Goal: Use online tool/utility: Utilize a website feature to perform a specific function

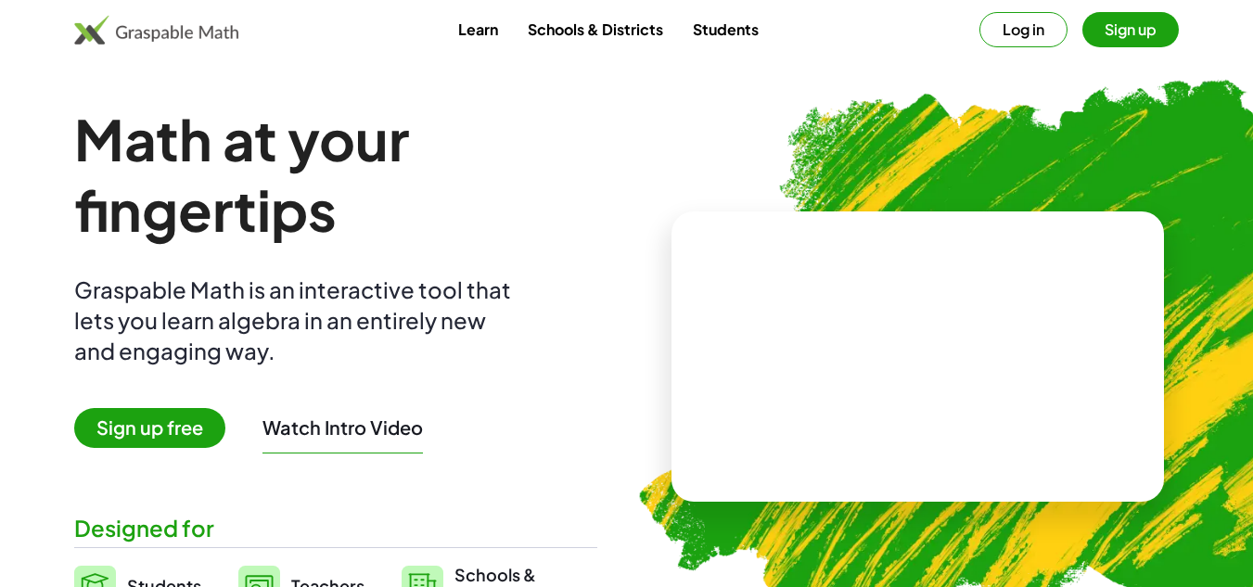
click at [483, 33] on link "Learn" at bounding box center [478, 29] width 70 height 34
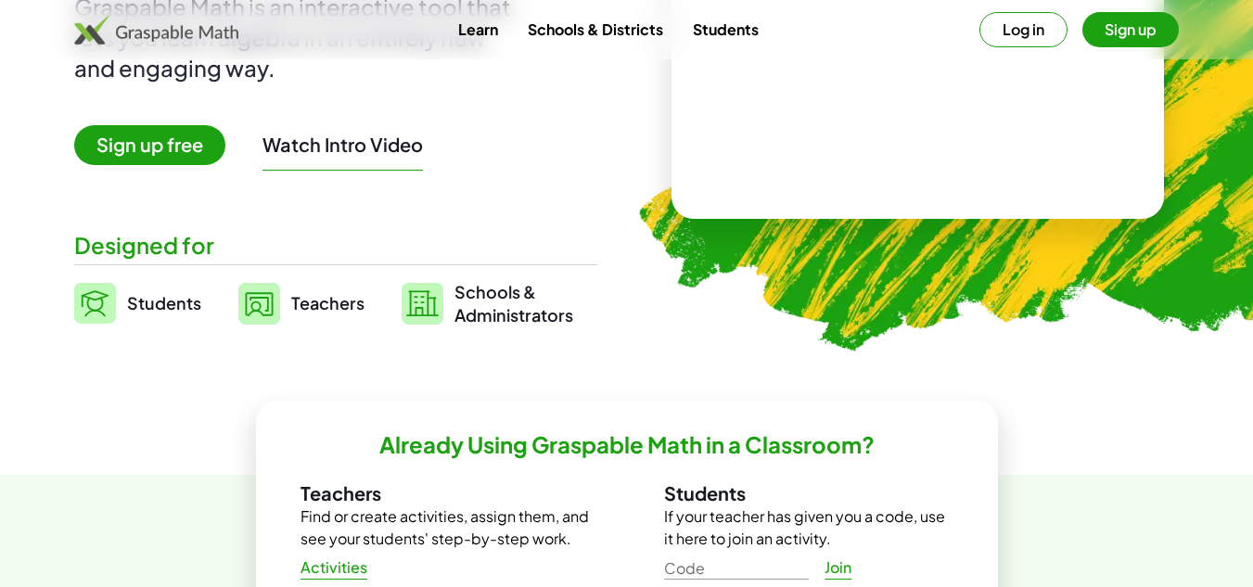
scroll to position [284, 0]
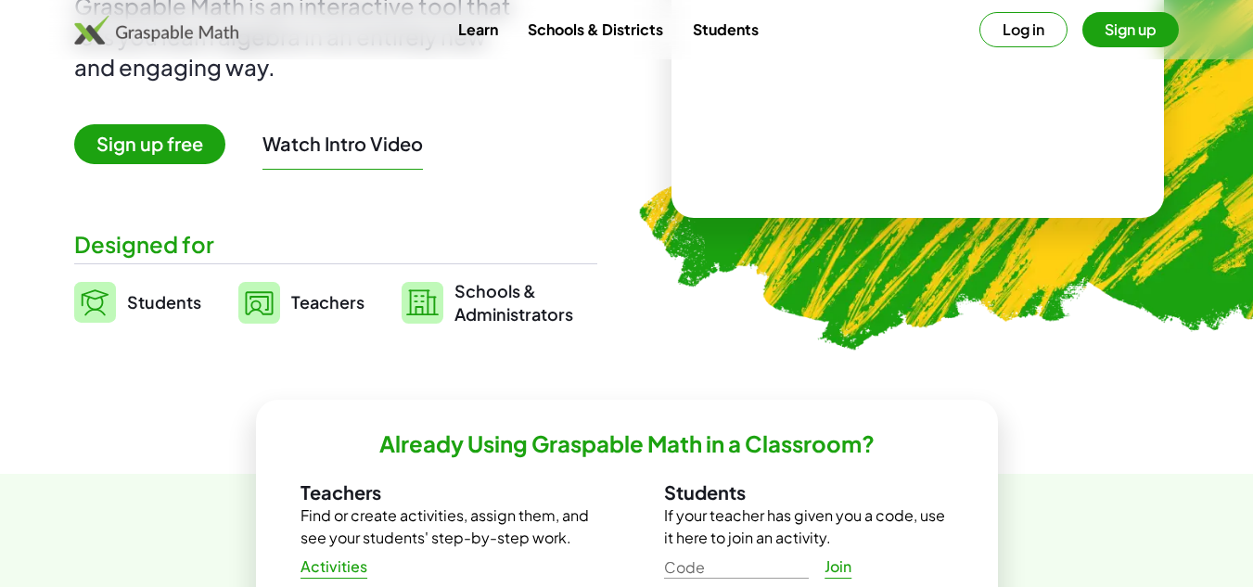
click at [155, 294] on span "Students" at bounding box center [164, 301] width 74 height 21
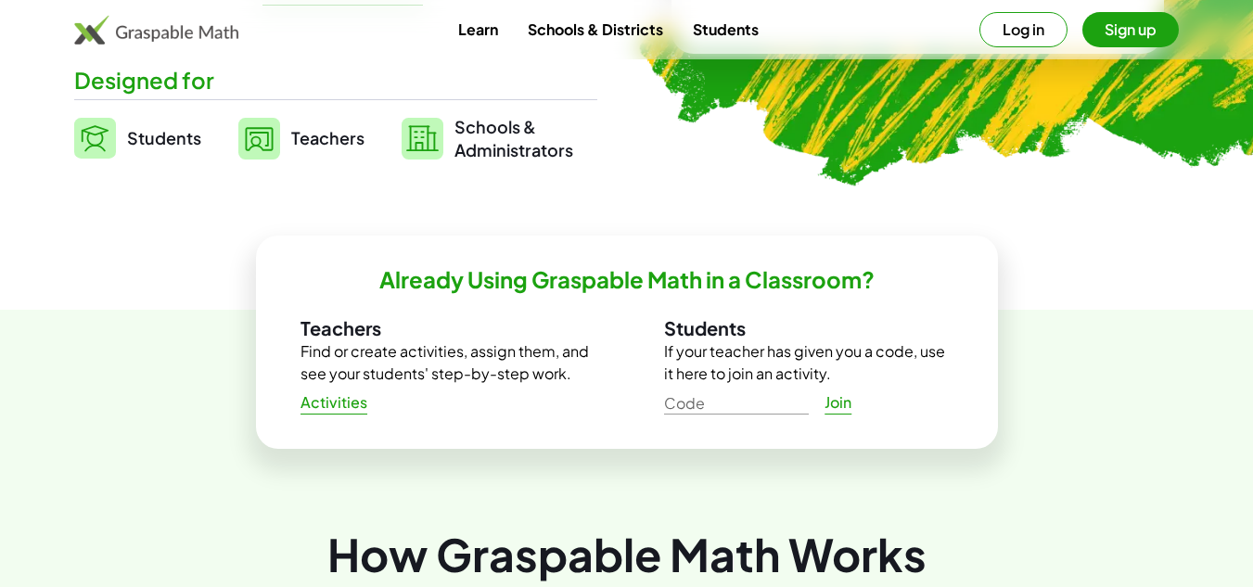
scroll to position [451, 0]
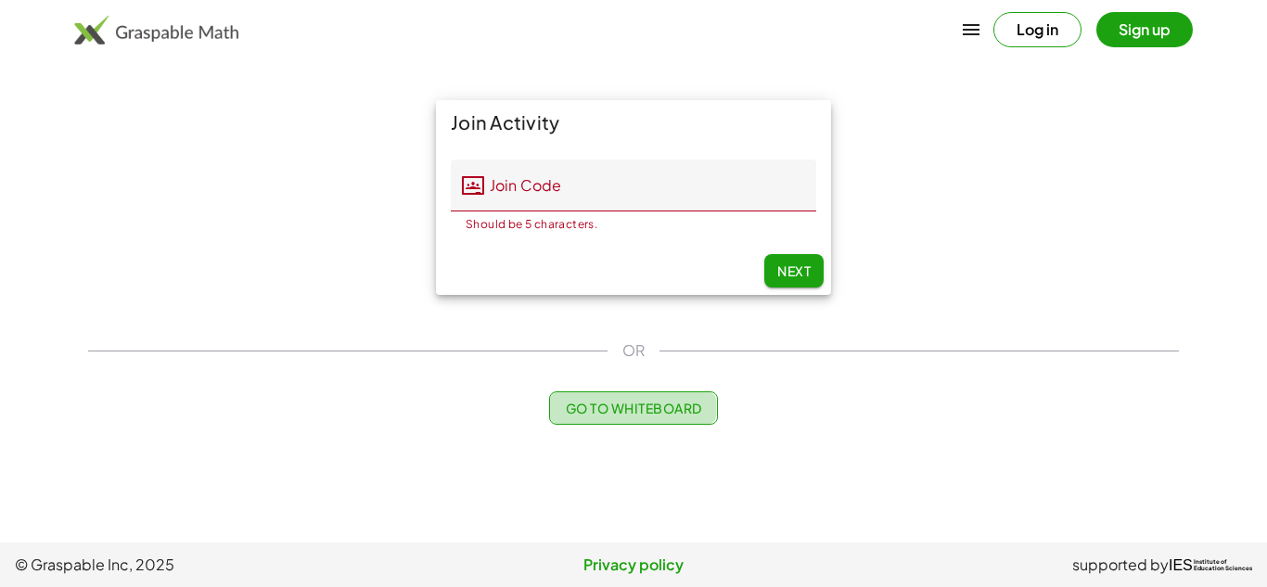
click at [617, 401] on span "Go to Whiteboard" at bounding box center [633, 408] width 136 height 17
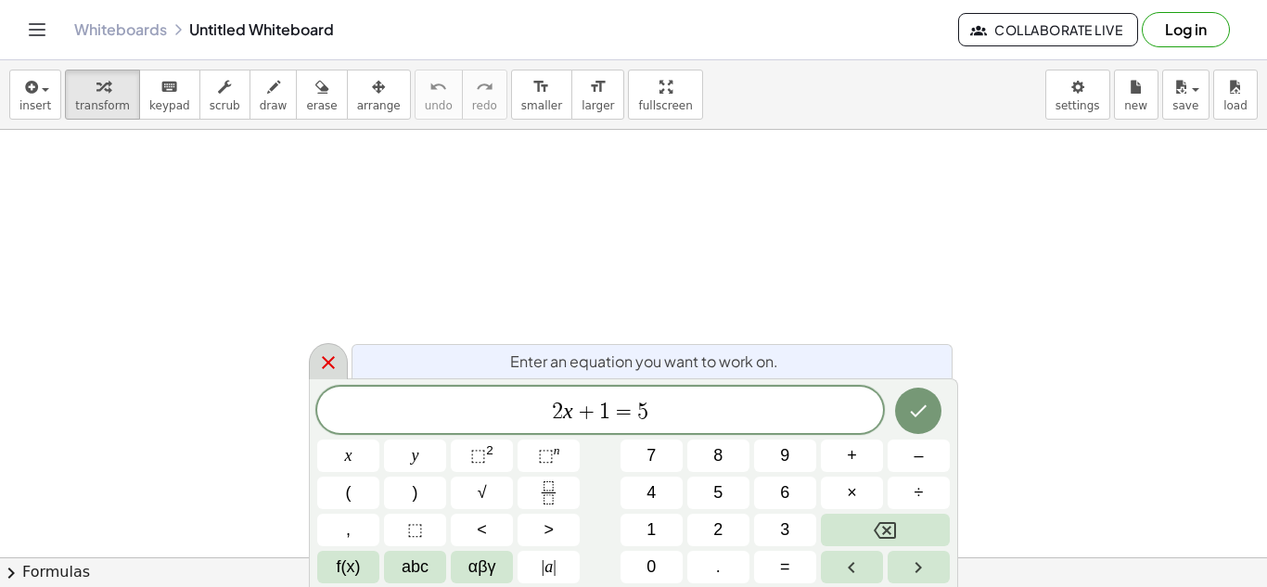
click at [333, 364] on icon at bounding box center [328, 362] width 22 height 22
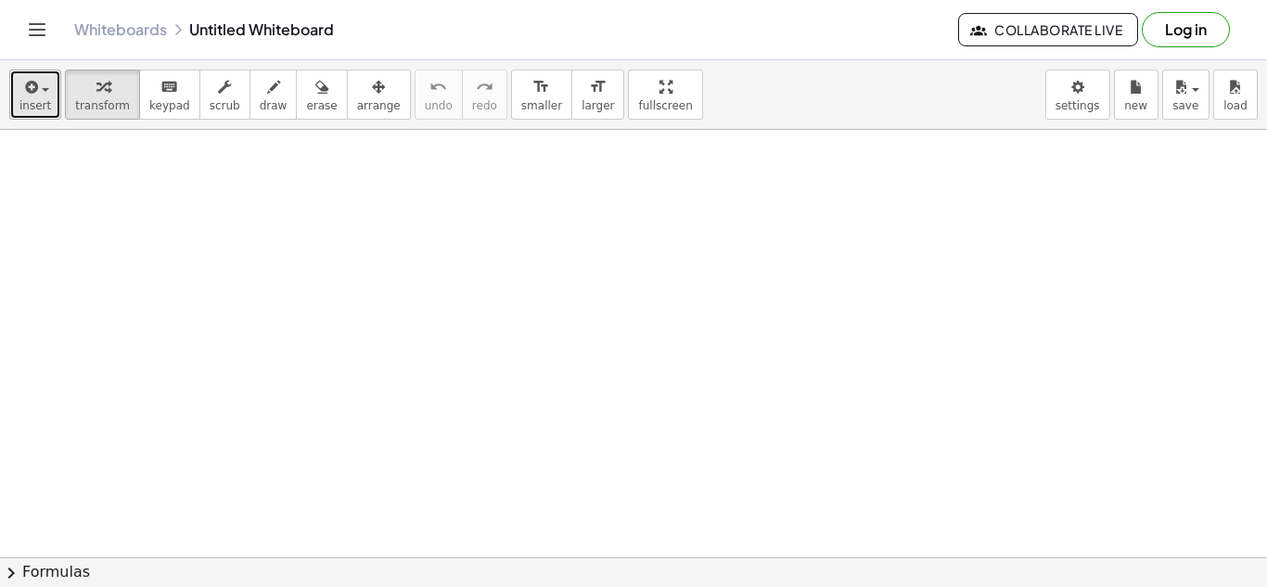
click at [22, 84] on icon "button" at bounding box center [29, 87] width 17 height 22
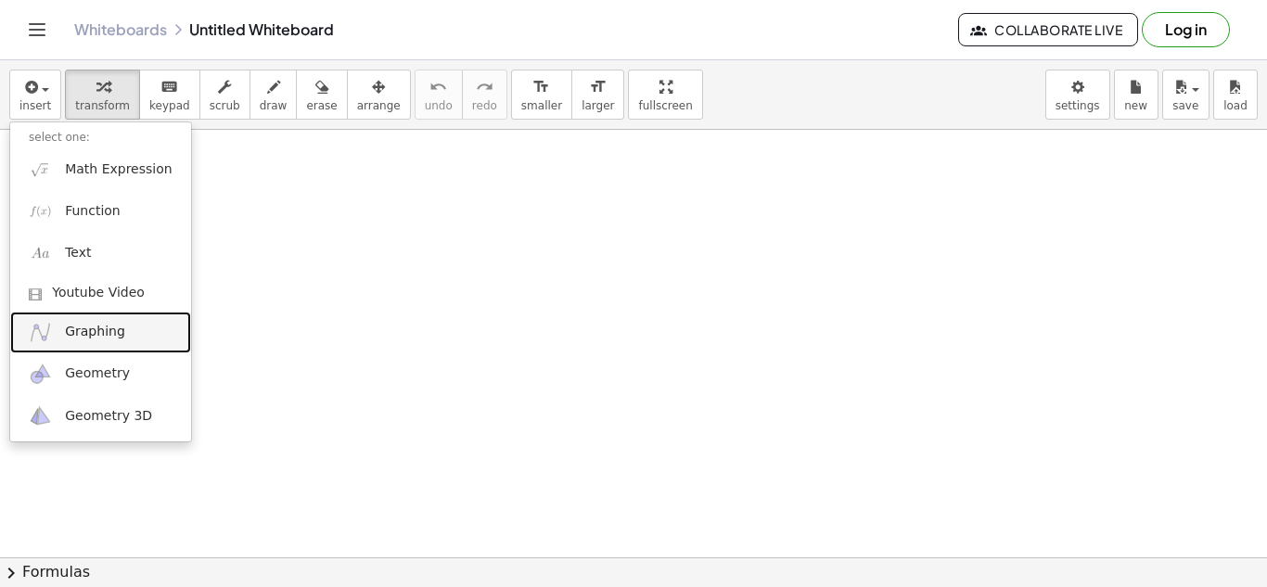
click at [77, 318] on link "Graphing" at bounding box center [100, 333] width 181 height 42
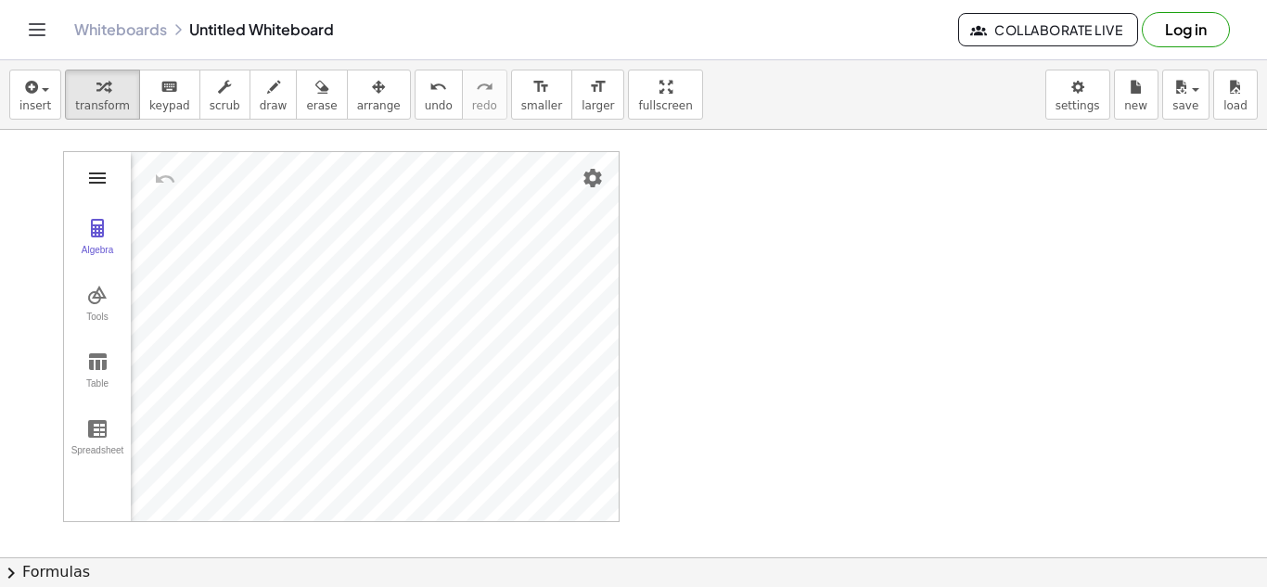
click at [102, 181] on img "Graphing Calculator" at bounding box center [97, 178] width 22 height 22
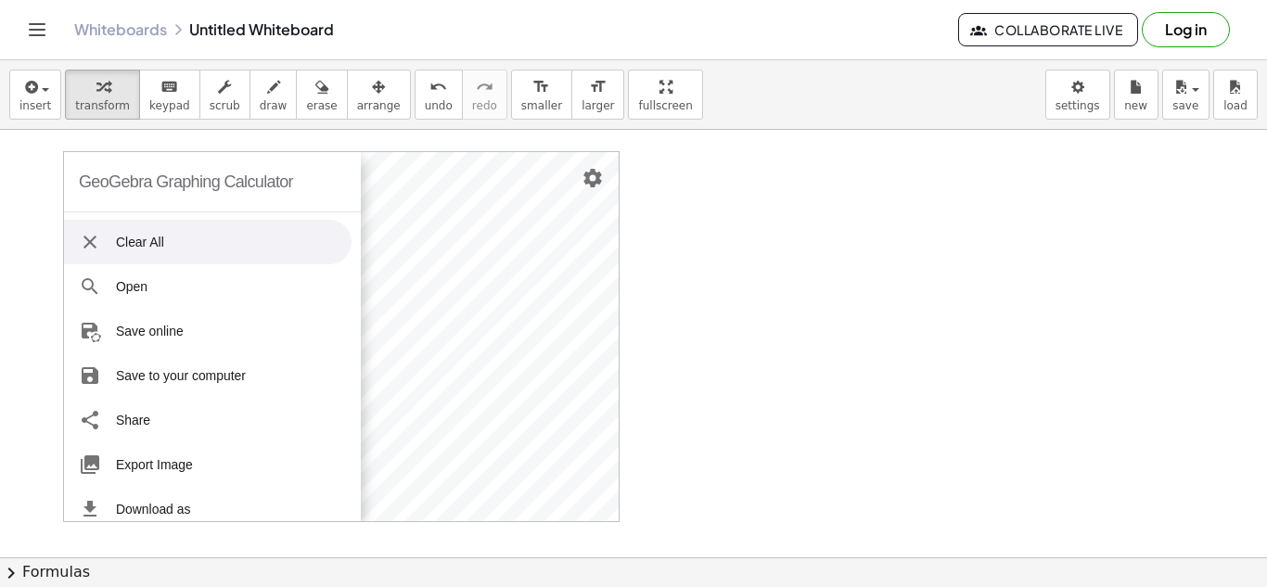
click at [286, 240] on li "Clear All" at bounding box center [207, 242] width 287 height 45
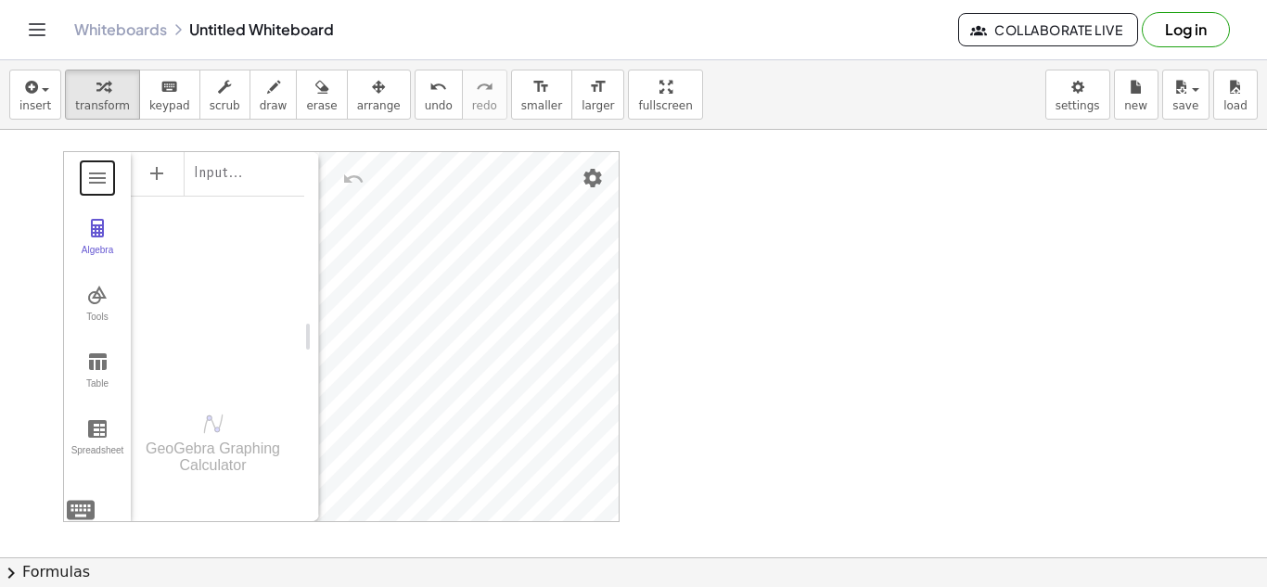
drag, startPoint x: 235, startPoint y: 228, endPoint x: 318, endPoint y: 231, distance: 83.5
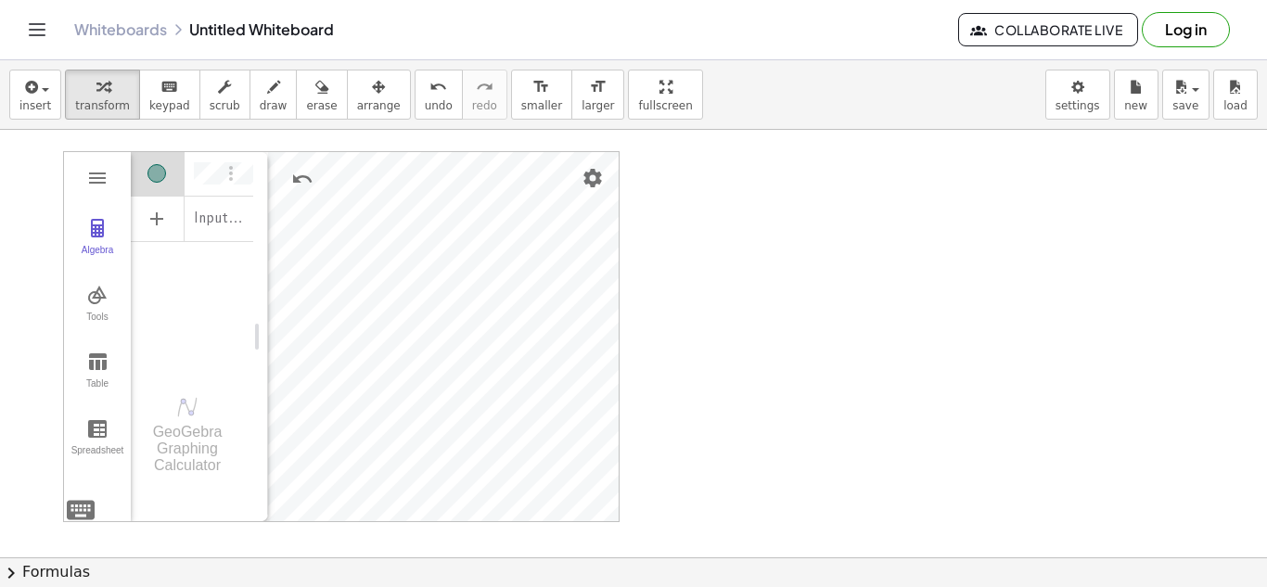
drag, startPoint x: 315, startPoint y: 491, endPoint x: 263, endPoint y: 499, distance: 52.4
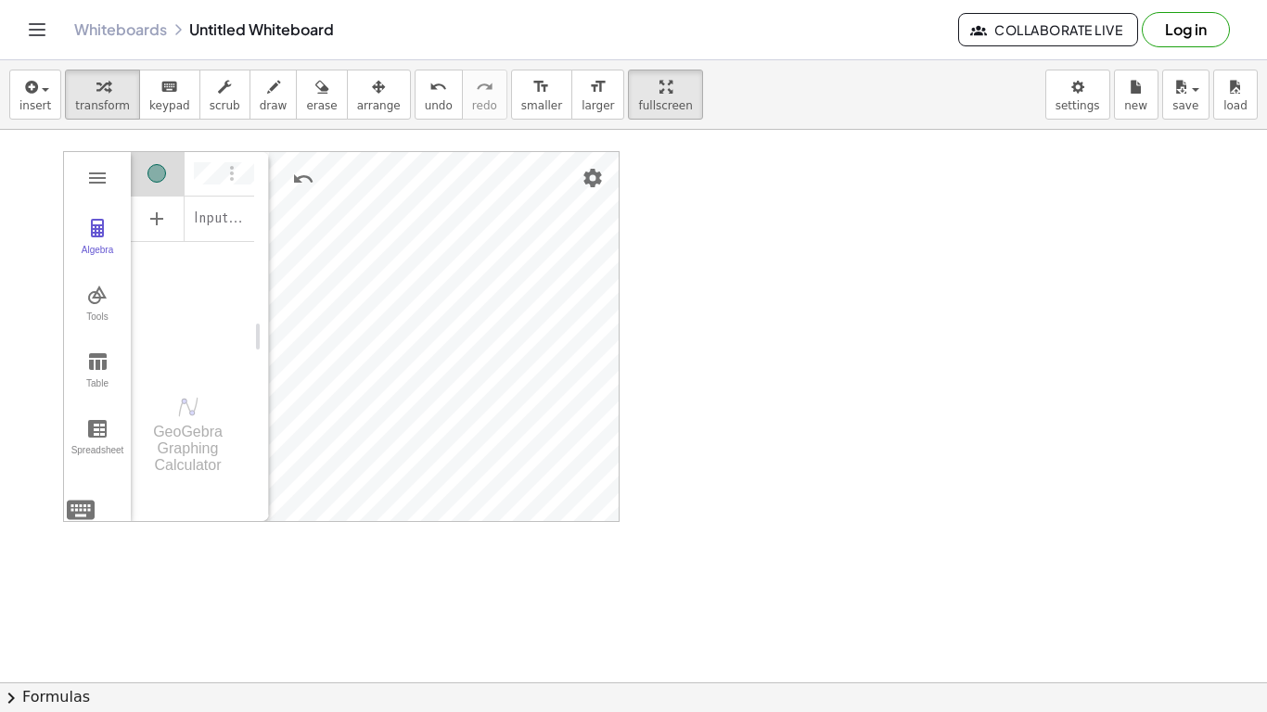
drag, startPoint x: 624, startPoint y: 103, endPoint x: 624, endPoint y: 184, distance: 80.7
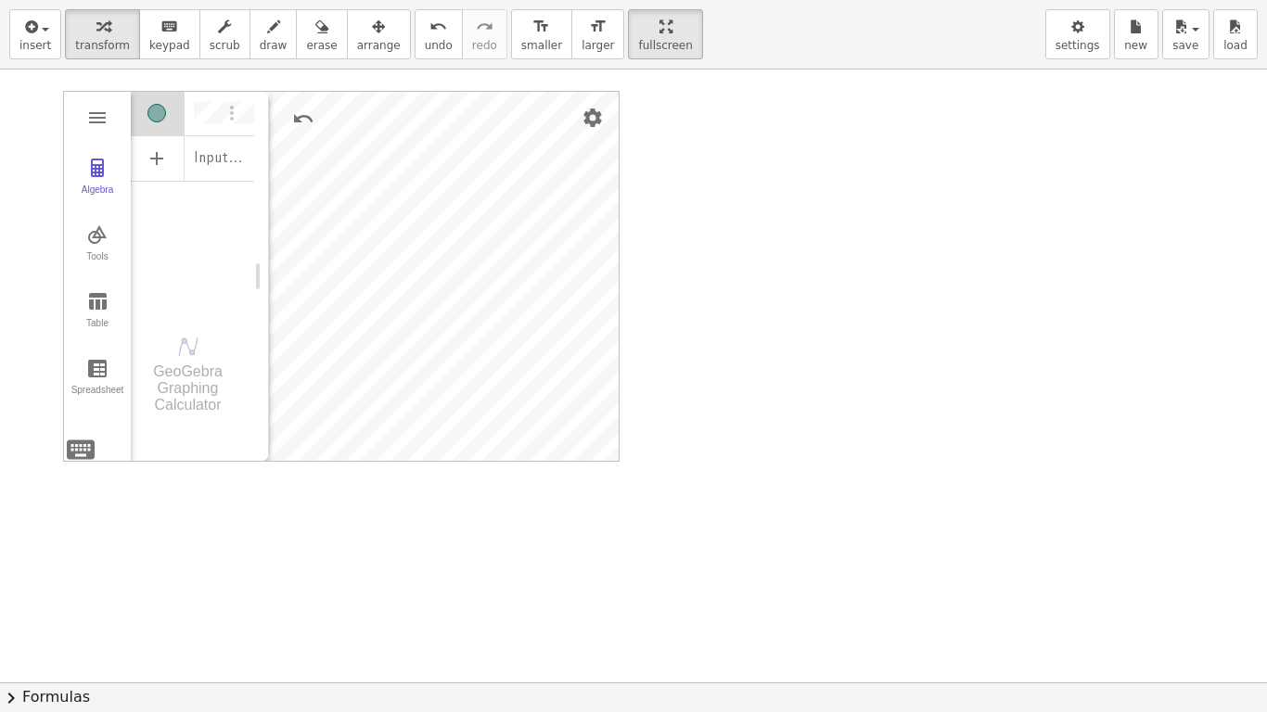
click at [624, 184] on div "insert select one: Math Expression Function Text Youtube Video Graphing Geometr…" at bounding box center [633, 356] width 1267 height 712
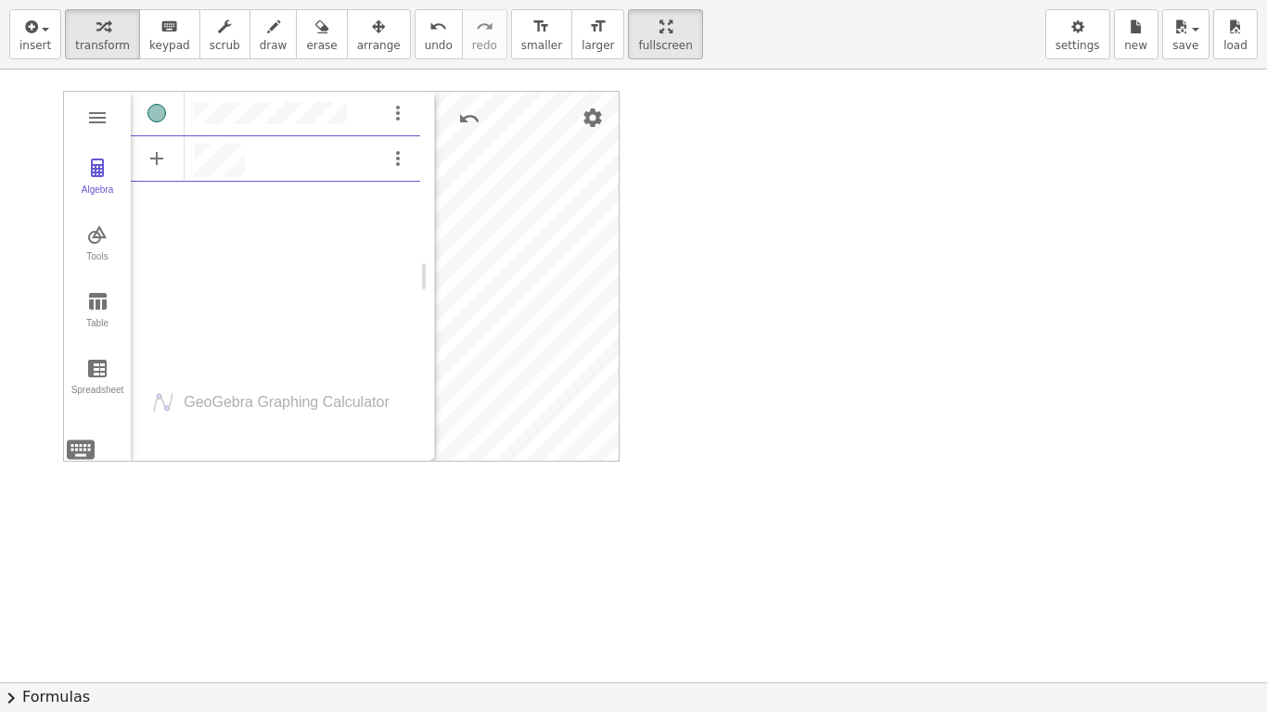
click at [434, 236] on div "Graphing Calculator" at bounding box center [427, 276] width 15 height 369
click at [261, 146] on div "Algebra" at bounding box center [307, 160] width 226 height 33
click at [261, 146] on div "Algebra" at bounding box center [307, 161] width 226 height 35
drag, startPoint x: 429, startPoint y: 318, endPoint x: 190, endPoint y: 343, distance: 240.5
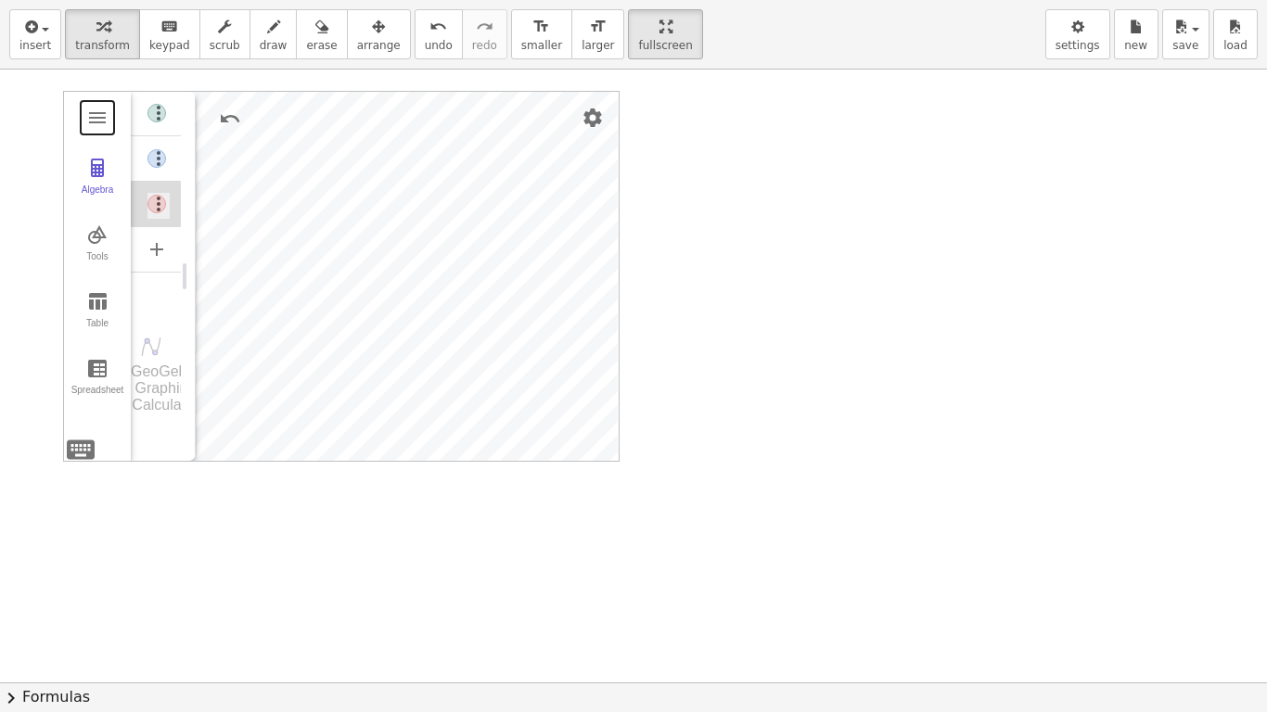
click at [190, 343] on div "Graphing Calculator" at bounding box center [188, 276] width 15 height 369
click at [110, 110] on button "Graphing Calculator" at bounding box center [97, 117] width 33 height 33
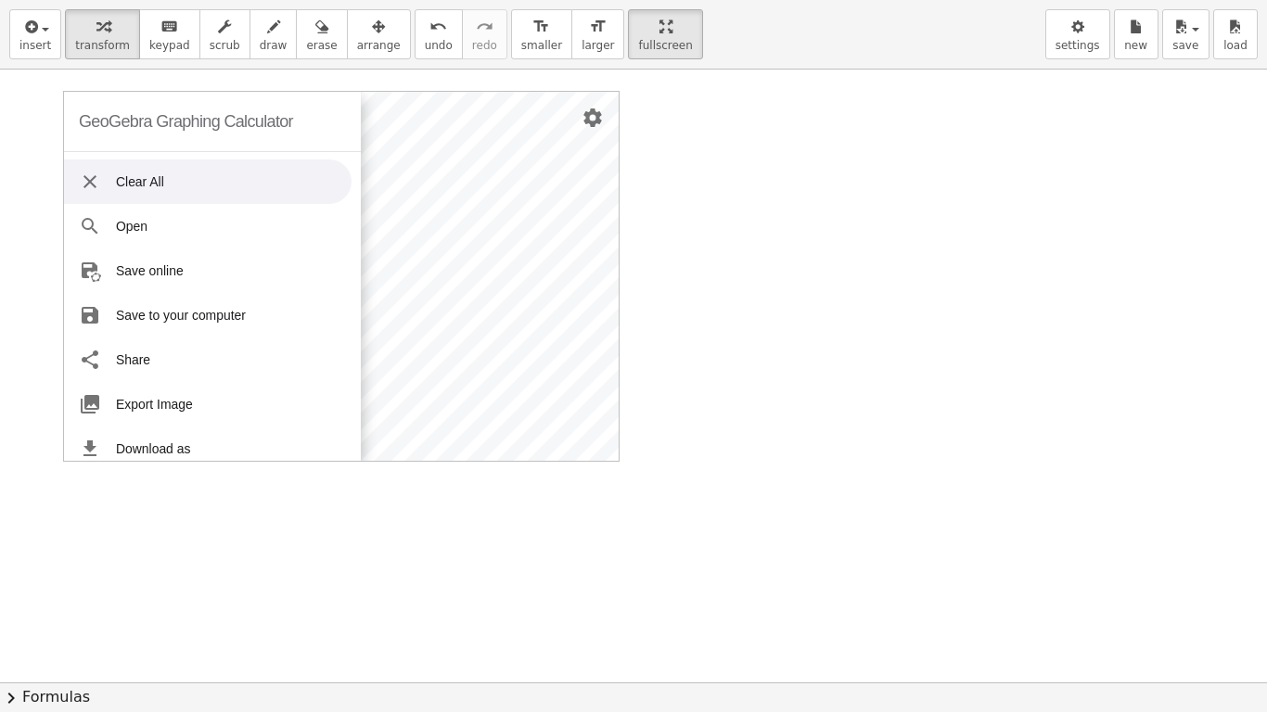
click at [240, 171] on li "Clear All" at bounding box center [207, 181] width 287 height 45
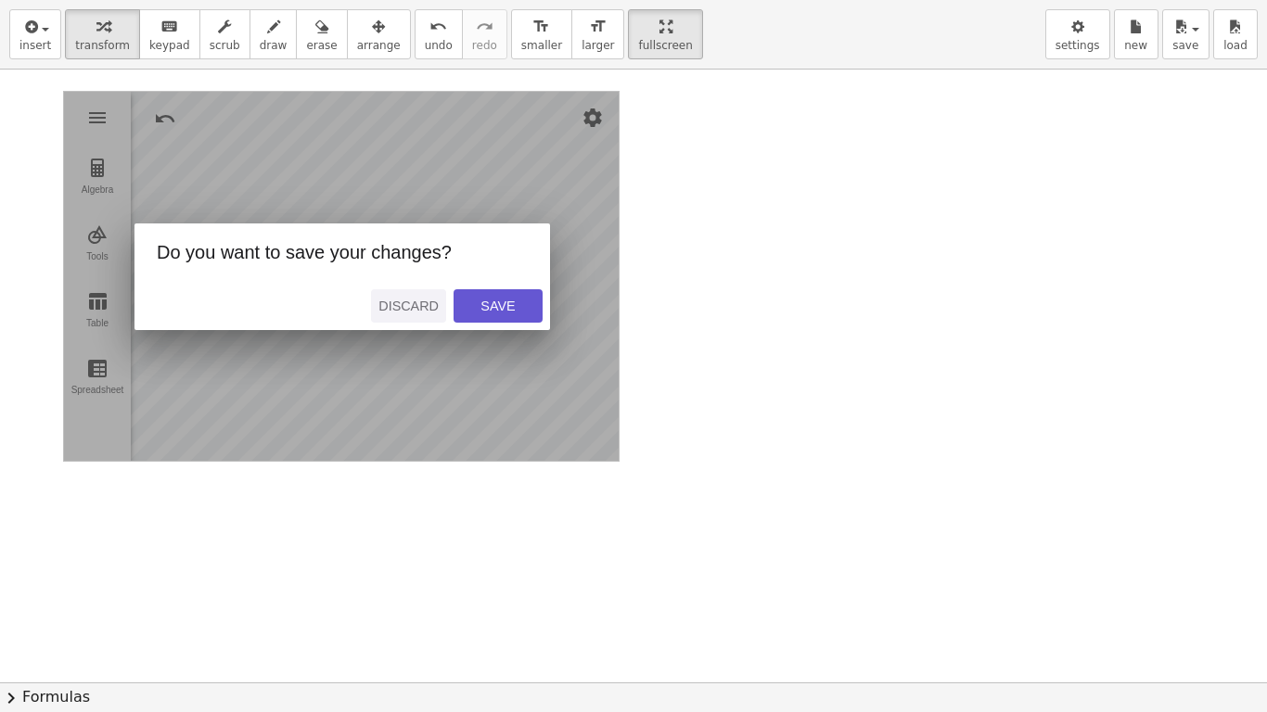
click at [414, 310] on div "Discard" at bounding box center [408, 306] width 60 height 15
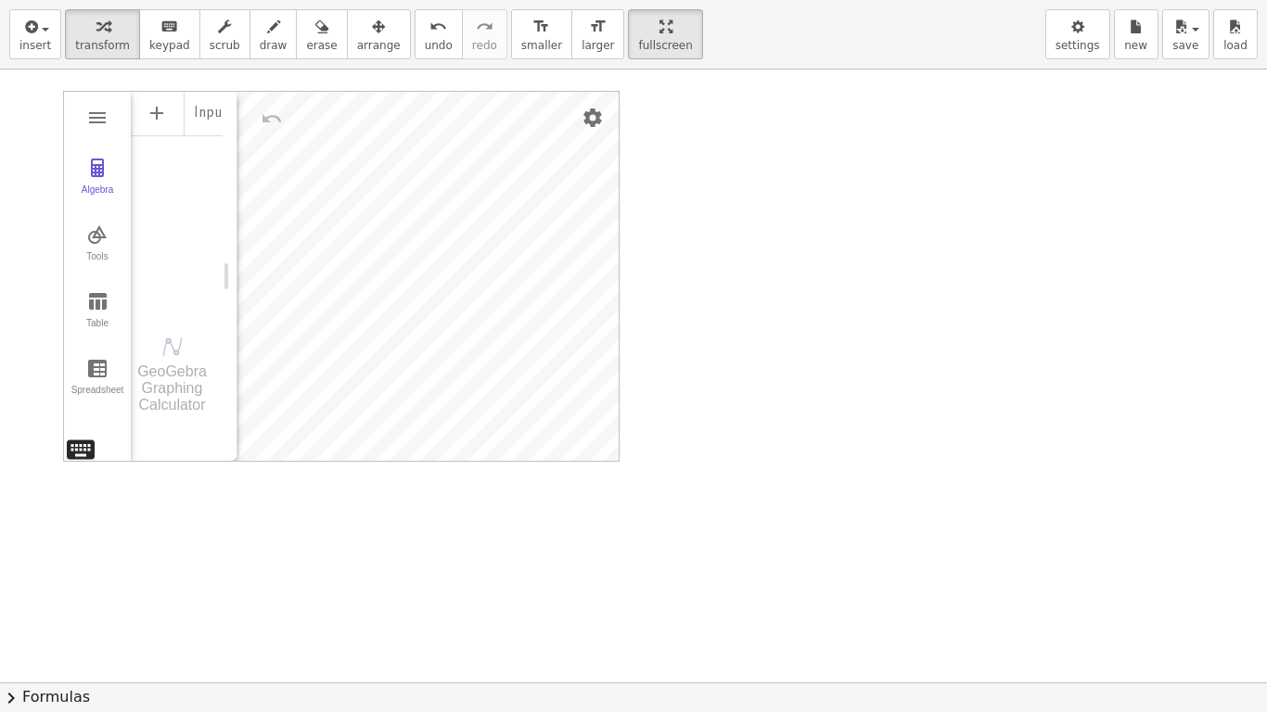
click at [77, 441] on div "GeoGebra Graphing Calculator Clear All Open Save online Save to your computer S…" at bounding box center [341, 276] width 556 height 371
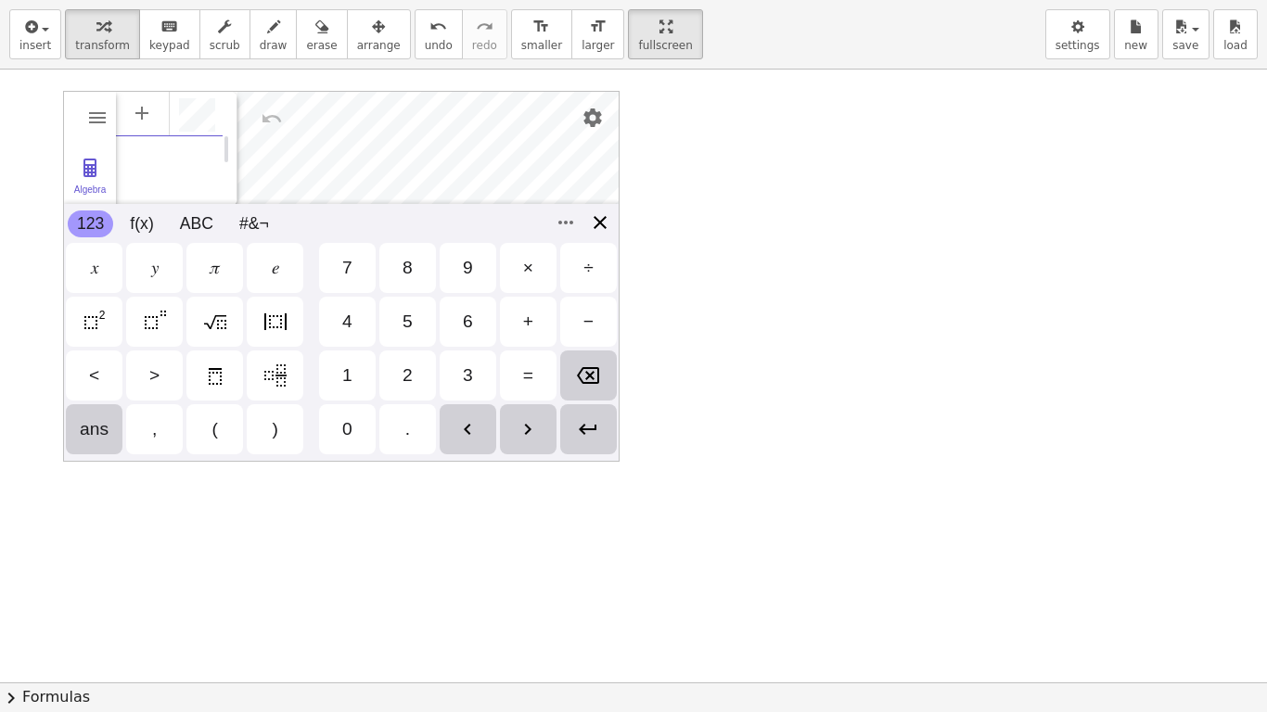
click at [601, 219] on div "GeoGebra Graphing Calculator Clear All Open Save online Save to your computer S…" at bounding box center [341, 276] width 556 height 371
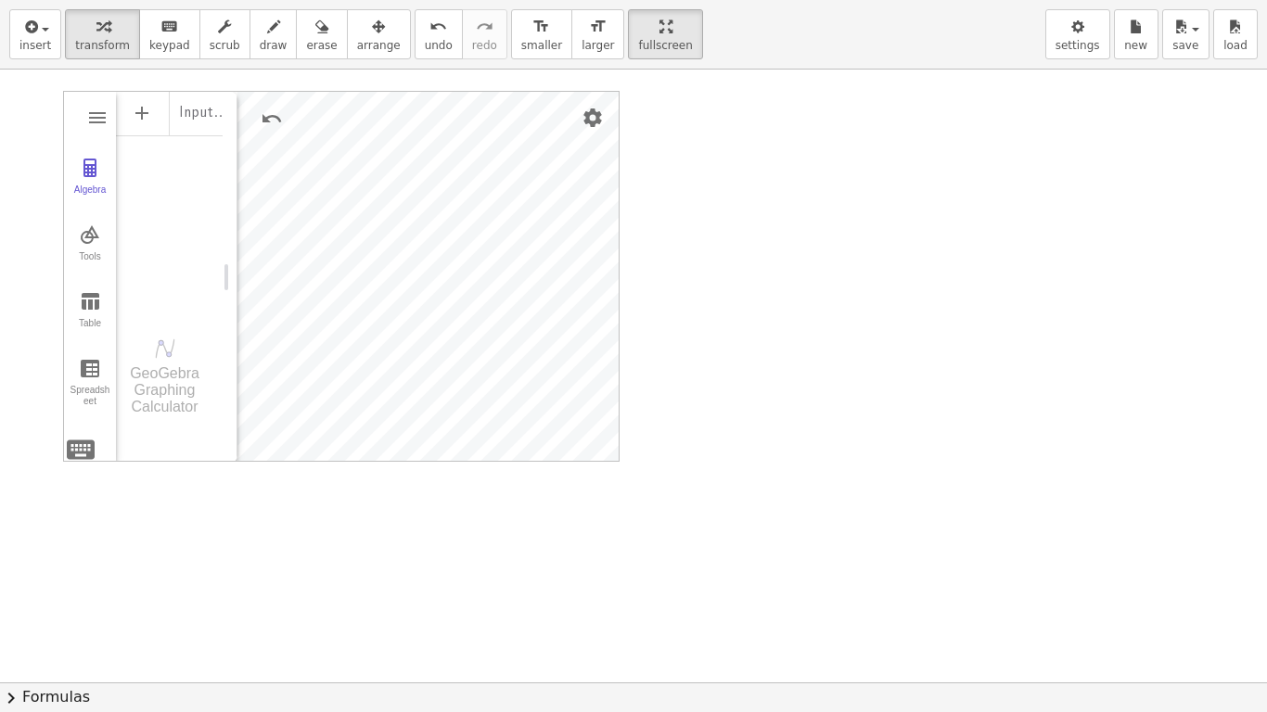
drag, startPoint x: 601, startPoint y: 219, endPoint x: 744, endPoint y: 557, distance: 367.3
click at [744, 557] on div "GeoGebra Graphing Calculator Clear All Open Save online Save to your computer S…" at bounding box center [633, 683] width 1267 height 1226
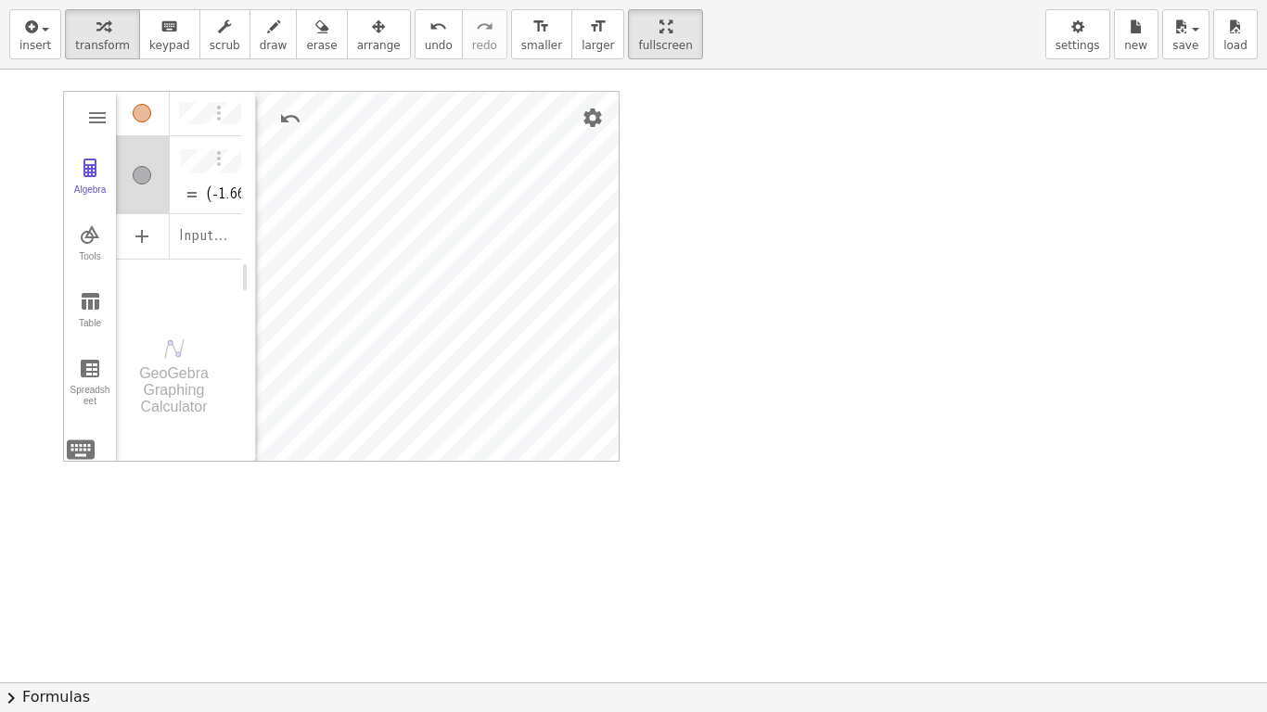
click at [256, 263] on div "Graphing Calculator" at bounding box center [248, 277] width 15 height 371
click at [287, 159] on div "Algebra" at bounding box center [277, 177] width 33 height 82
click at [271, 161] on img "Options" at bounding box center [272, 158] width 22 height 22
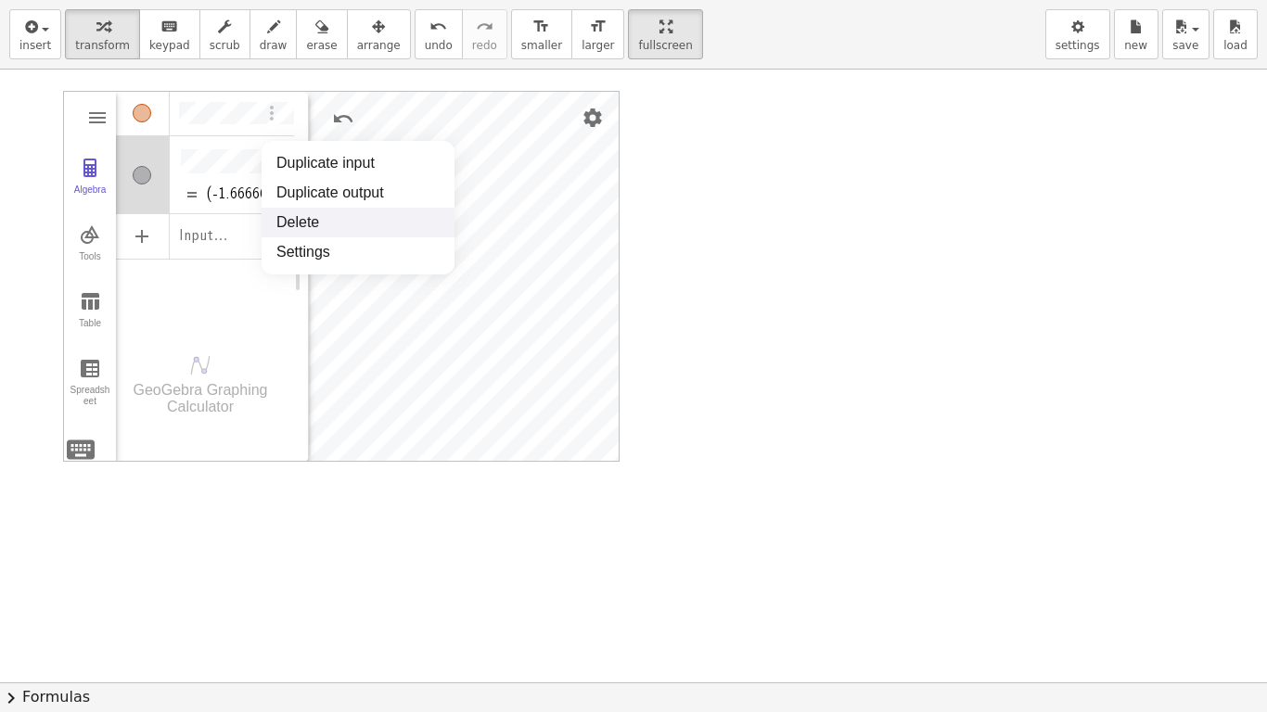
click at [297, 226] on li "Delete" at bounding box center [357, 223] width 193 height 30
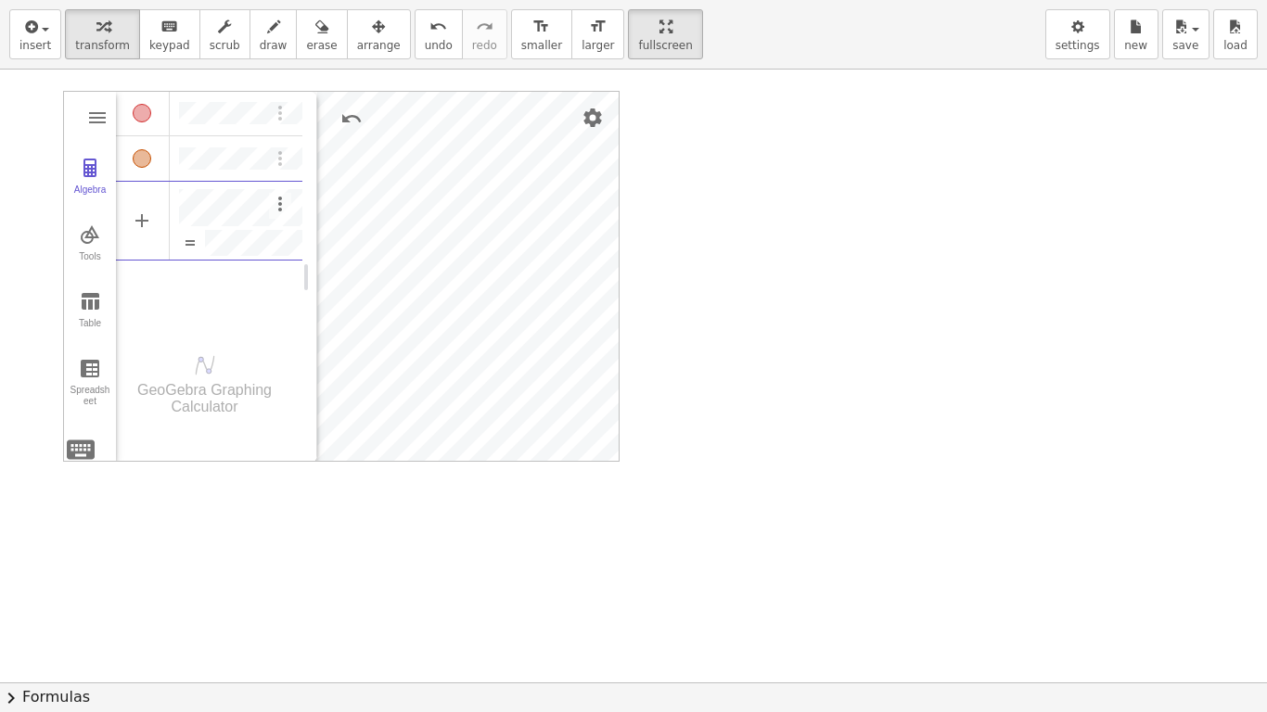
scroll to position [0, 0]
drag, startPoint x: 306, startPoint y: 271, endPoint x: 507, endPoint y: 268, distance: 201.2
click at [507, 268] on div "Graphing Calculator" at bounding box center [502, 277] width 15 height 371
click at [340, 223] on div "Algebra" at bounding box center [337, 207] width 316 height 37
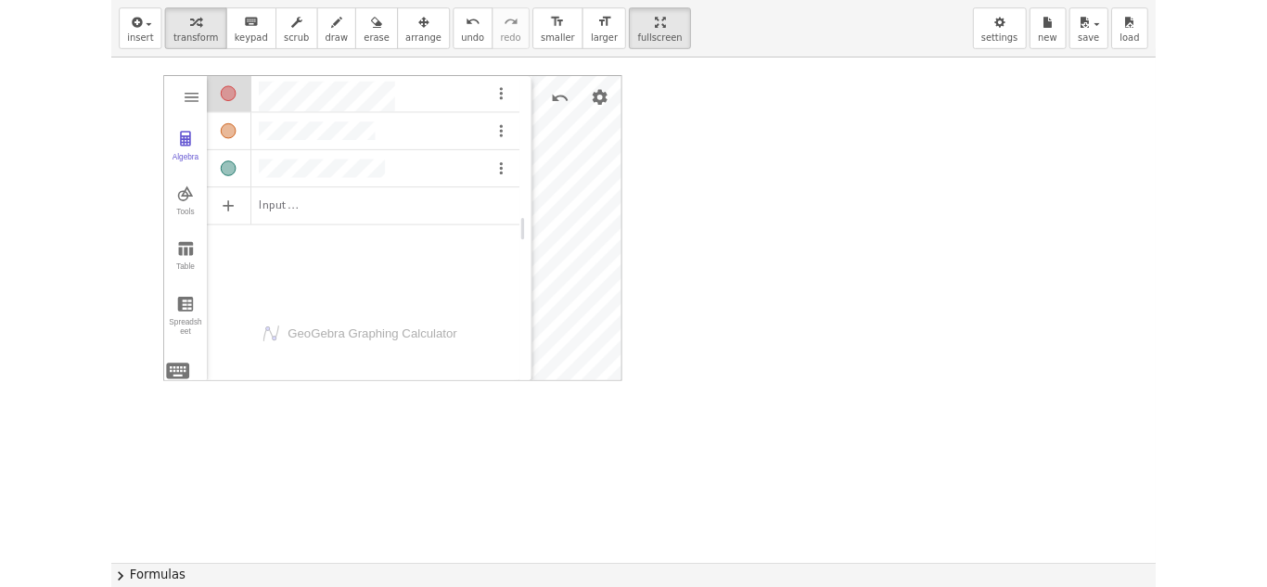
scroll to position [10, 0]
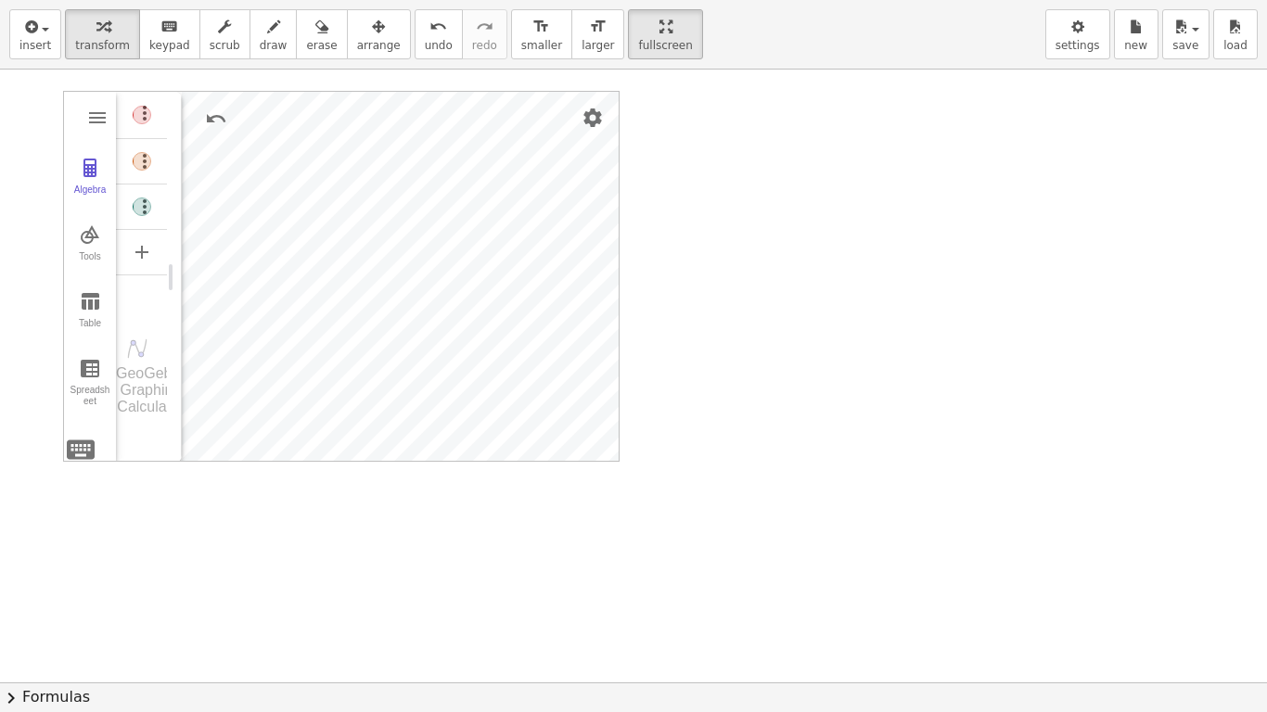
drag, startPoint x: 508, startPoint y: 246, endPoint x: 180, endPoint y: 277, distance: 329.7
click at [180, 277] on div "Graphing Calculator" at bounding box center [174, 277] width 15 height 371
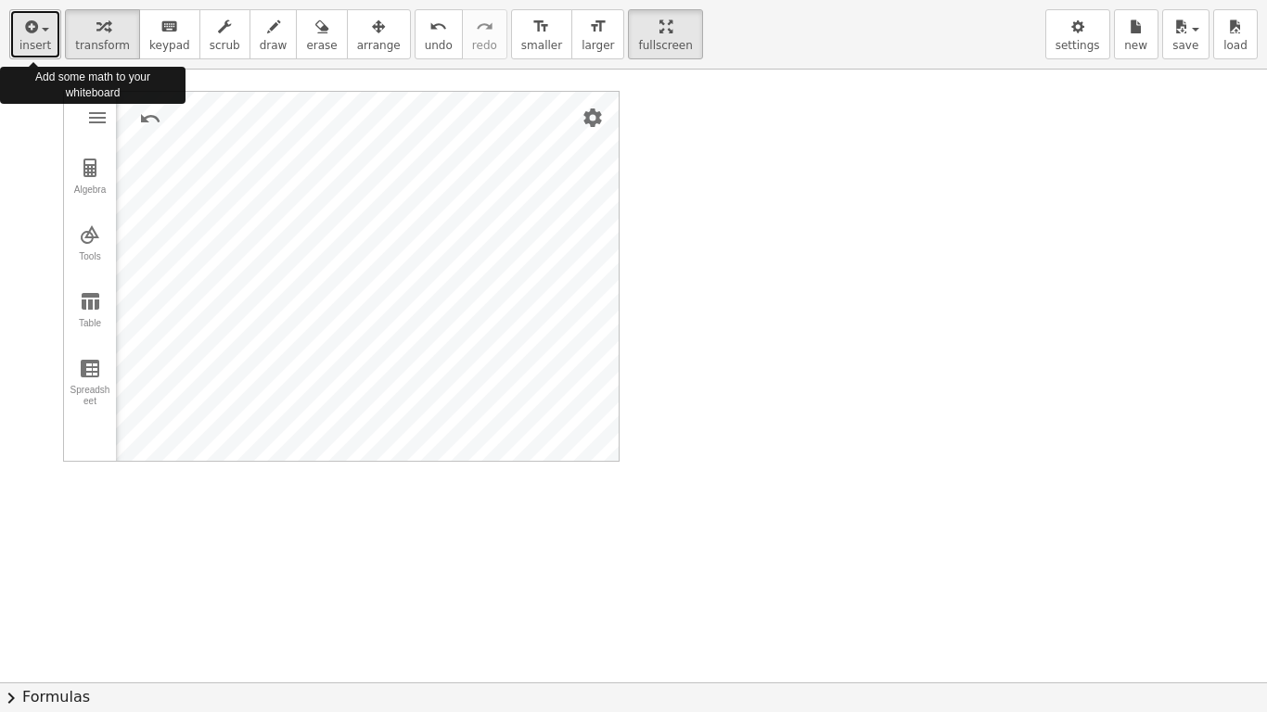
click at [43, 39] on span "insert" at bounding box center [35, 45] width 32 height 13
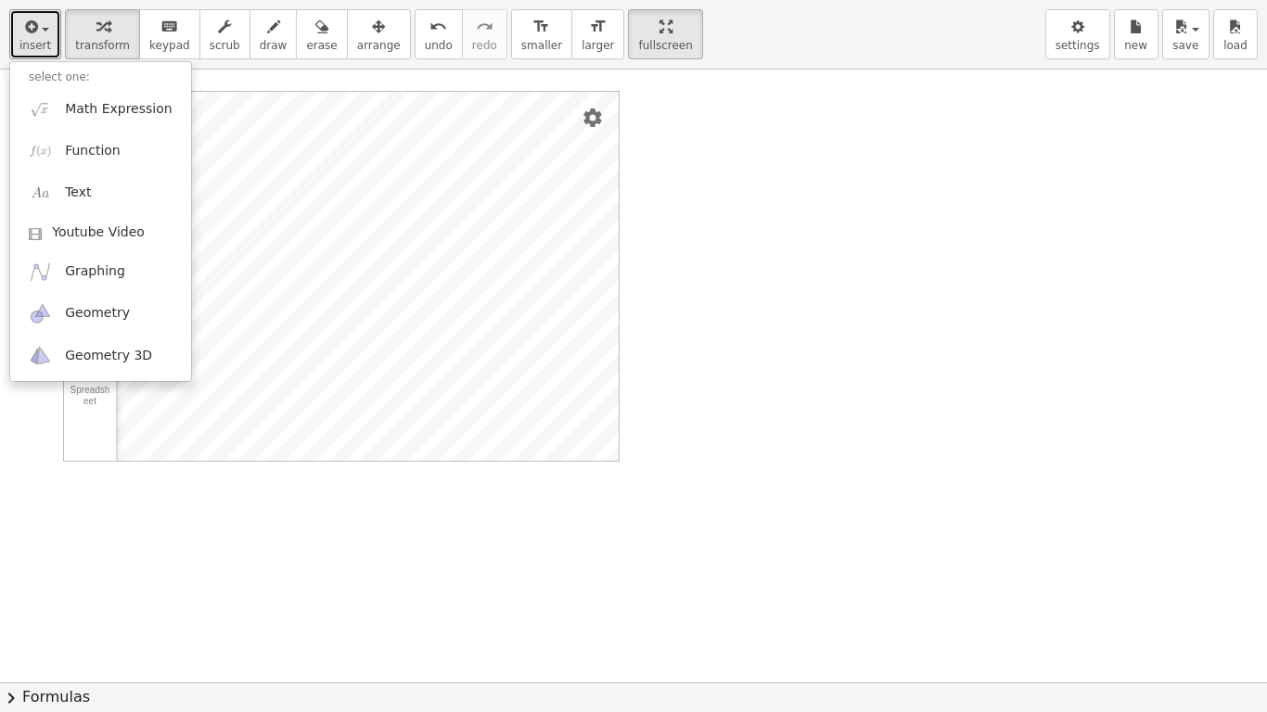
click at [676, 116] on div at bounding box center [633, 683] width 1267 height 1226
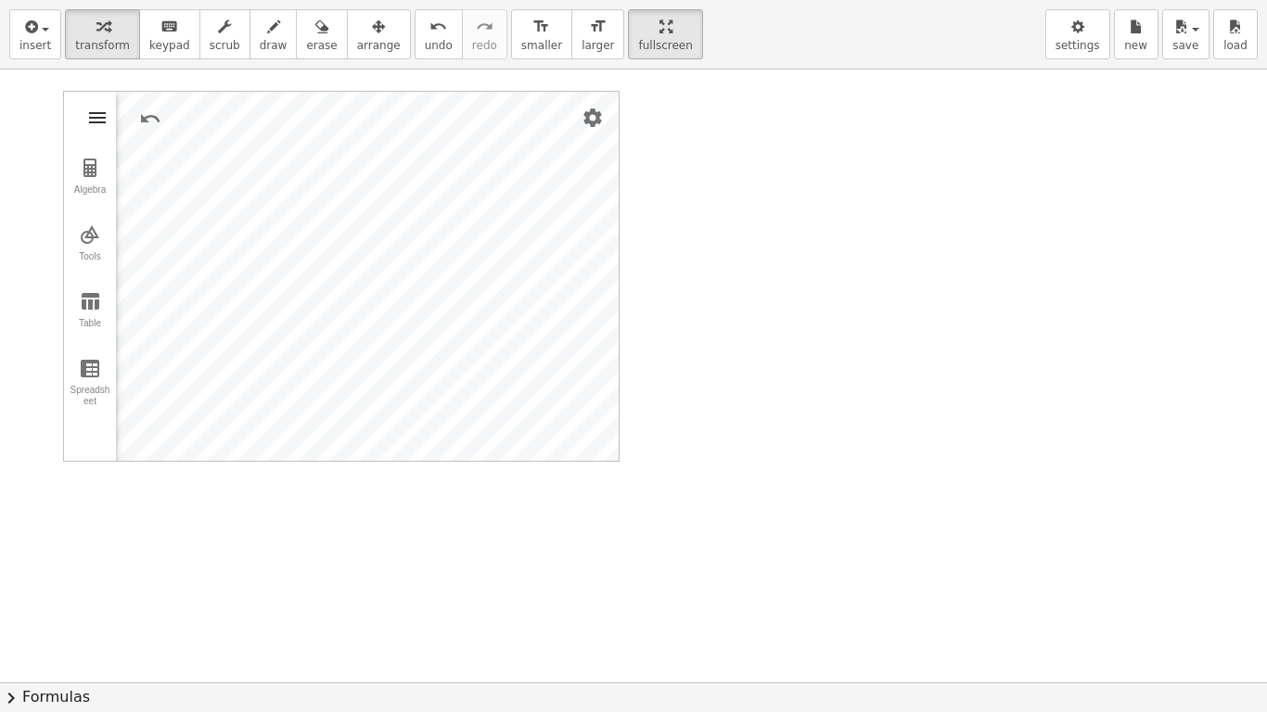
click at [94, 121] on img "Graphing Calculator" at bounding box center [97, 118] width 22 height 22
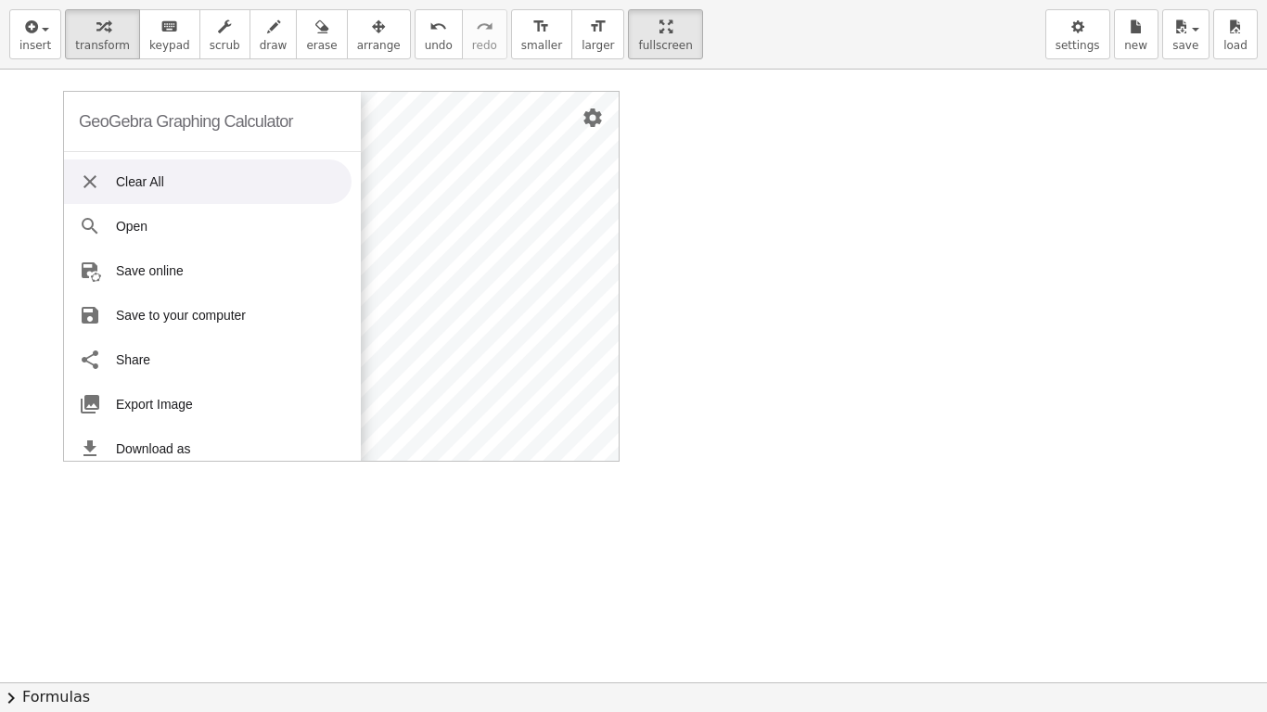
click at [149, 180] on li "Clear All" at bounding box center [207, 181] width 287 height 45
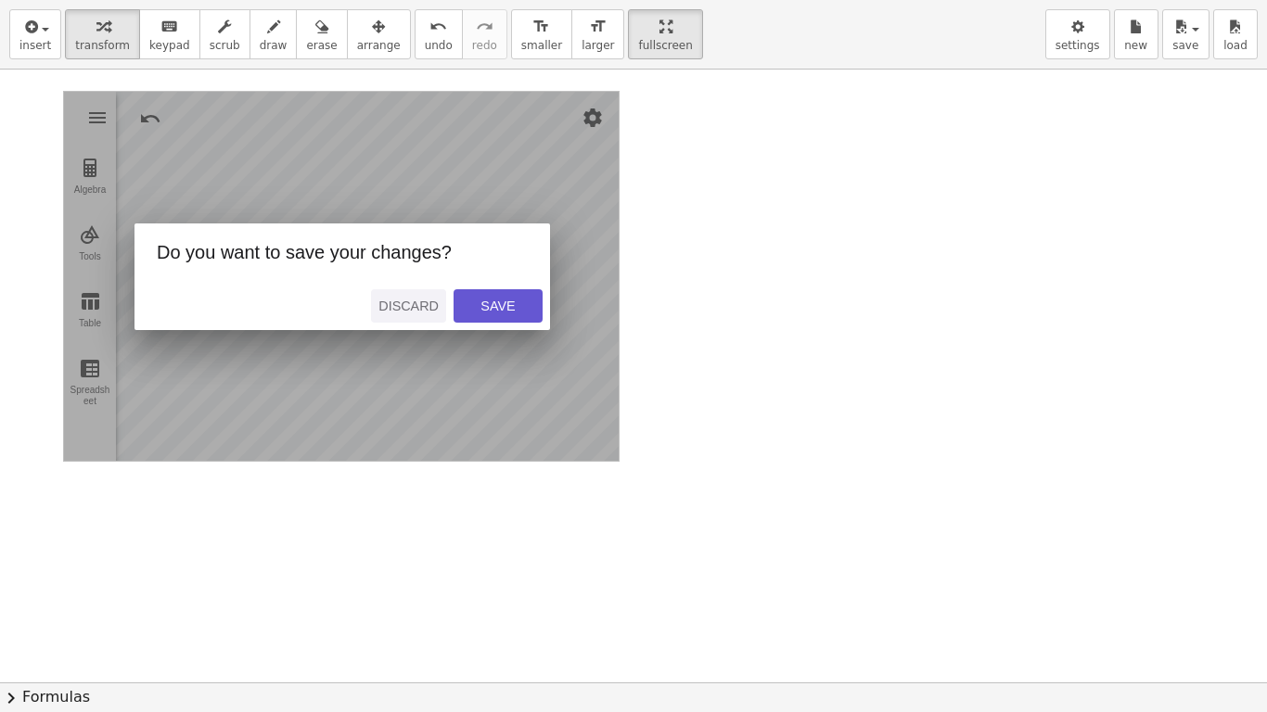
click at [412, 306] on div "Discard" at bounding box center [408, 306] width 60 height 15
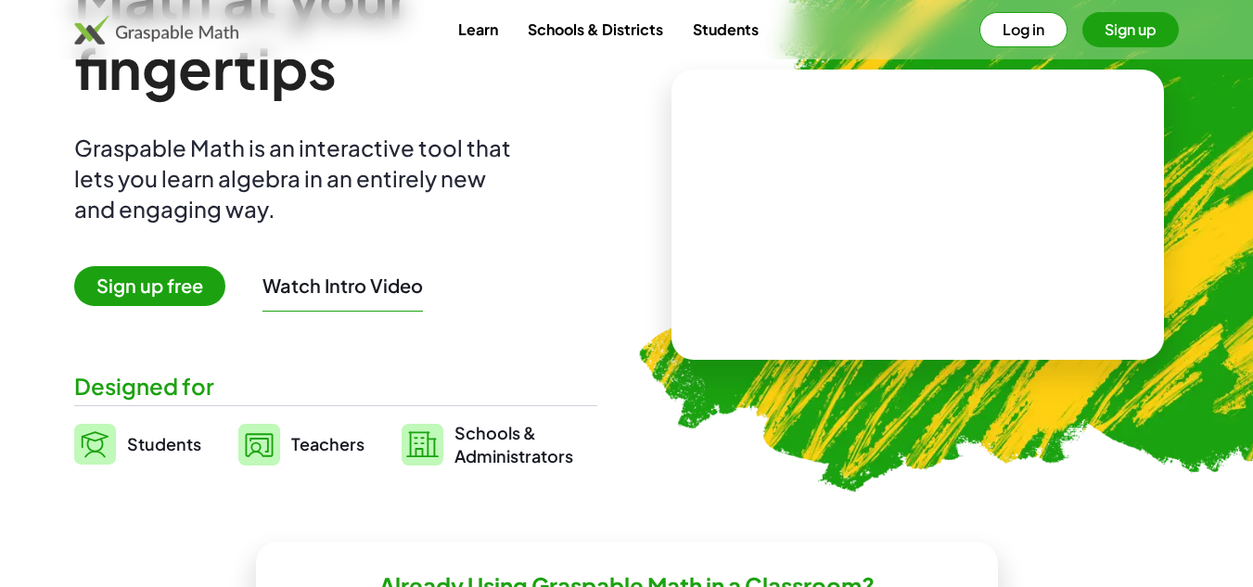
scroll to position [158, 0]
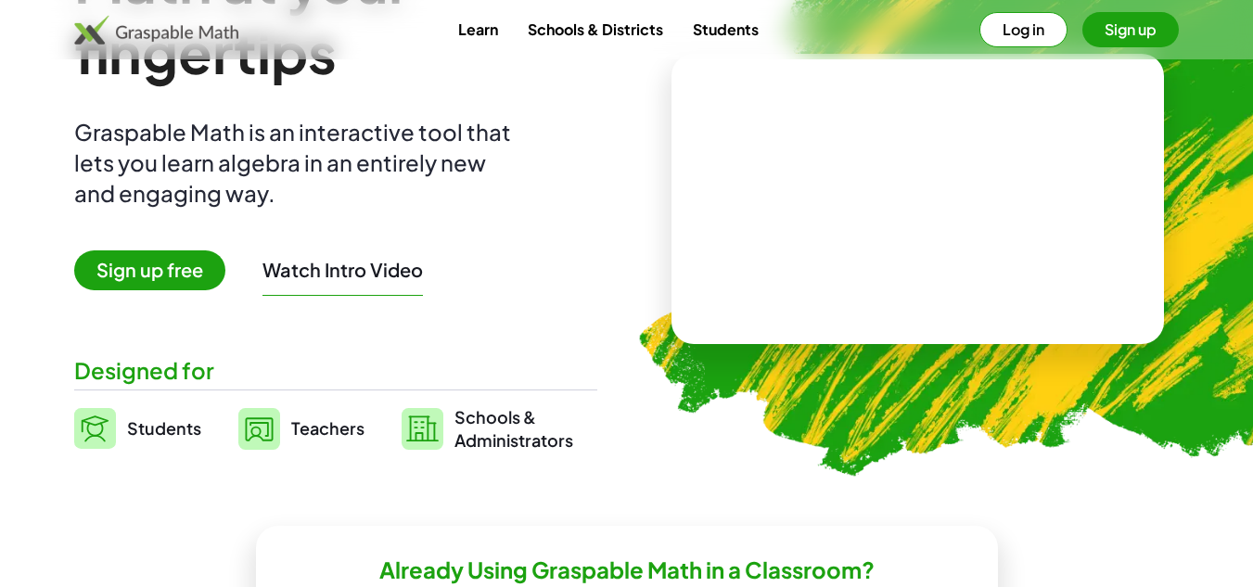
click at [167, 428] on span "Students" at bounding box center [164, 427] width 74 height 21
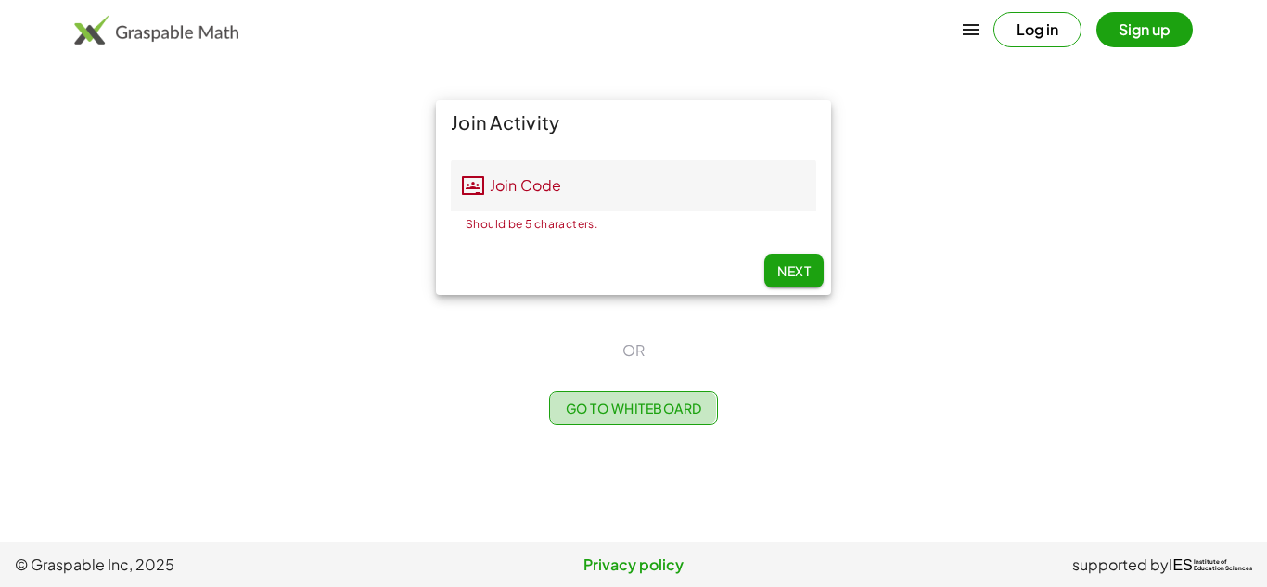
click at [668, 417] on button "Go to Whiteboard" at bounding box center [633, 407] width 168 height 33
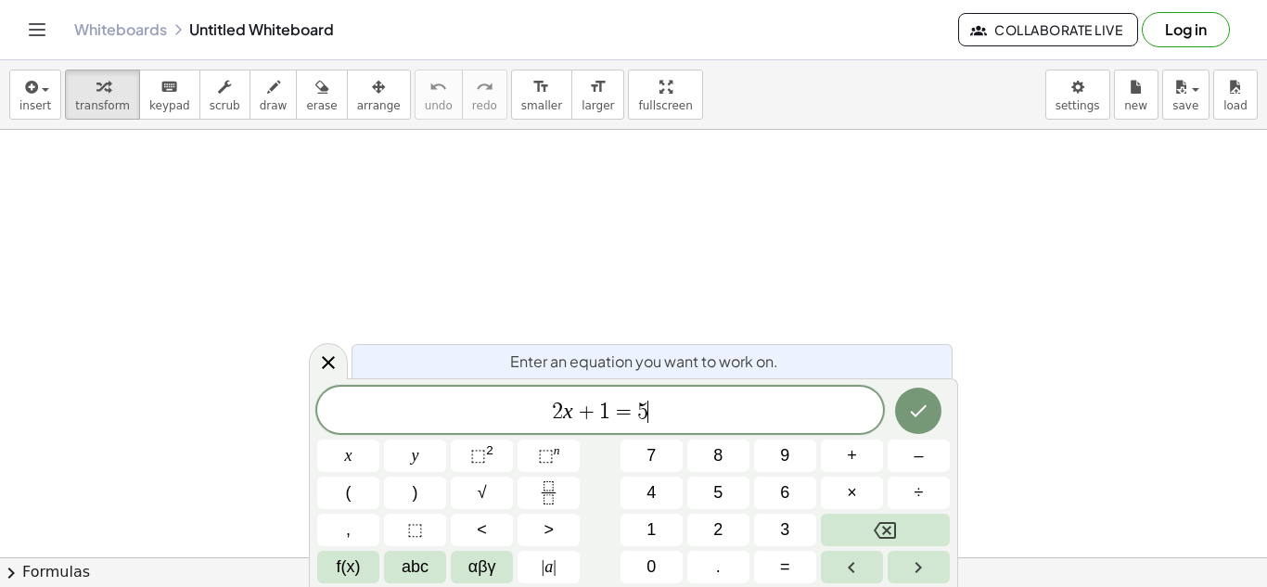
click at [691, 420] on span "2 x + 1 = 5 ​" at bounding box center [600, 412] width 566 height 26
drag, startPoint x: 663, startPoint y: 407, endPoint x: 476, endPoint y: 423, distance: 188.0
click at [476, 423] on span "2 x + 1 = 5" at bounding box center [600, 412] width 566 height 26
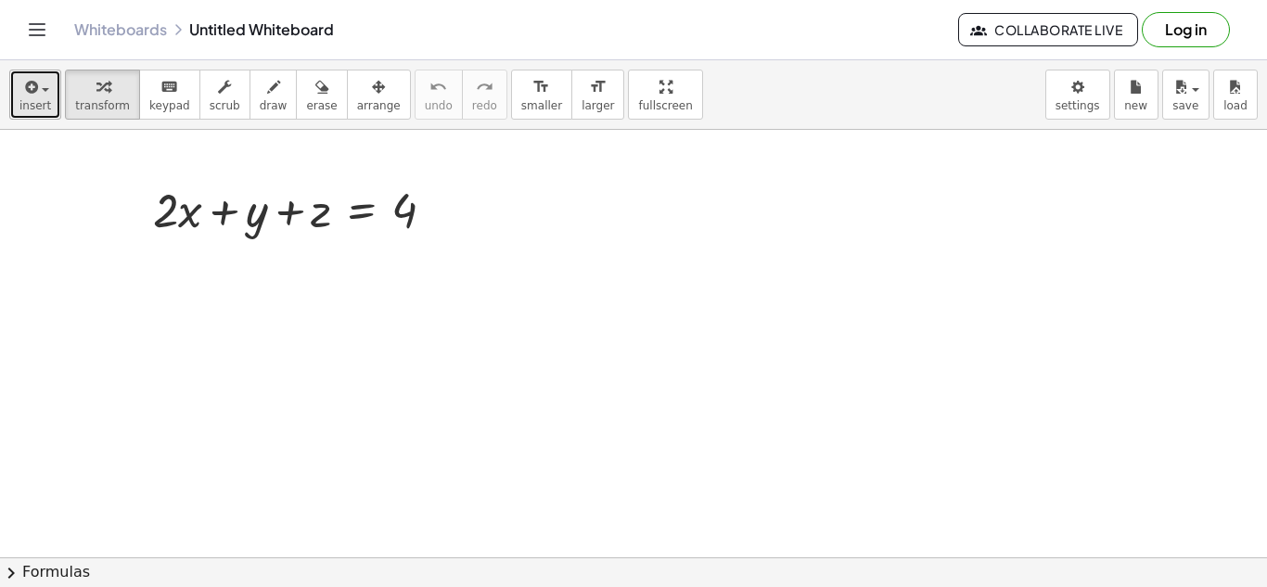
click at [42, 90] on span "button" at bounding box center [45, 90] width 7 height 4
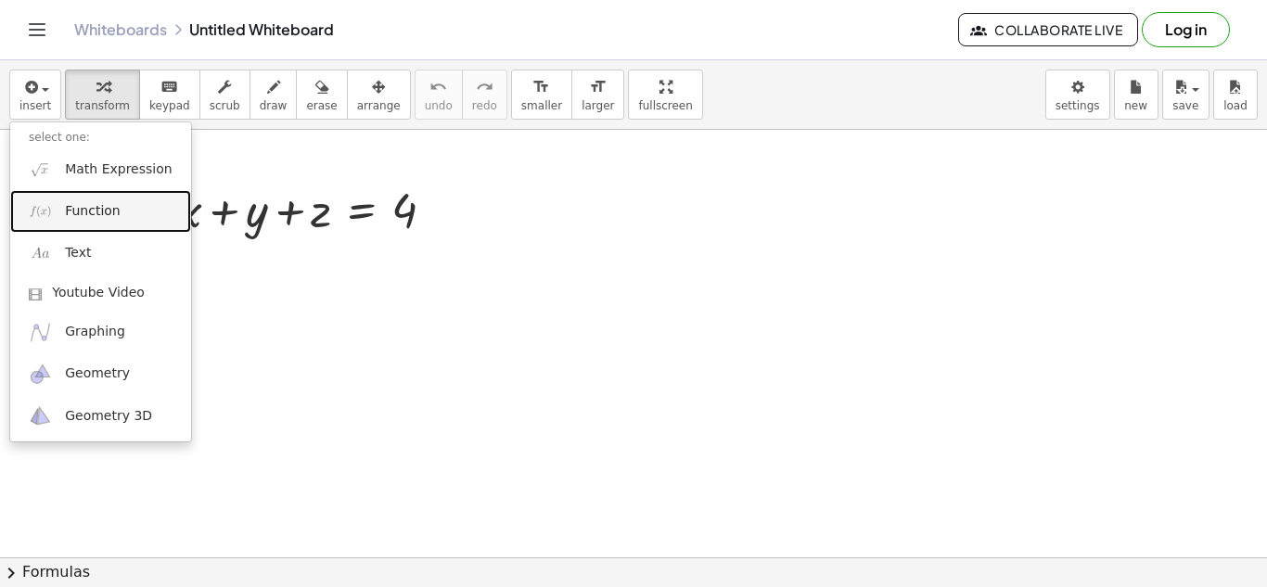
click at [81, 219] on span "Function" at bounding box center [93, 211] width 56 height 19
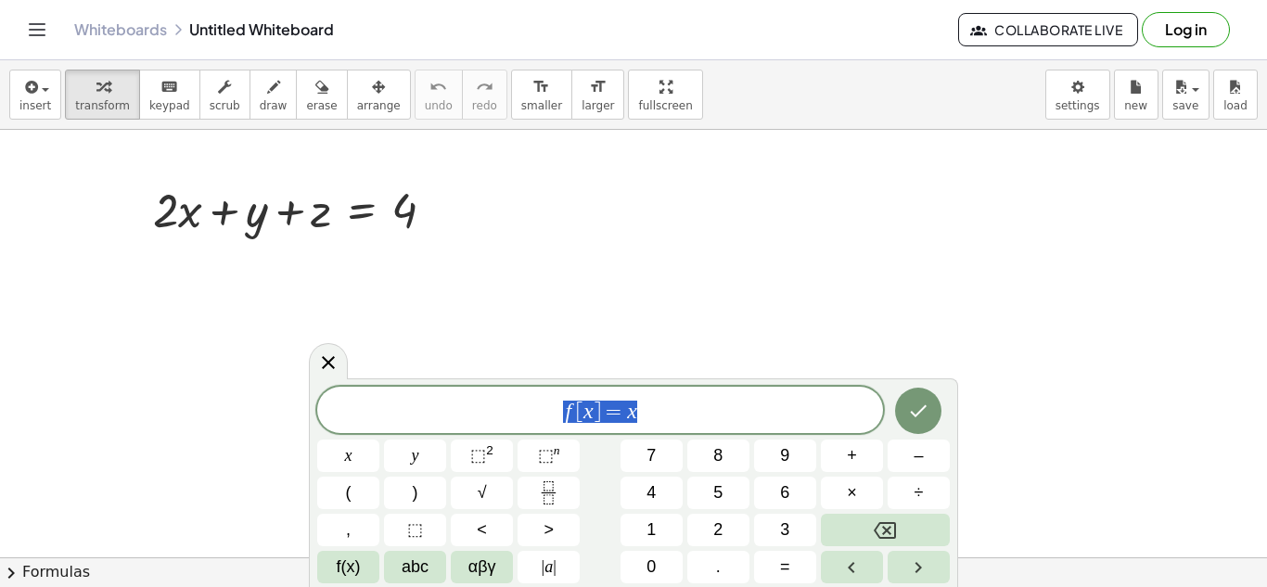
drag, startPoint x: 657, startPoint y: 394, endPoint x: 550, endPoint y: 413, distance: 109.1
click at [550, 413] on div "****** f [ x ] = x" at bounding box center [600, 410] width 566 height 46
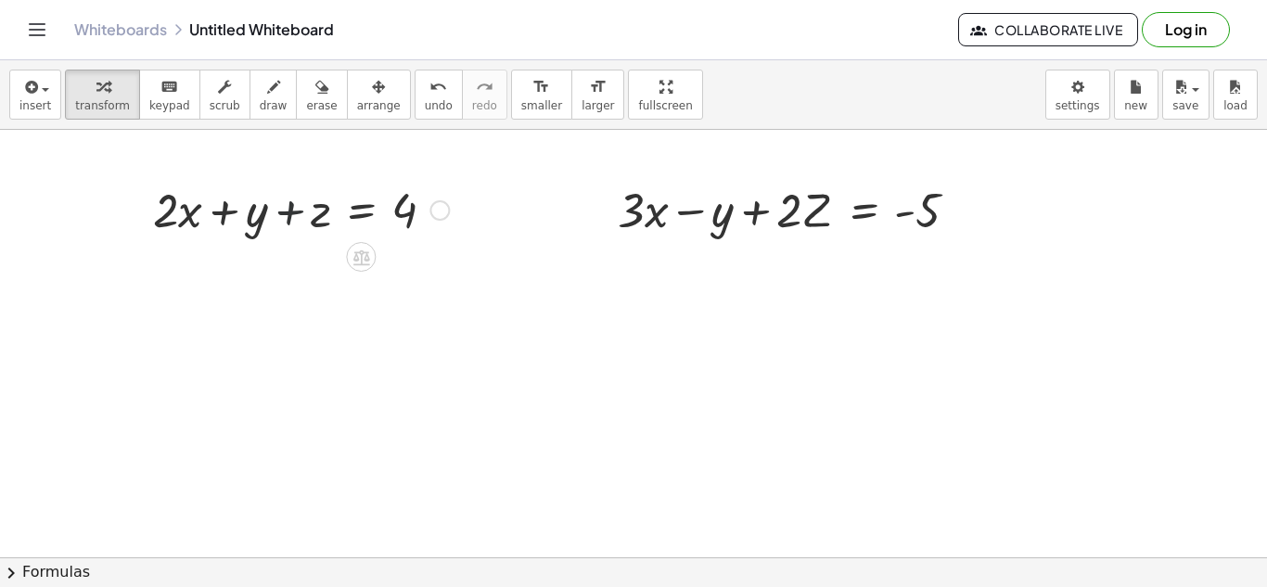
click at [286, 204] on div at bounding box center [301, 208] width 314 height 63
click at [312, 205] on div at bounding box center [301, 208] width 314 height 63
click at [448, 210] on div at bounding box center [439, 210] width 20 height 20
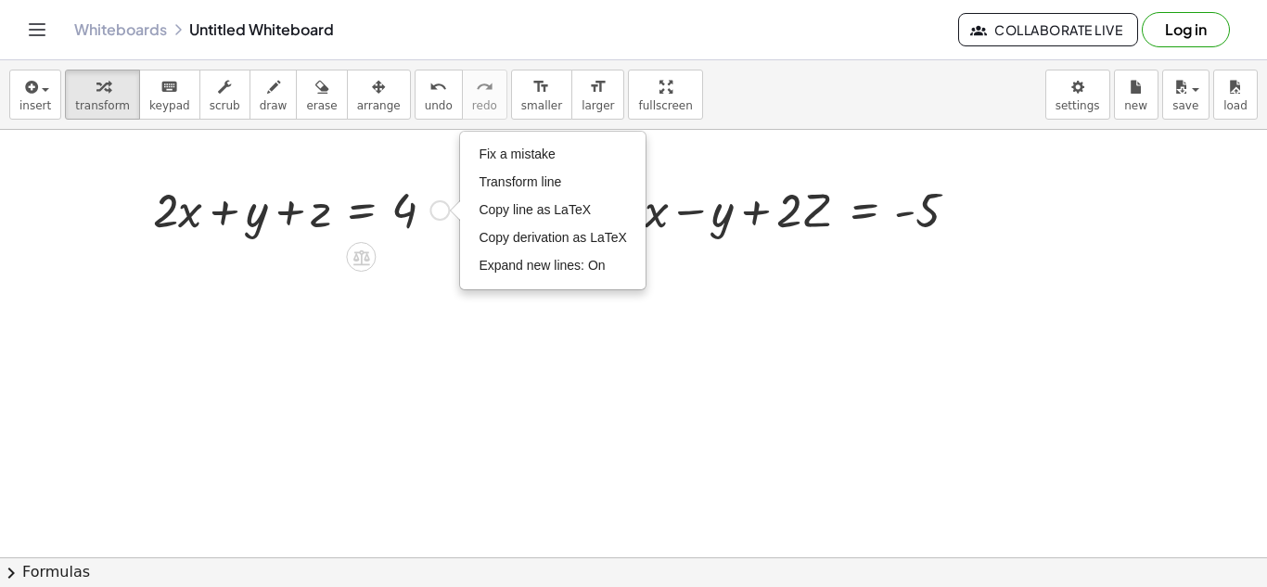
click at [407, 241] on div "+ · 2 · x + y + z = 4 Fix a mistake Transform line Copy line as LaTeX Copy deri…" at bounding box center [293, 208] width 337 height 72
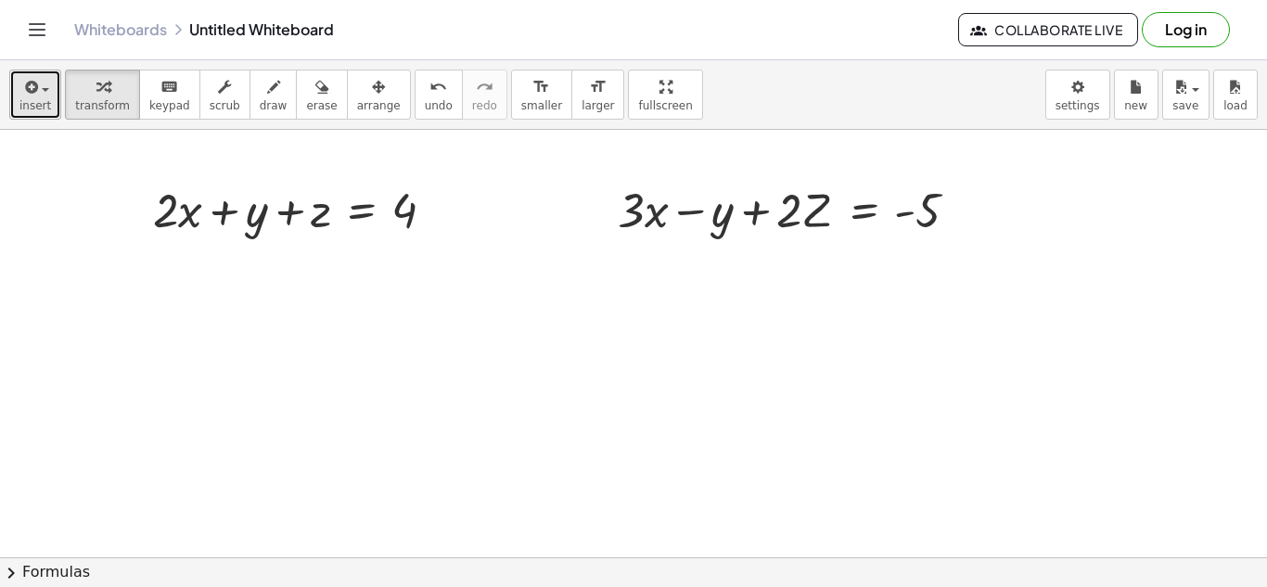
click at [29, 81] on icon "button" at bounding box center [29, 87] width 17 height 22
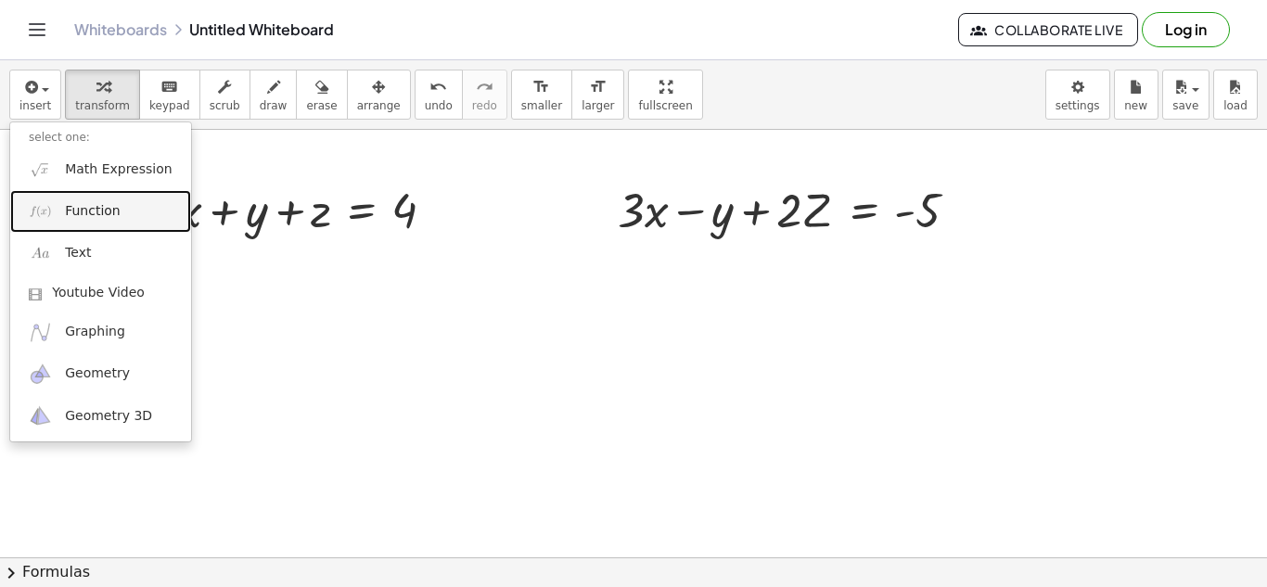
click at [116, 194] on link "Function" at bounding box center [100, 211] width 181 height 42
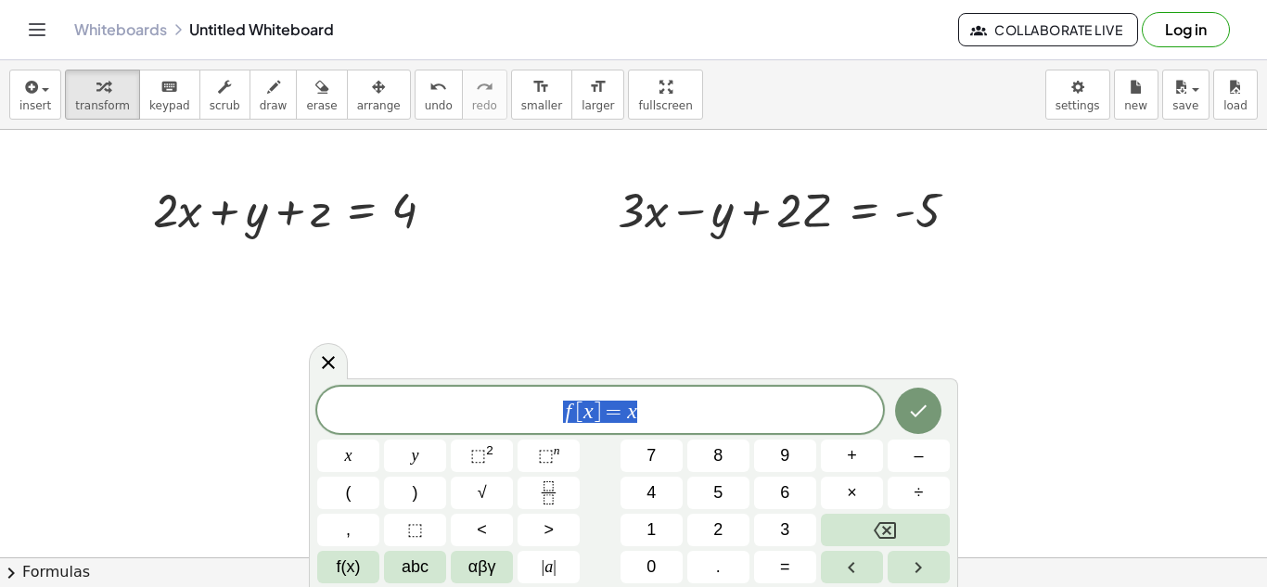
drag, startPoint x: 651, startPoint y: 407, endPoint x: 549, endPoint y: 405, distance: 102.0
click at [549, 405] on span "f [ x ] = x" at bounding box center [600, 412] width 566 height 26
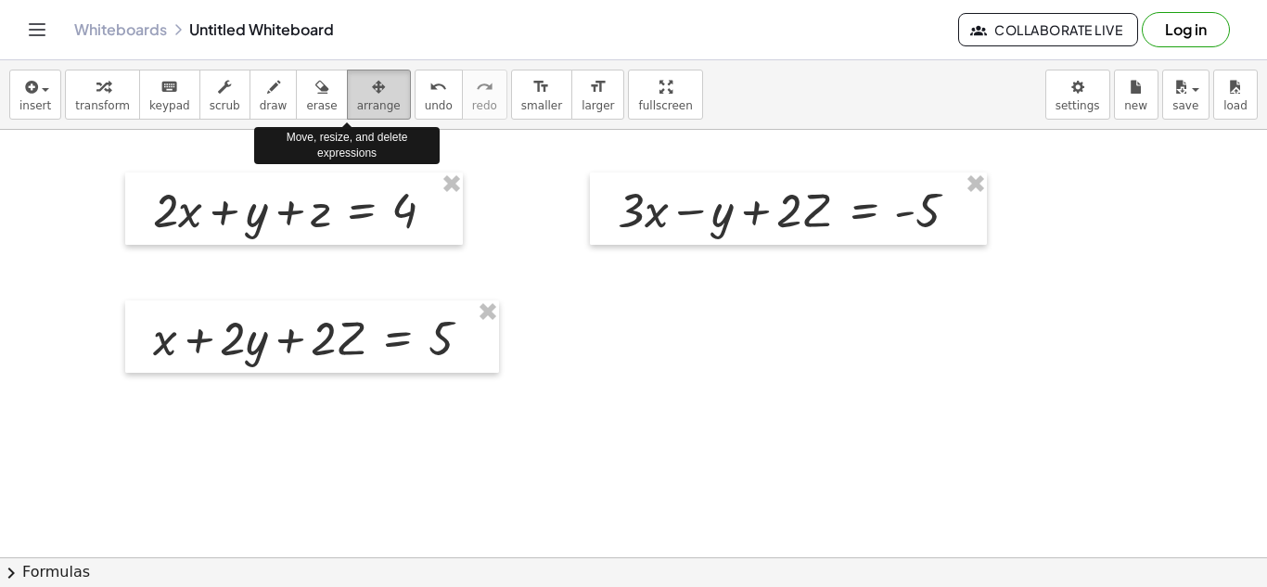
click at [357, 99] on span "arrange" at bounding box center [379, 105] width 44 height 13
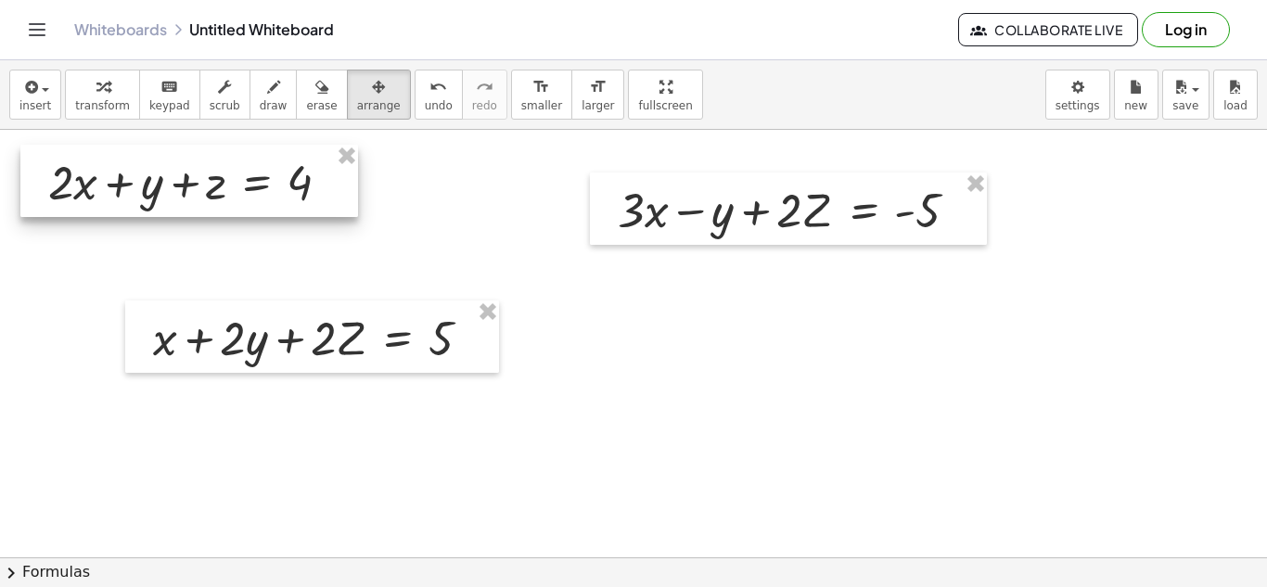
drag, startPoint x: 439, startPoint y: 239, endPoint x: 335, endPoint y: 211, distance: 108.4
click at [335, 211] on div at bounding box center [188, 181] width 337 height 72
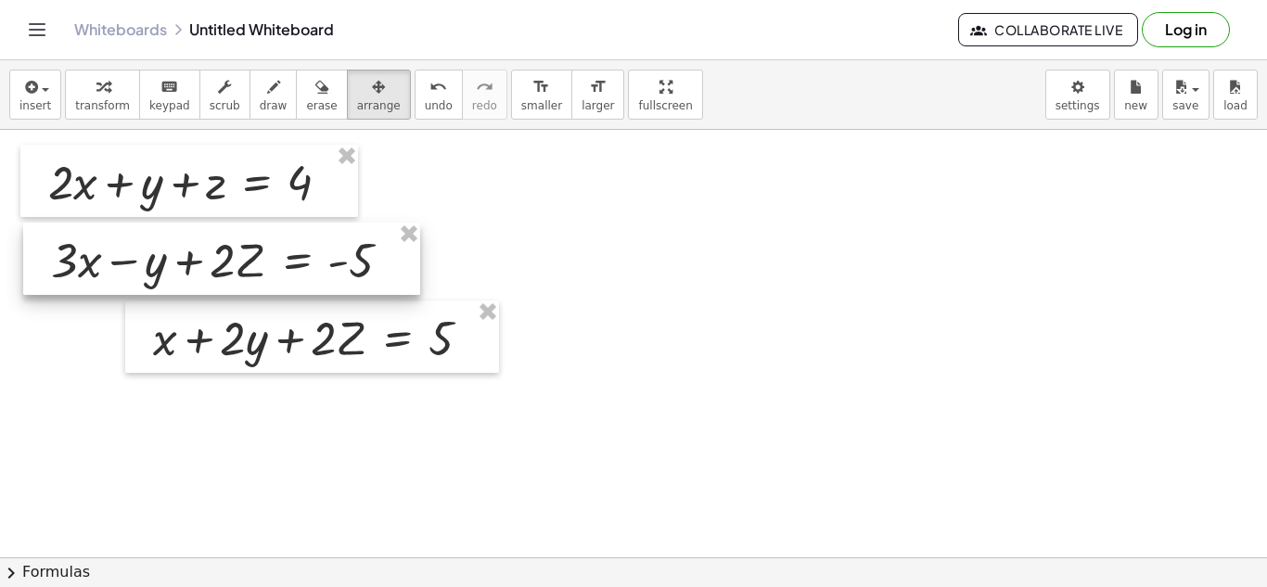
drag, startPoint x: 667, startPoint y: 242, endPoint x: 101, endPoint y: 292, distance: 567.8
click at [101, 292] on div at bounding box center [221, 259] width 397 height 72
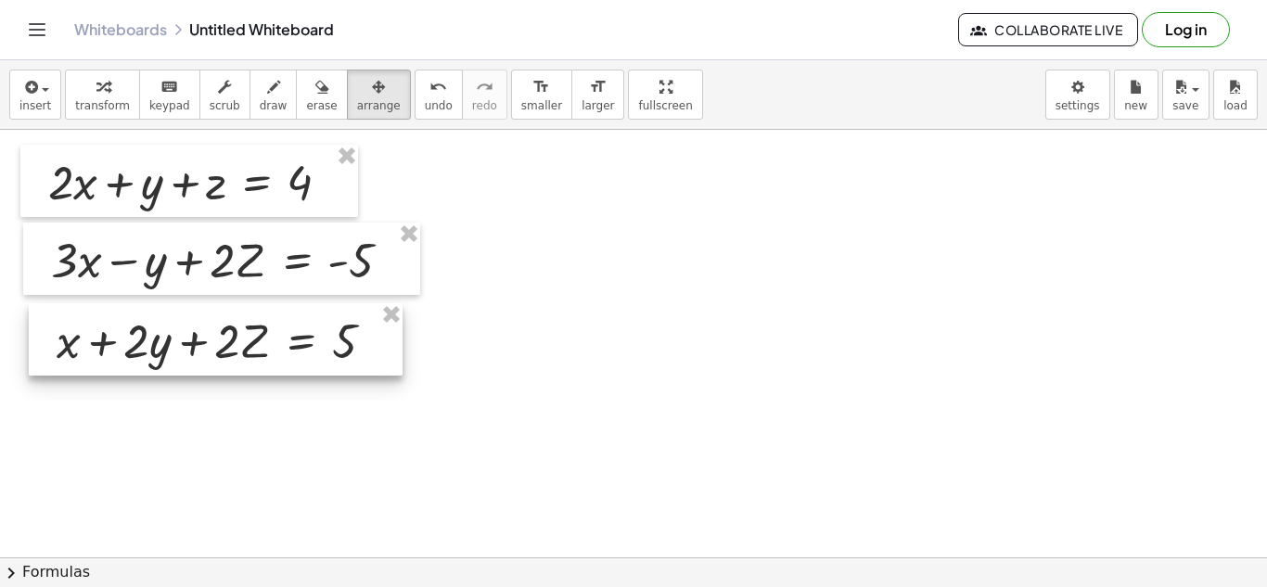
drag, startPoint x: 381, startPoint y: 363, endPoint x: 285, endPoint y: 365, distance: 96.5
click at [285, 365] on div at bounding box center [216, 339] width 374 height 72
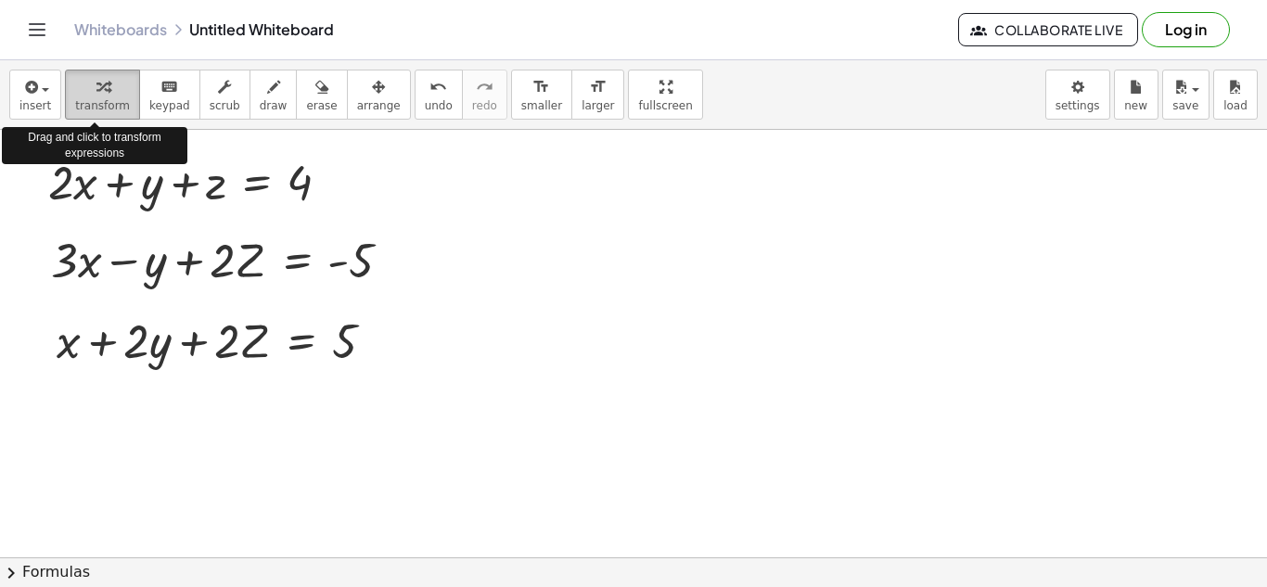
click at [125, 85] on button "transform" at bounding box center [102, 95] width 75 height 50
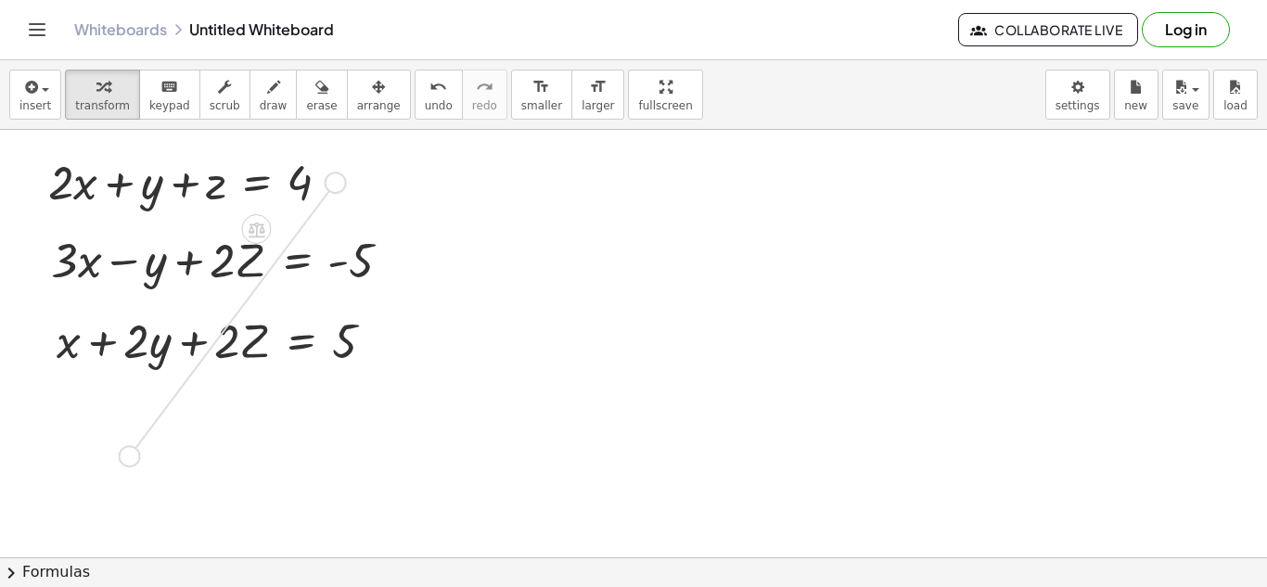
drag, startPoint x: 330, startPoint y: 182, endPoint x: 133, endPoint y: 455, distance: 337.4
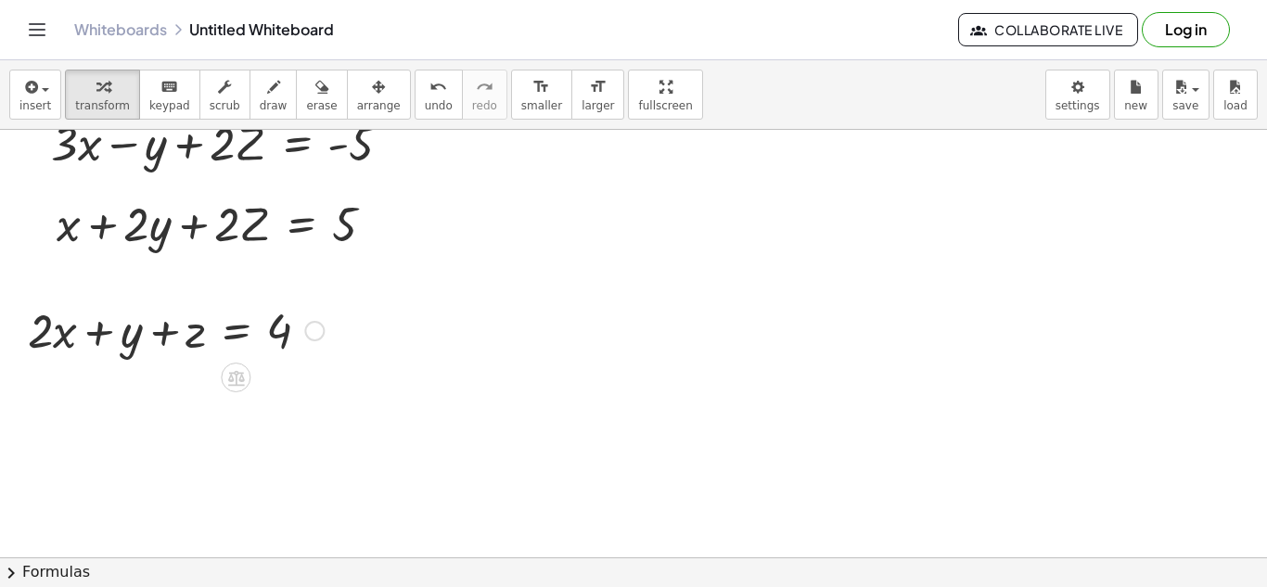
scroll to position [118, 0]
drag, startPoint x: 164, startPoint y: 328, endPoint x: 333, endPoint y: 312, distance: 169.5
click at [333, 312] on div at bounding box center [176, 328] width 314 height 63
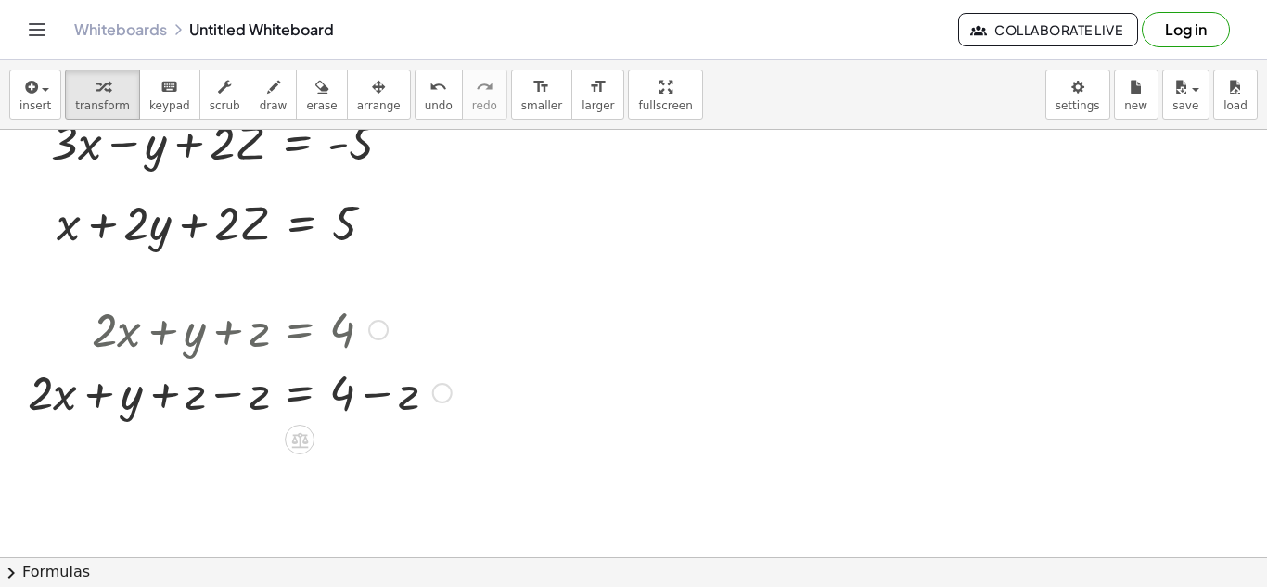
click at [226, 395] on div at bounding box center [240, 391] width 442 height 63
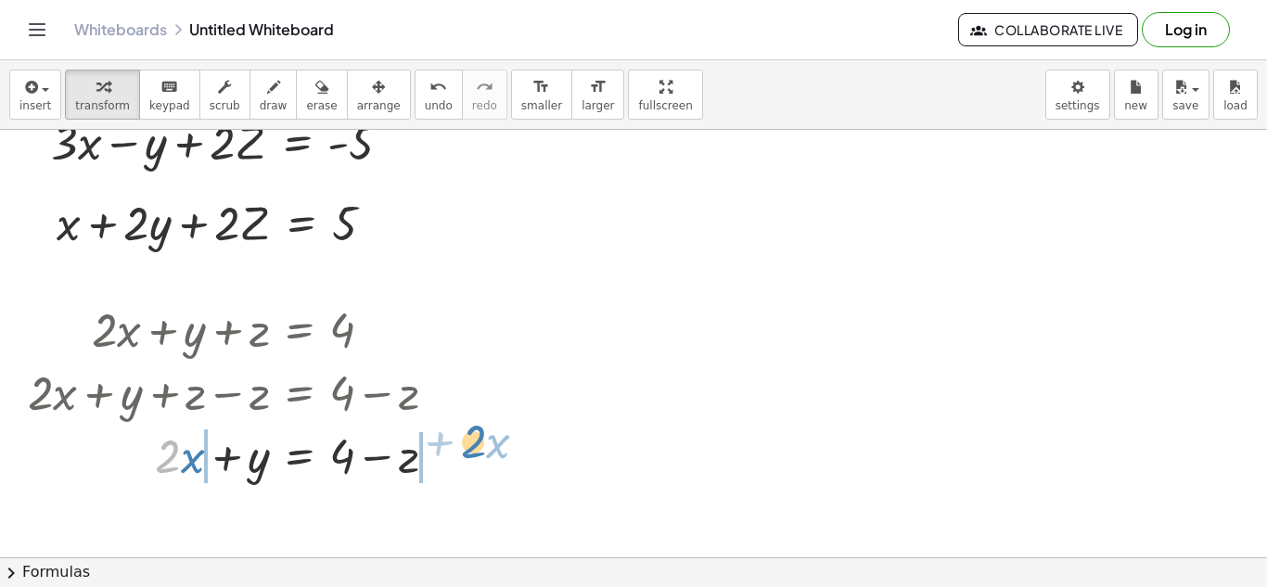
drag, startPoint x: 174, startPoint y: 454, endPoint x: 479, endPoint y: 439, distance: 305.4
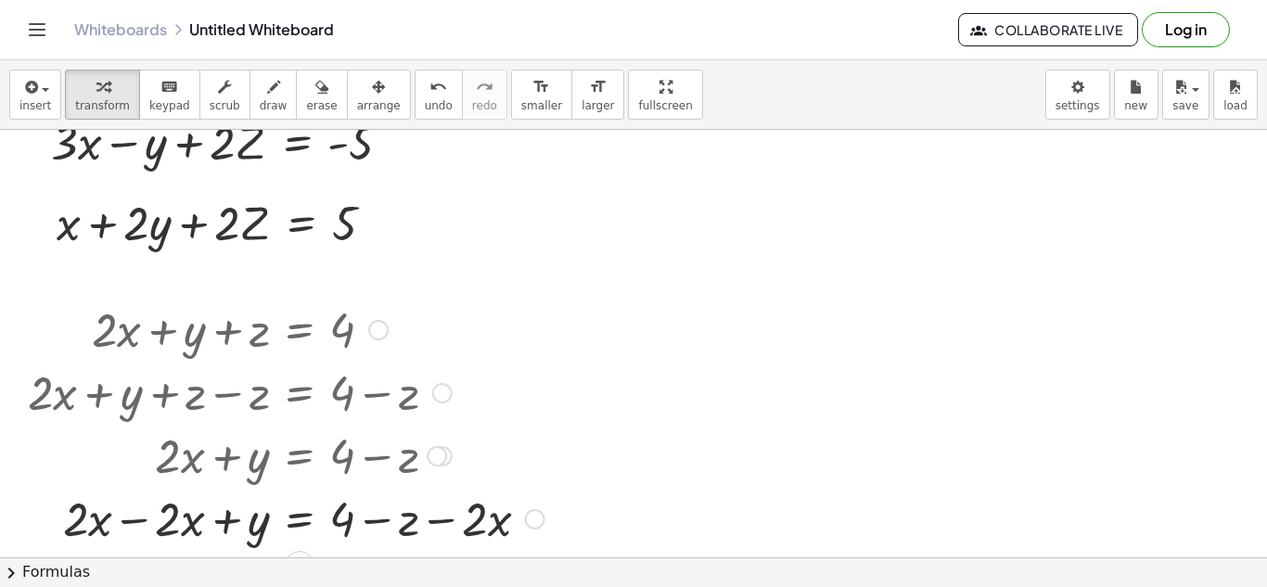
click at [132, 523] on div at bounding box center [286, 517] width 535 height 63
click at [460, 523] on div at bounding box center [286, 517] width 535 height 63
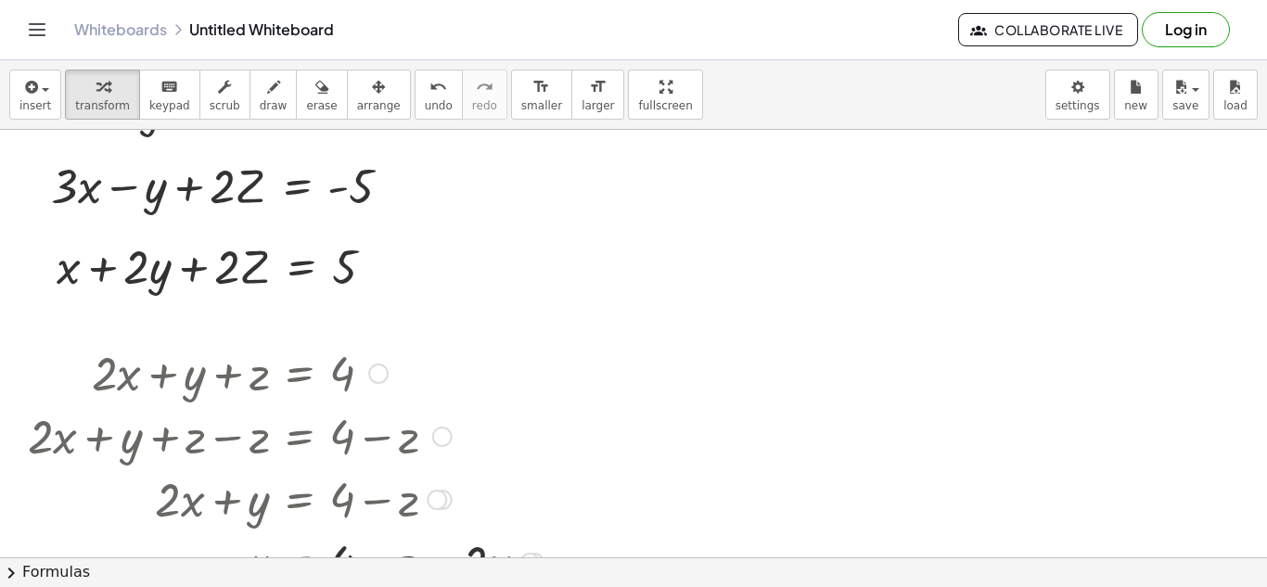
scroll to position [73, 0]
drag, startPoint x: 396, startPoint y: 185, endPoint x: 630, endPoint y: 357, distance: 291.1
click at [630, 357] on div "+ · 2 · x + y + z = 4 Fix a mistake Transform line Copy line as LaTeX Copy deri…" at bounding box center [633, 544] width 1267 height 975
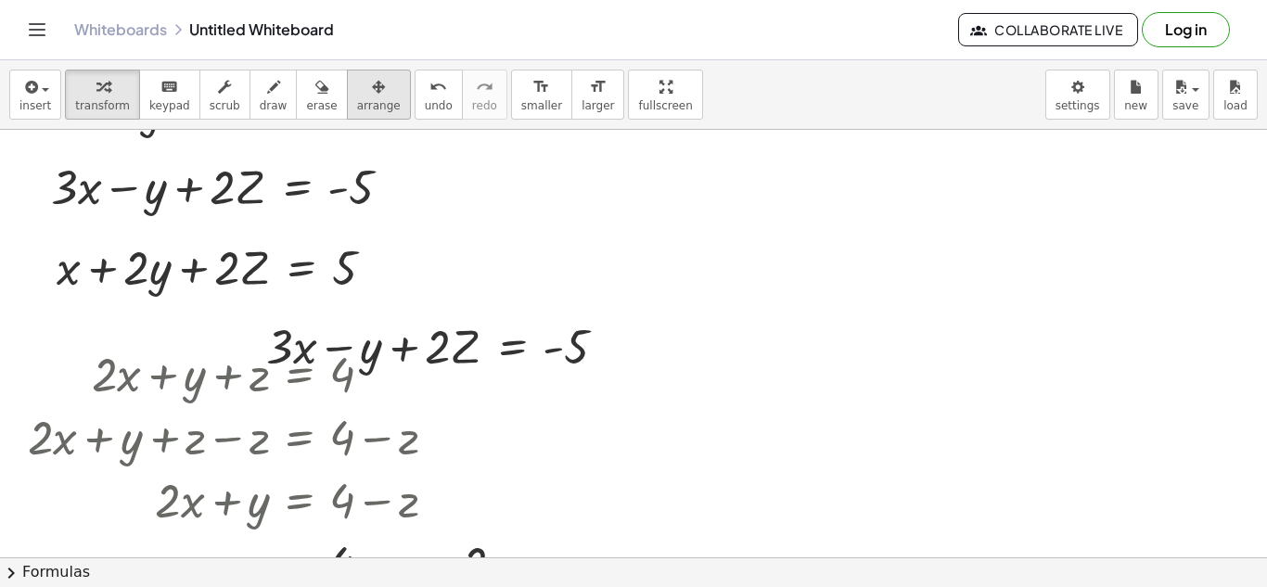
click at [366, 95] on button "arrange" at bounding box center [379, 95] width 64 height 50
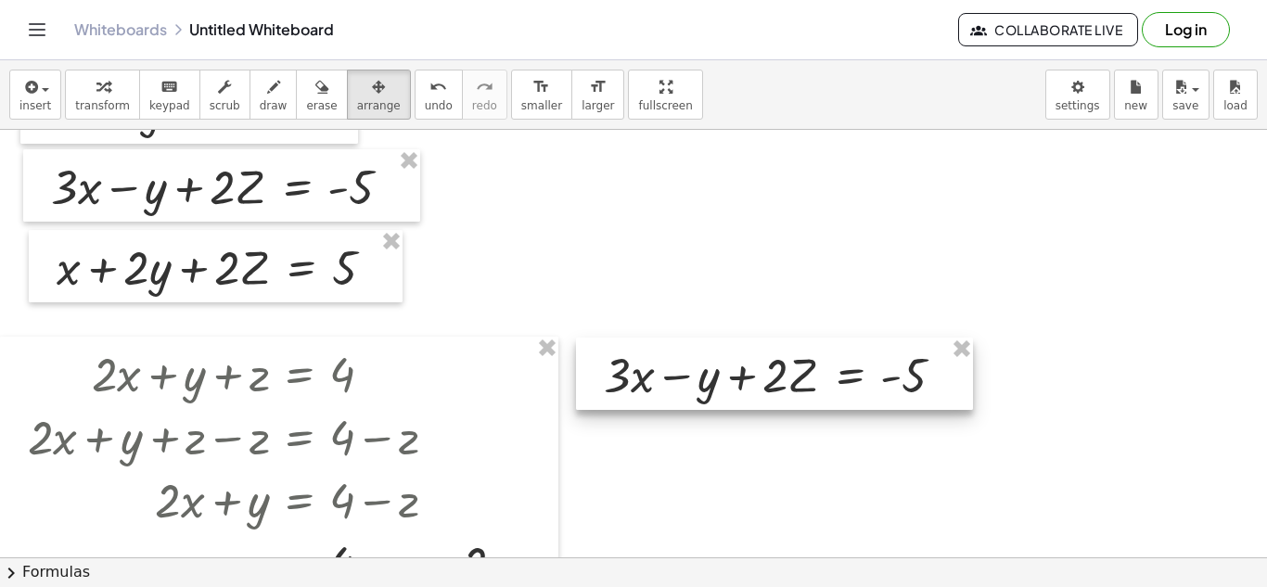
drag, startPoint x: 506, startPoint y: 312, endPoint x: 847, endPoint y: 340, distance: 341.5
click at [847, 340] on div at bounding box center [774, 373] width 397 height 72
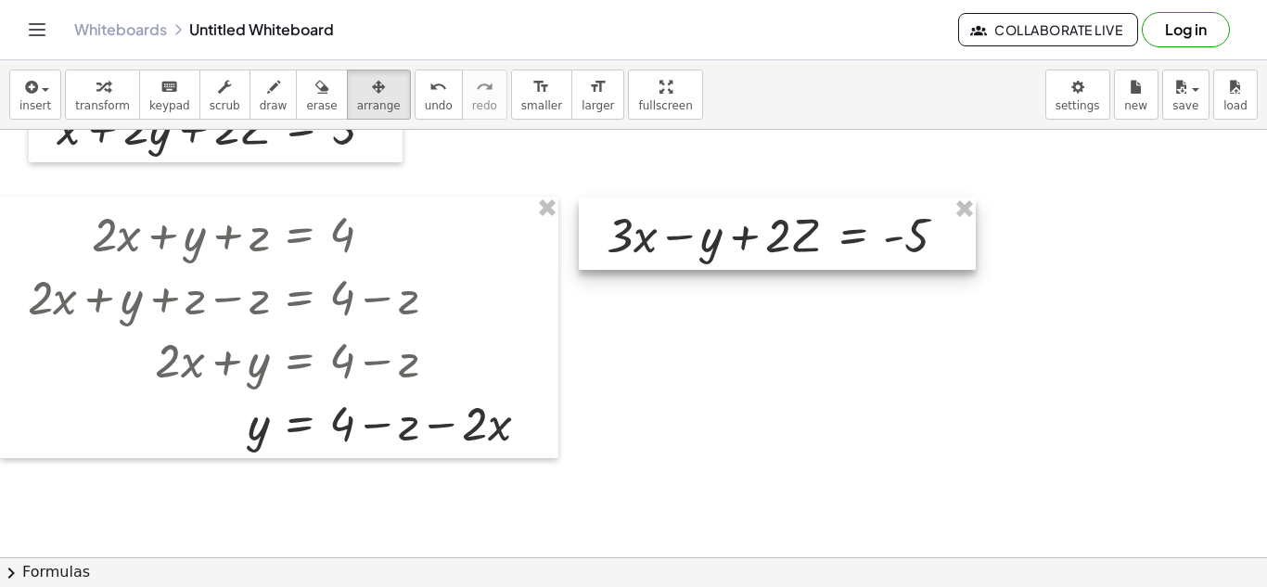
scroll to position [215, 0]
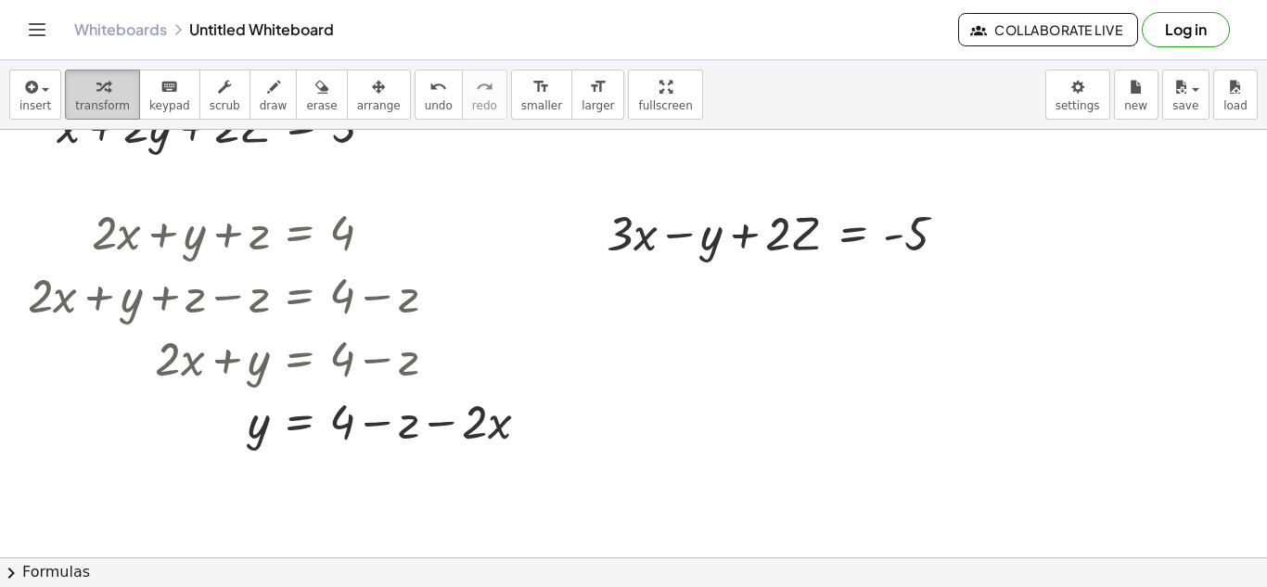
click at [97, 94] on icon "button" at bounding box center [102, 87] width 13 height 22
drag, startPoint x: 255, startPoint y: 430, endPoint x: 722, endPoint y: 233, distance: 507.3
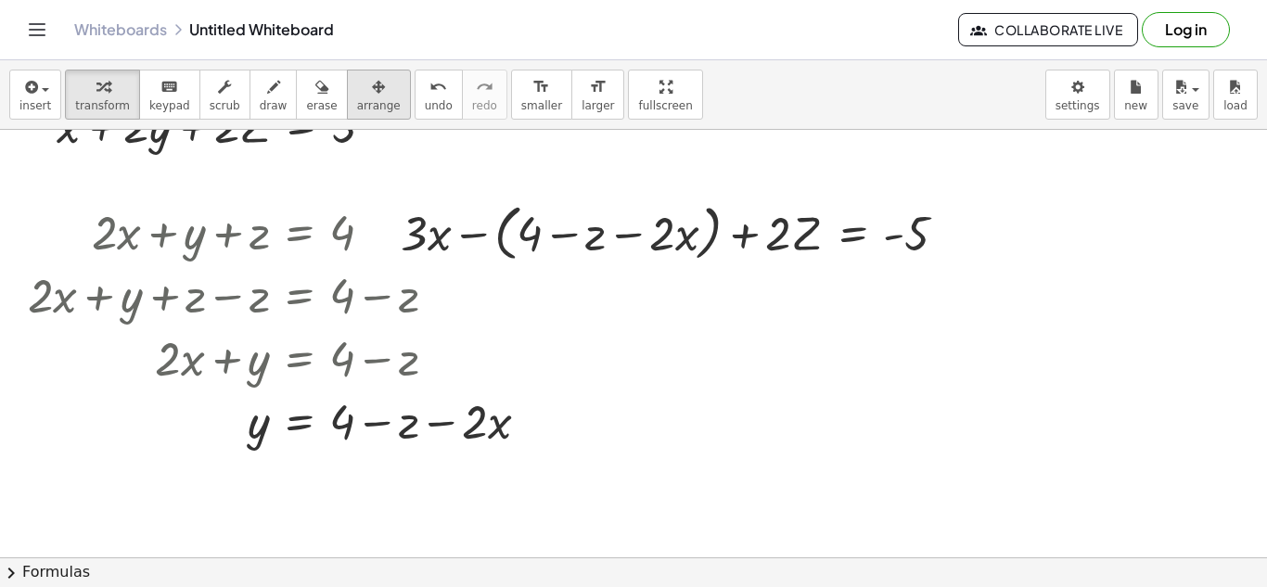
click at [350, 72] on button "arrange" at bounding box center [379, 95] width 64 height 50
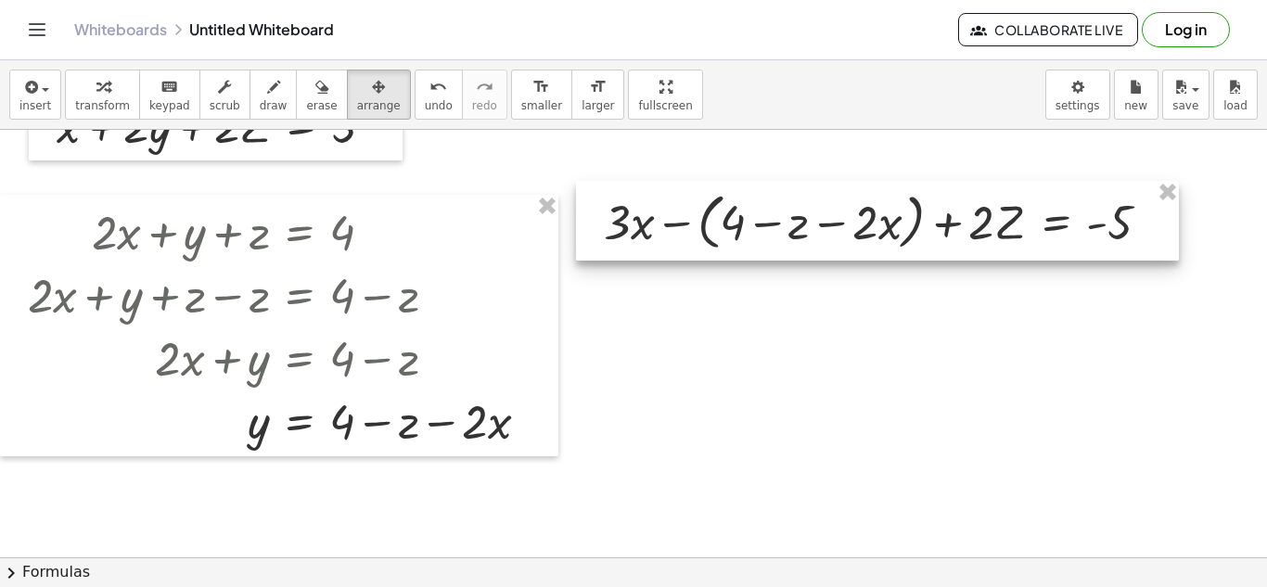
drag, startPoint x: 701, startPoint y: 266, endPoint x: 904, endPoint y: 255, distance: 203.4
click at [904, 255] on div at bounding box center [877, 221] width 603 height 80
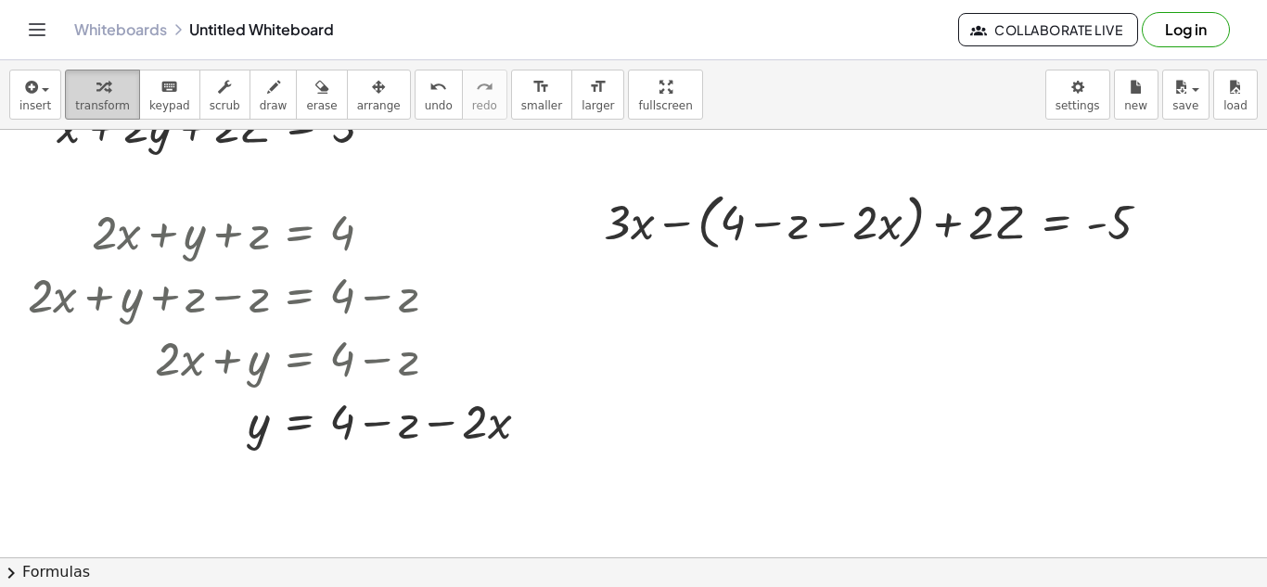
click at [113, 106] on span "transform" at bounding box center [102, 105] width 55 height 13
drag, startPoint x: 626, startPoint y: 219, endPoint x: 640, endPoint y: 217, distance: 14.0
click at [640, 217] on div at bounding box center [883, 220] width 579 height 70
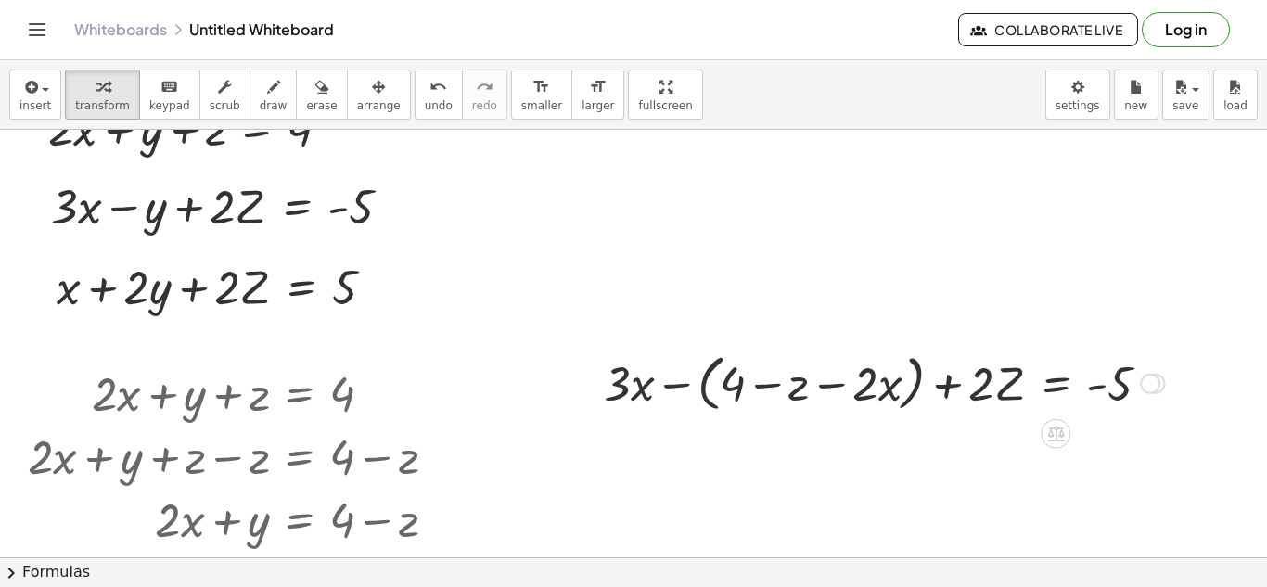
scroll to position [184, 0]
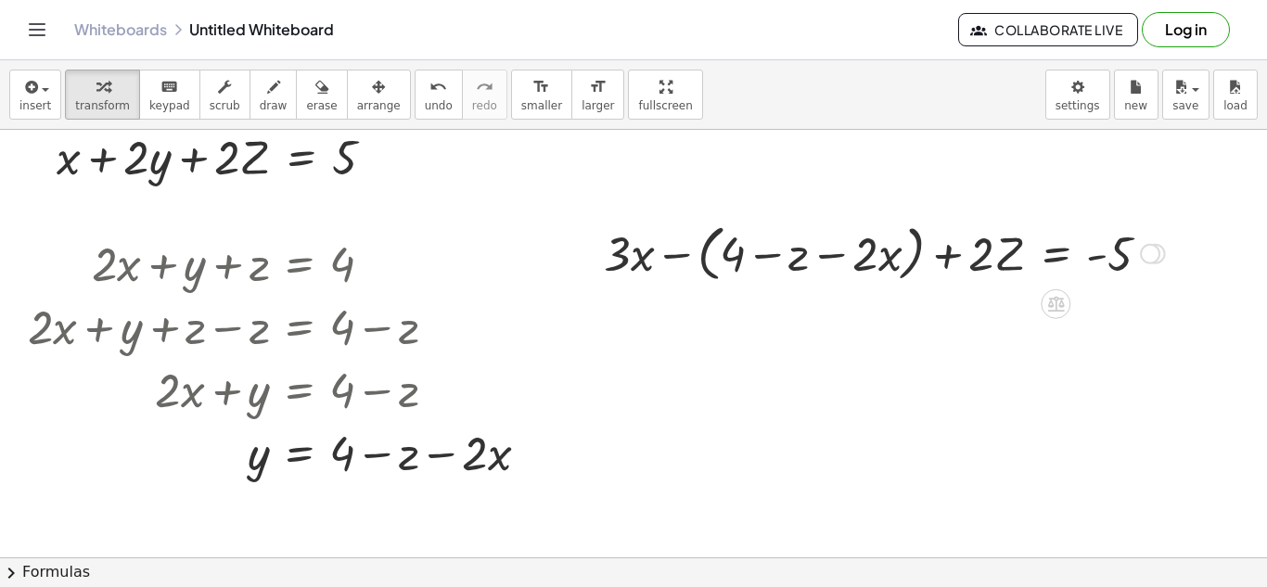
click at [828, 256] on div at bounding box center [883, 252] width 579 height 70
click at [769, 261] on div at bounding box center [883, 252] width 579 height 70
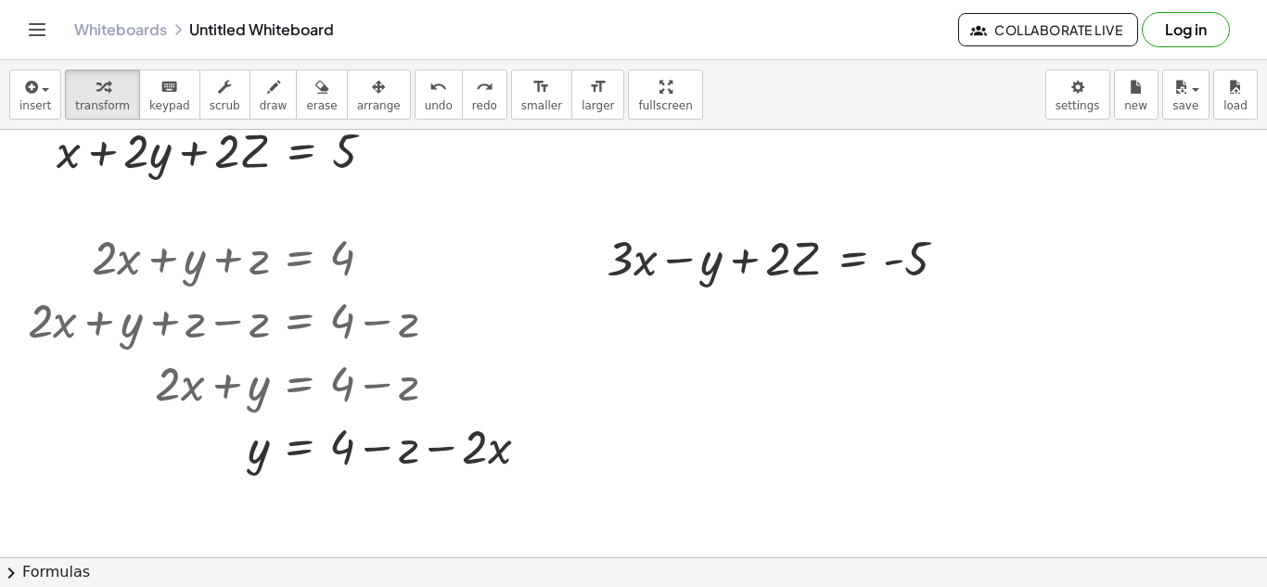
scroll to position [207, 0]
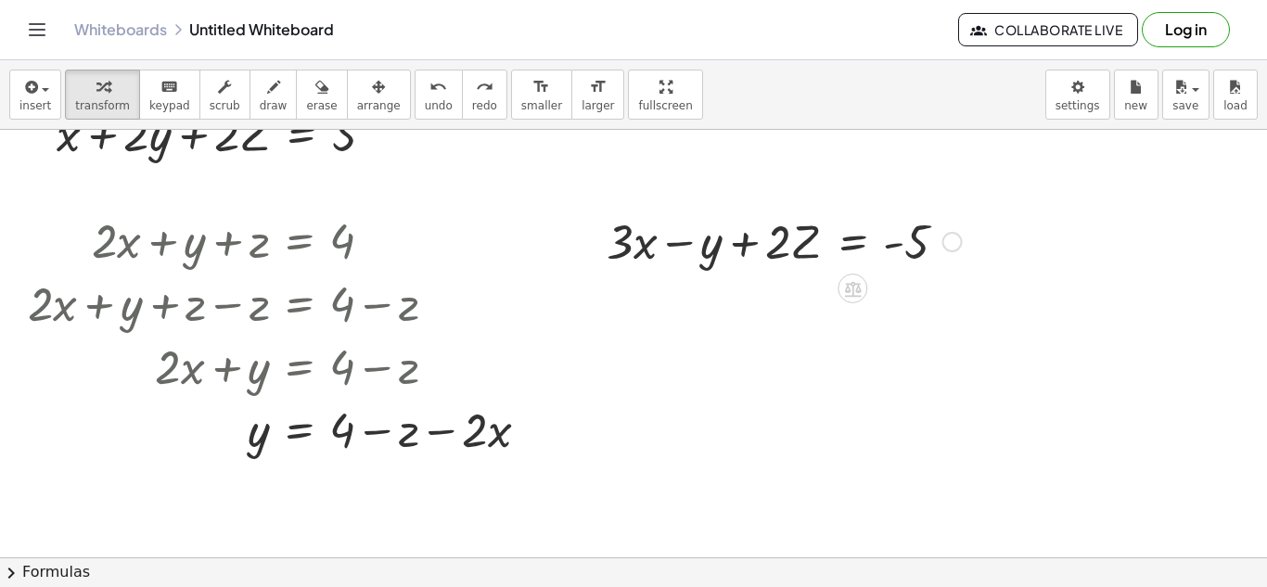
click at [680, 242] on div at bounding box center [784, 240] width 374 height 63
click at [746, 242] on div at bounding box center [784, 240] width 374 height 63
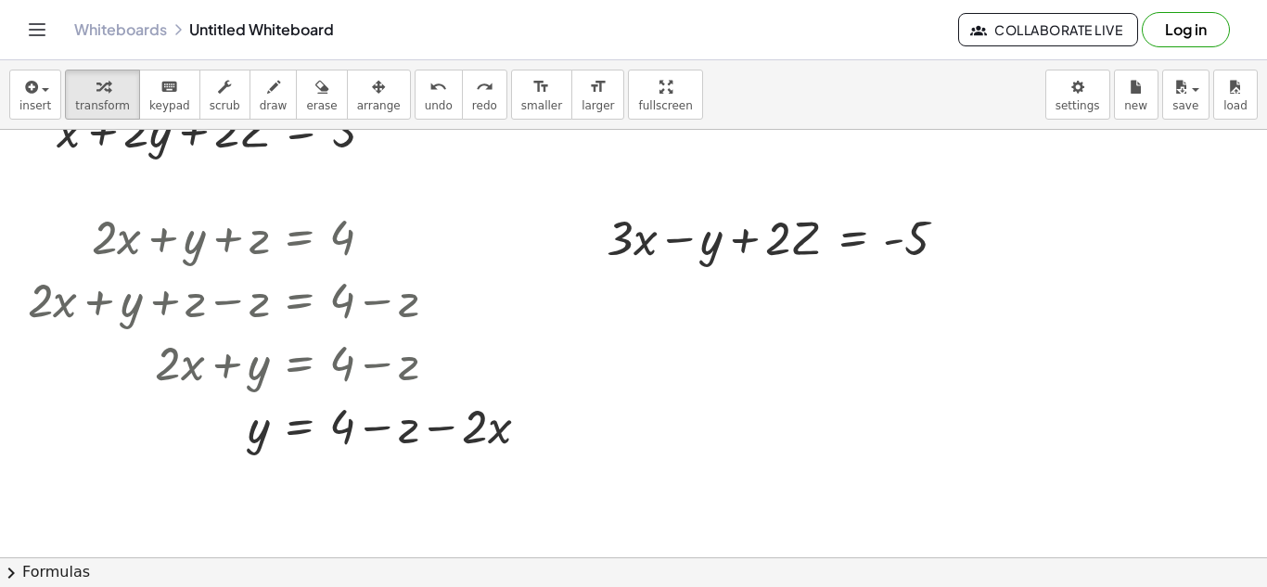
scroll to position [216, 0]
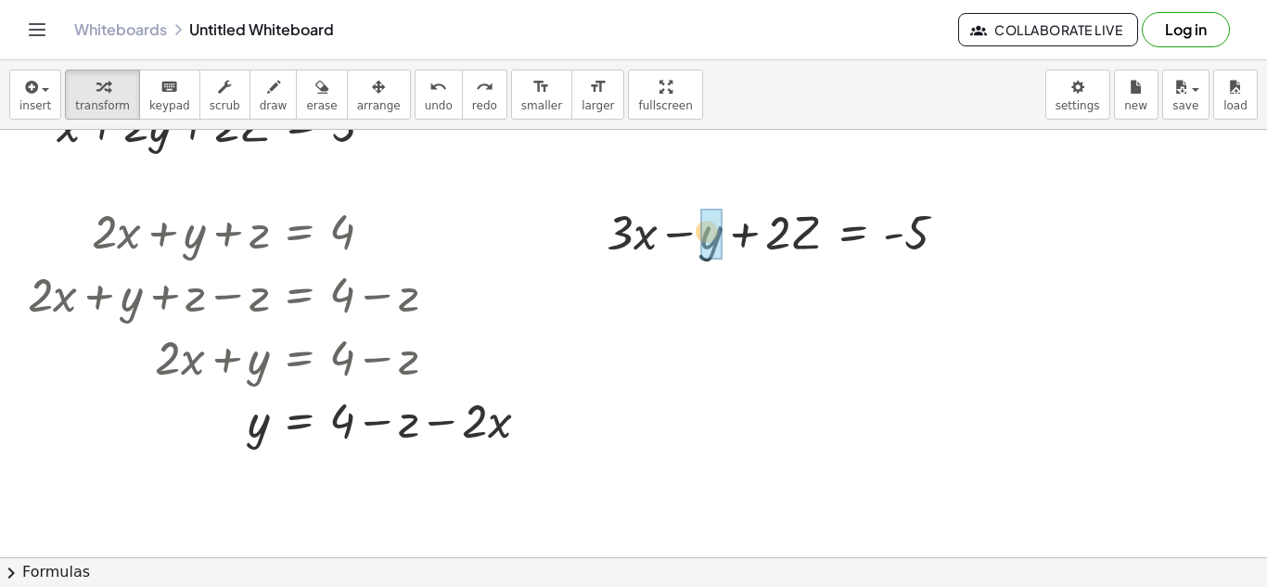
drag, startPoint x: 252, startPoint y: 429, endPoint x: 787, endPoint y: 247, distance: 565.3
click at [787, 247] on div "+ · 2 · x + y + z = 4 Fix a mistake Transform line Copy line as LaTeX Copy deri…" at bounding box center [633, 401] width 1267 height 975
drag, startPoint x: 249, startPoint y: 426, endPoint x: 701, endPoint y: 233, distance: 491.0
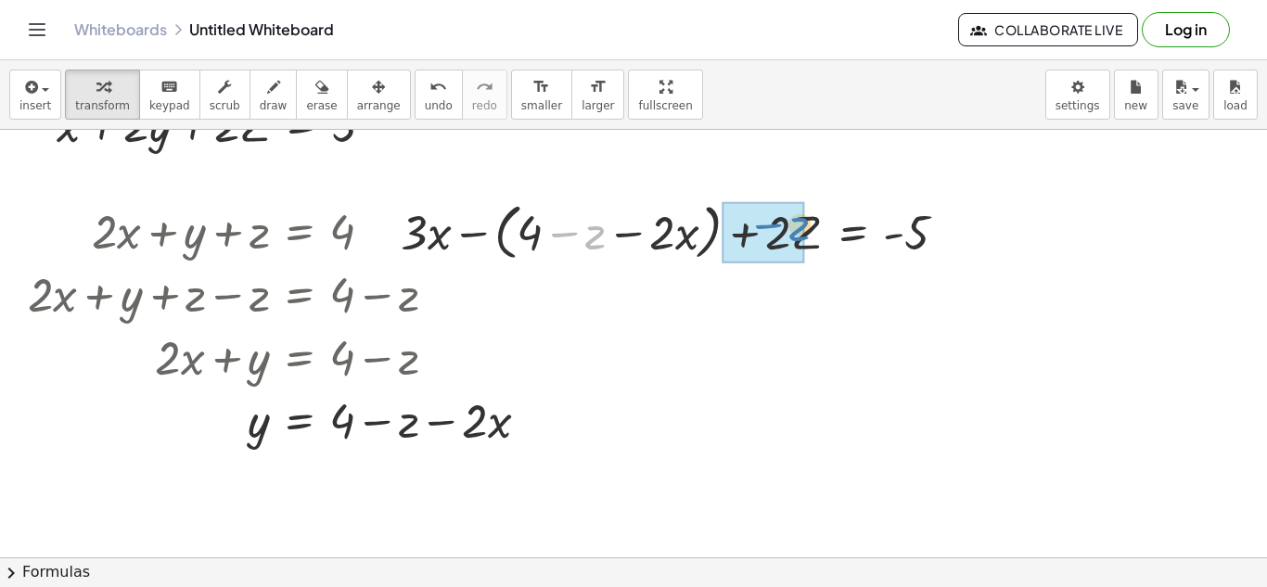
drag, startPoint x: 573, startPoint y: 231, endPoint x: 776, endPoint y: 223, distance: 203.2
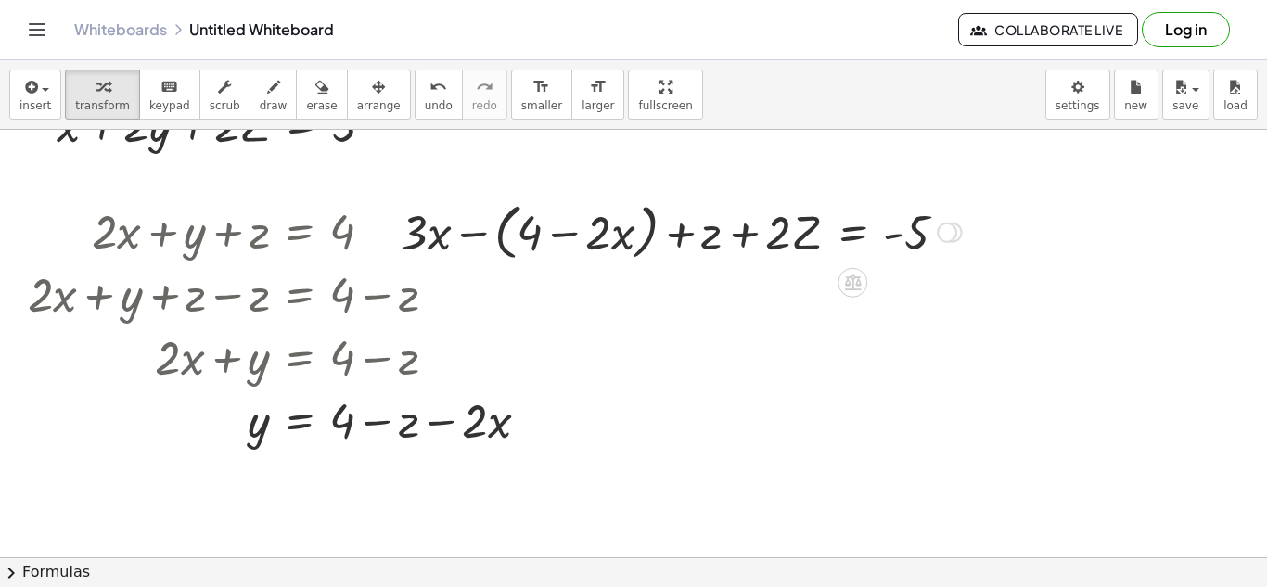
click at [749, 236] on div at bounding box center [680, 231] width 579 height 70
click at [737, 235] on div at bounding box center [680, 231] width 579 height 70
click at [745, 235] on div at bounding box center [680, 231] width 579 height 70
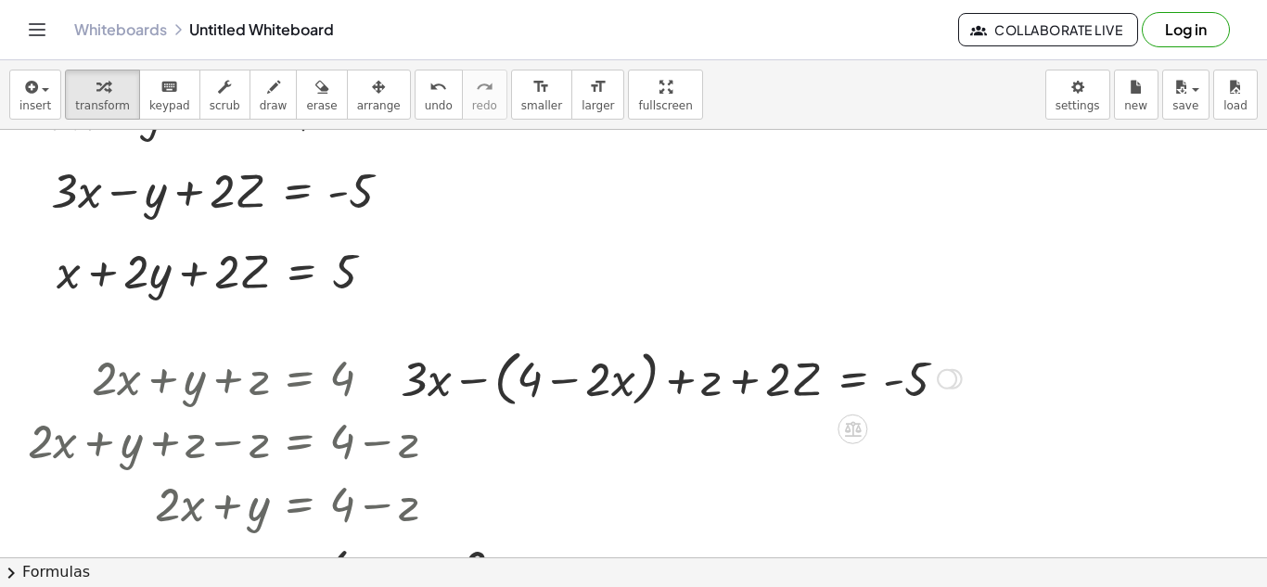
scroll to position [0, 0]
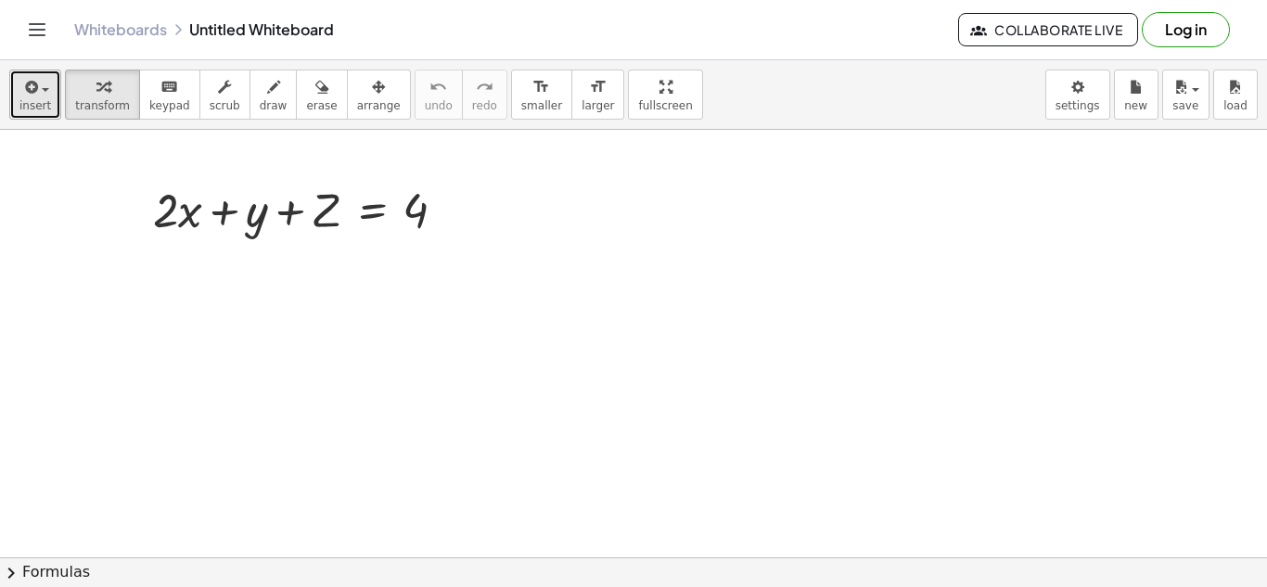
click at [29, 102] on span "insert" at bounding box center [35, 105] width 32 height 13
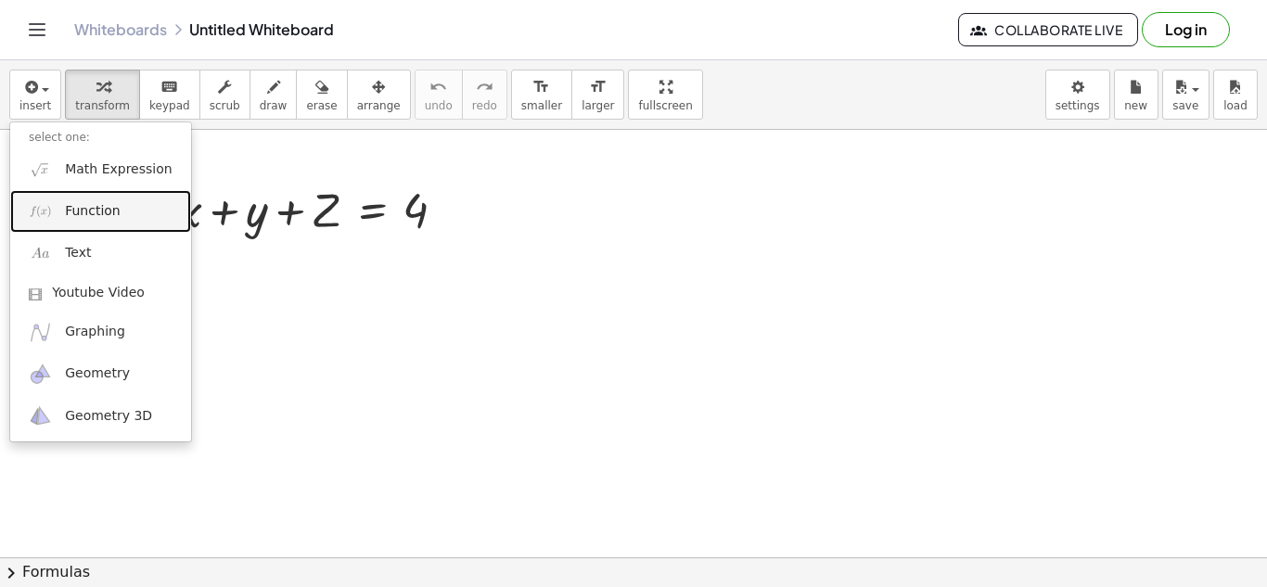
click at [68, 223] on link "Function" at bounding box center [100, 211] width 181 height 42
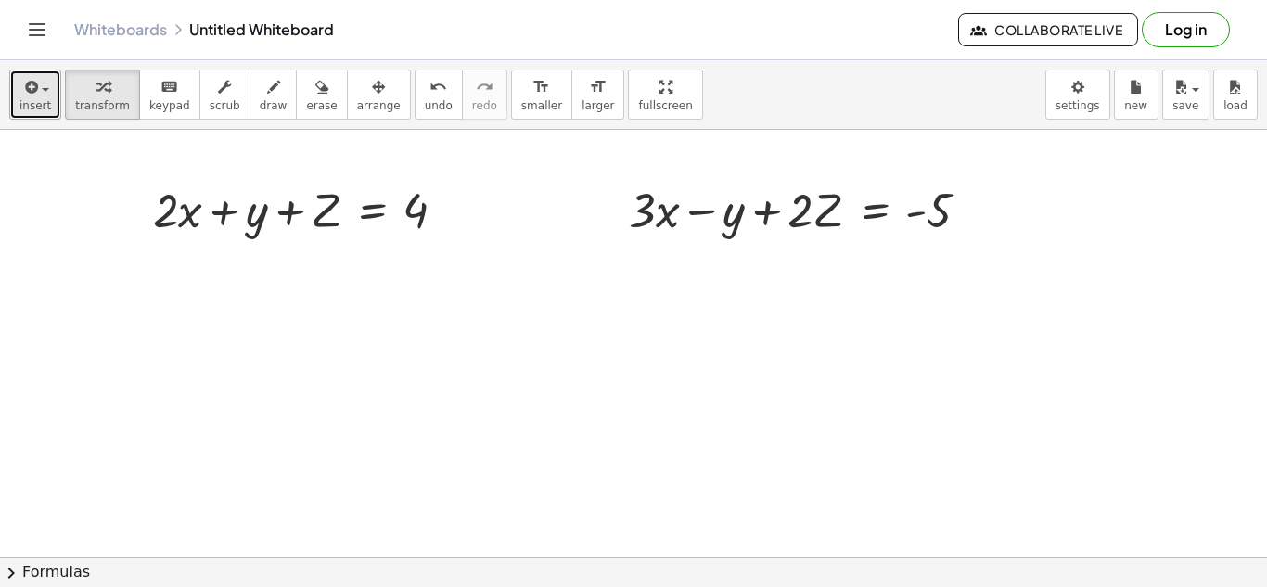
click at [31, 95] on icon "button" at bounding box center [29, 87] width 17 height 22
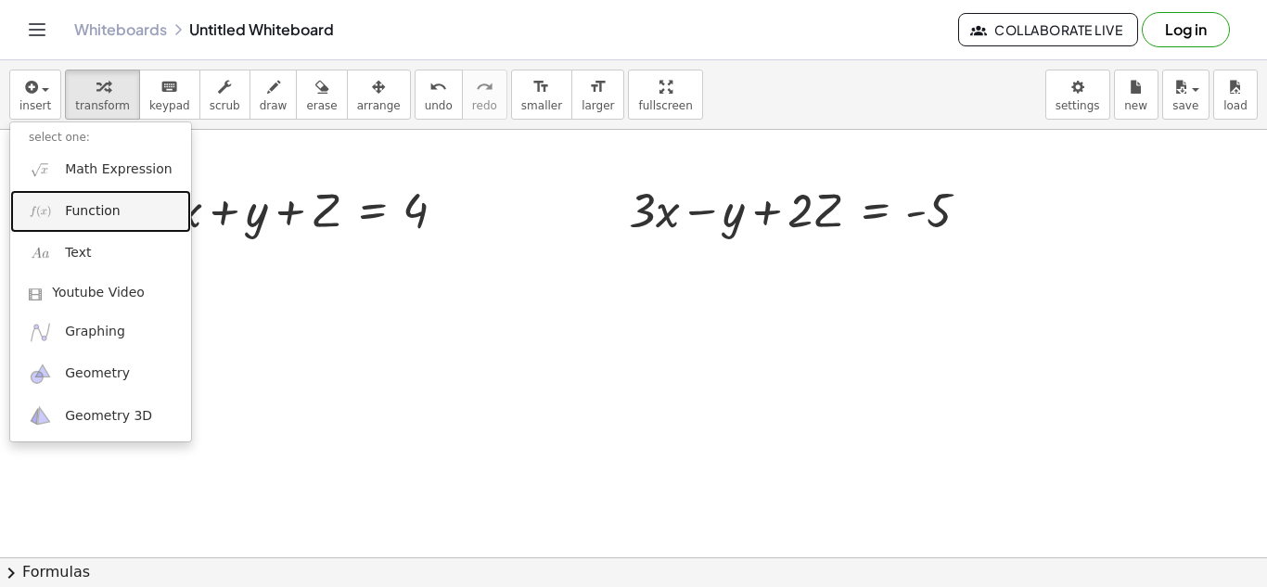
click at [100, 225] on link "Function" at bounding box center [100, 211] width 181 height 42
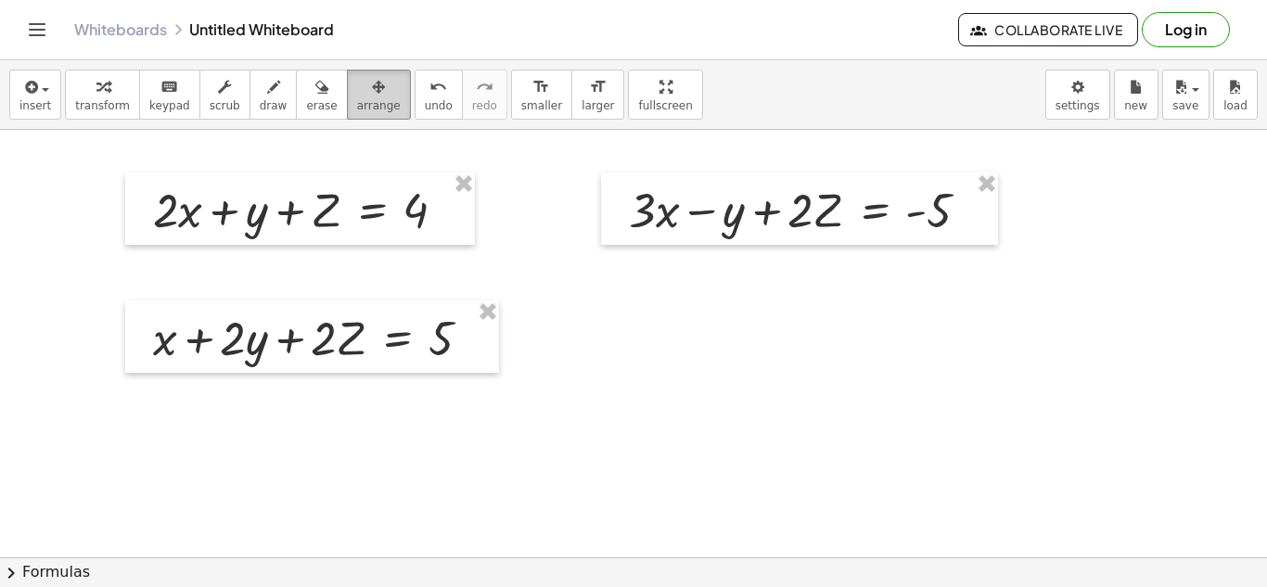
click at [372, 88] on icon "button" at bounding box center [378, 87] width 13 height 22
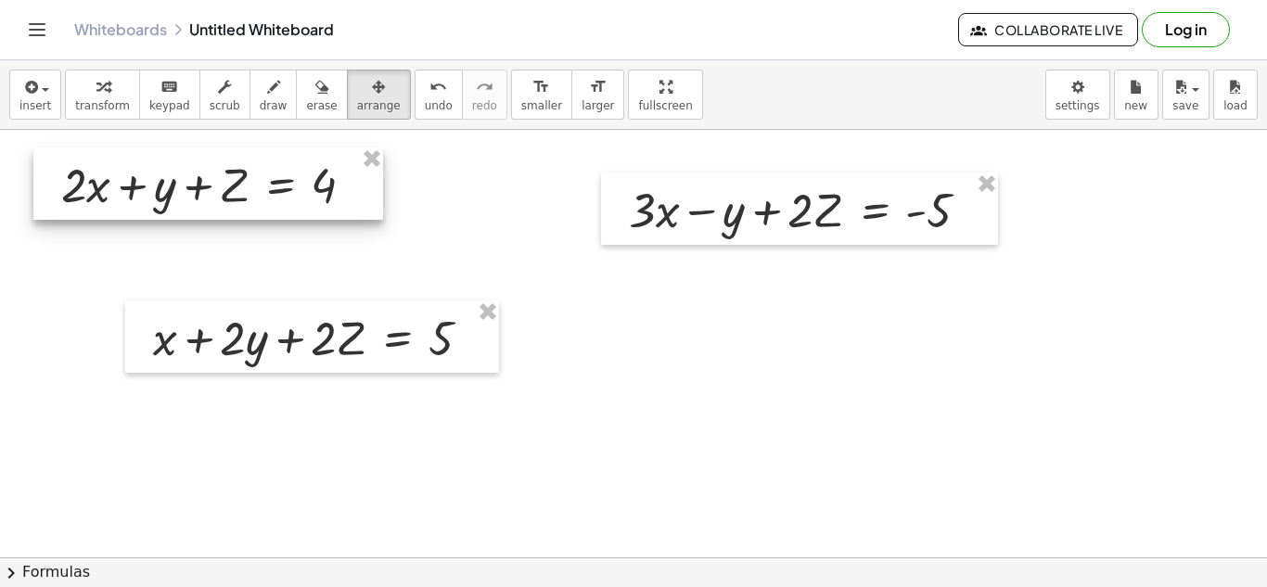
drag, startPoint x: 368, startPoint y: 240, endPoint x: 276, endPoint y: 215, distance: 95.1
click at [276, 215] on div at bounding box center [208, 183] width 350 height 72
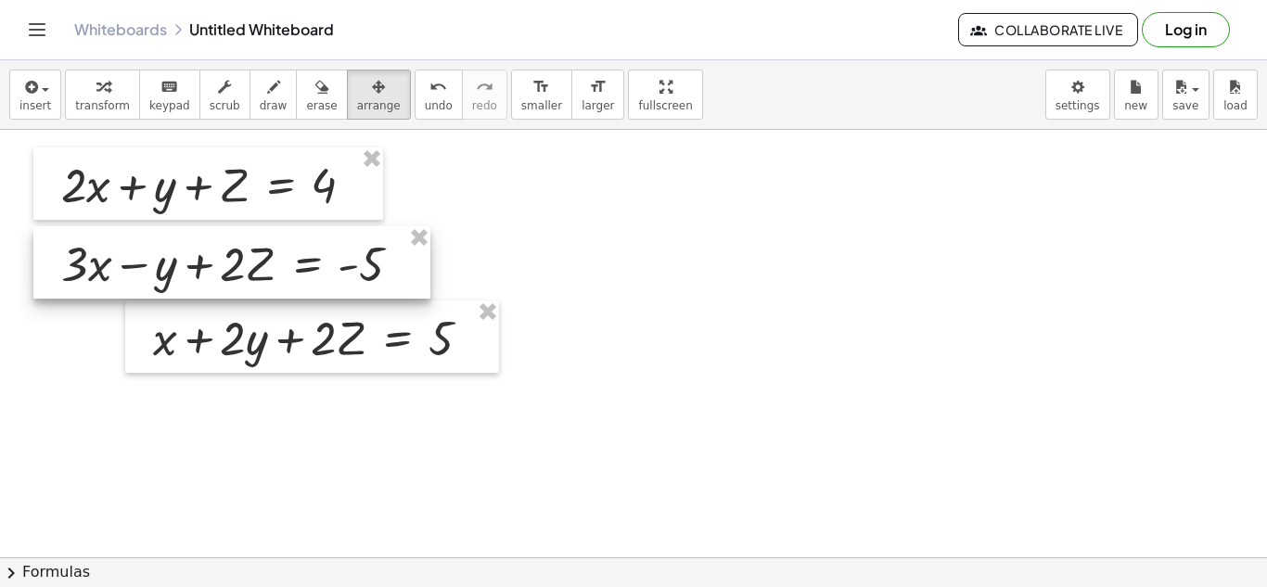
drag, startPoint x: 746, startPoint y: 244, endPoint x: 180, endPoint y: 298, distance: 569.0
click at [180, 298] on div at bounding box center [231, 262] width 397 height 72
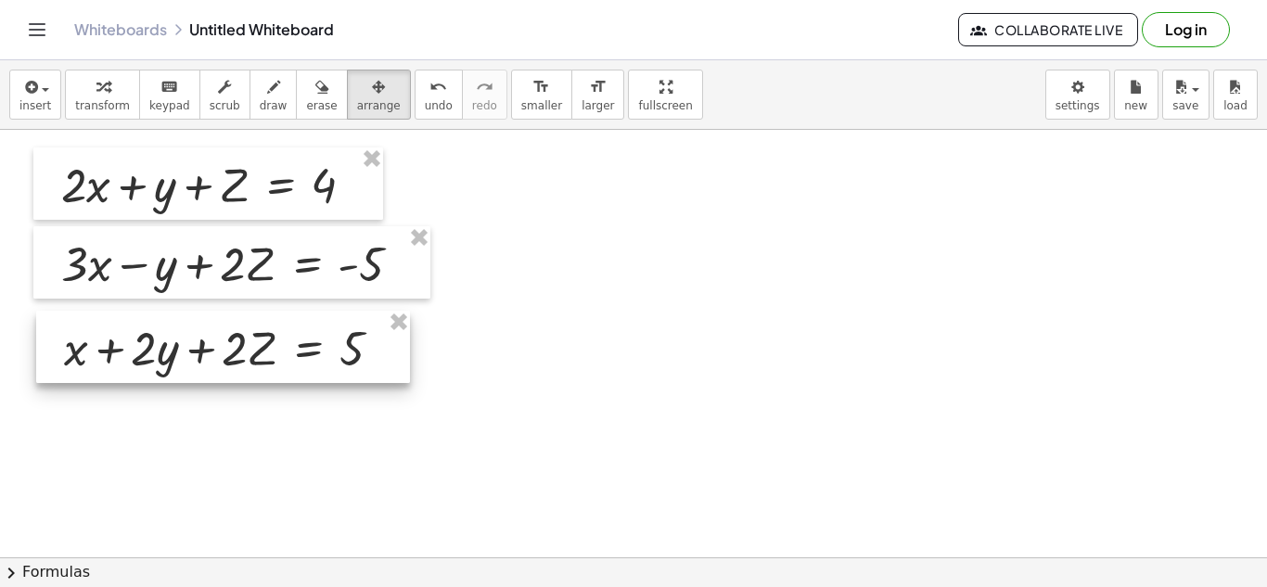
drag, startPoint x: 360, startPoint y: 370, endPoint x: 271, endPoint y: 380, distance: 89.6
click at [271, 380] on div at bounding box center [223, 347] width 374 height 72
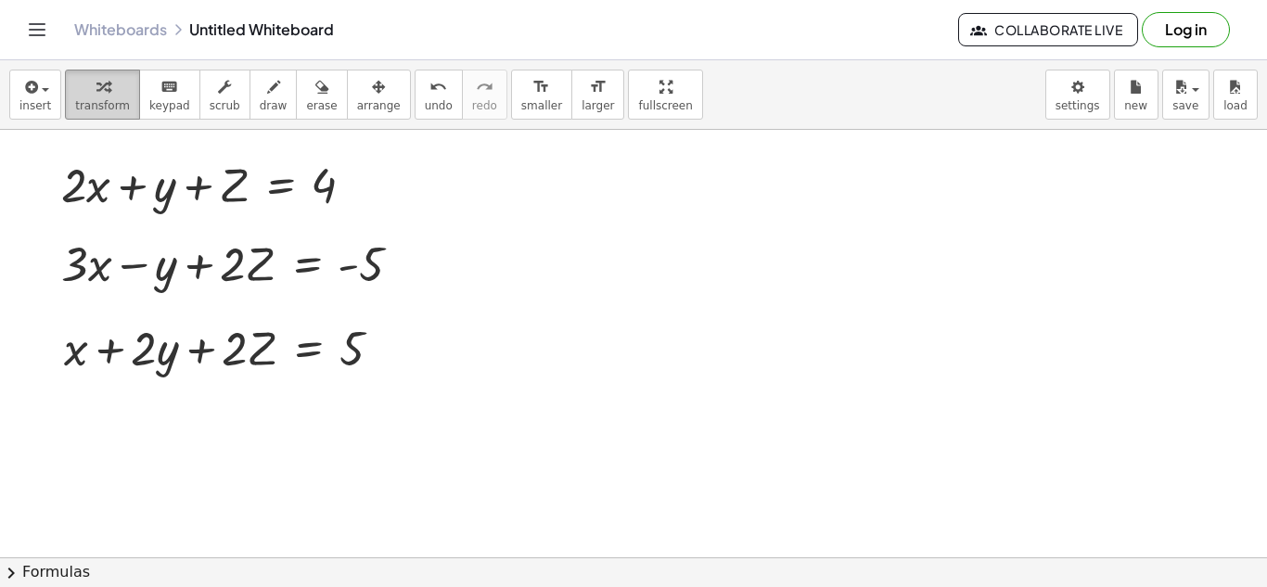
click at [101, 92] on icon "button" at bounding box center [102, 87] width 13 height 22
drag, startPoint x: 361, startPoint y: 186, endPoint x: 169, endPoint y: 460, distance: 334.1
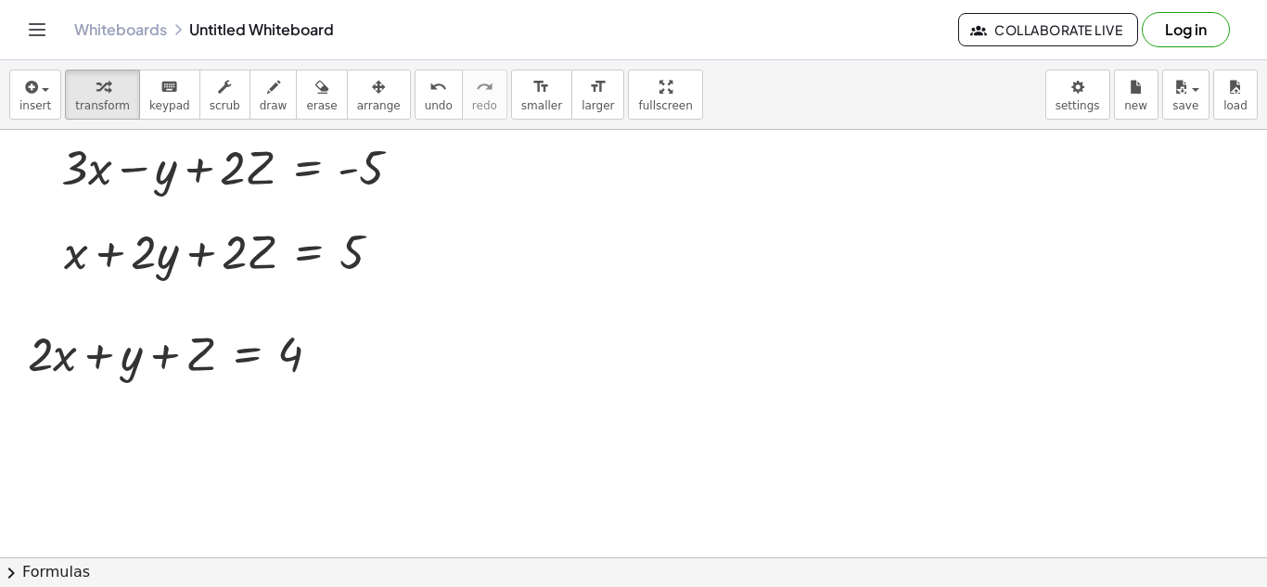
scroll to position [97, 0]
drag, startPoint x: 160, startPoint y: 358, endPoint x: 327, endPoint y: 339, distance: 167.9
click at [327, 339] on div at bounding box center [182, 351] width 326 height 63
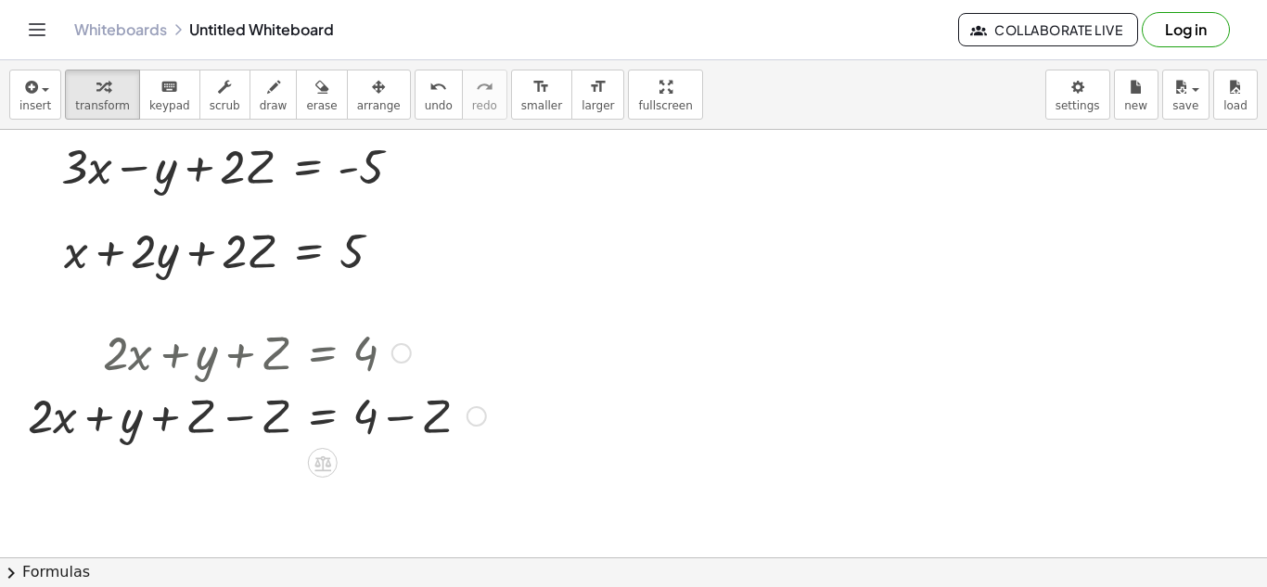
click at [232, 414] on div at bounding box center [257, 414] width 477 height 63
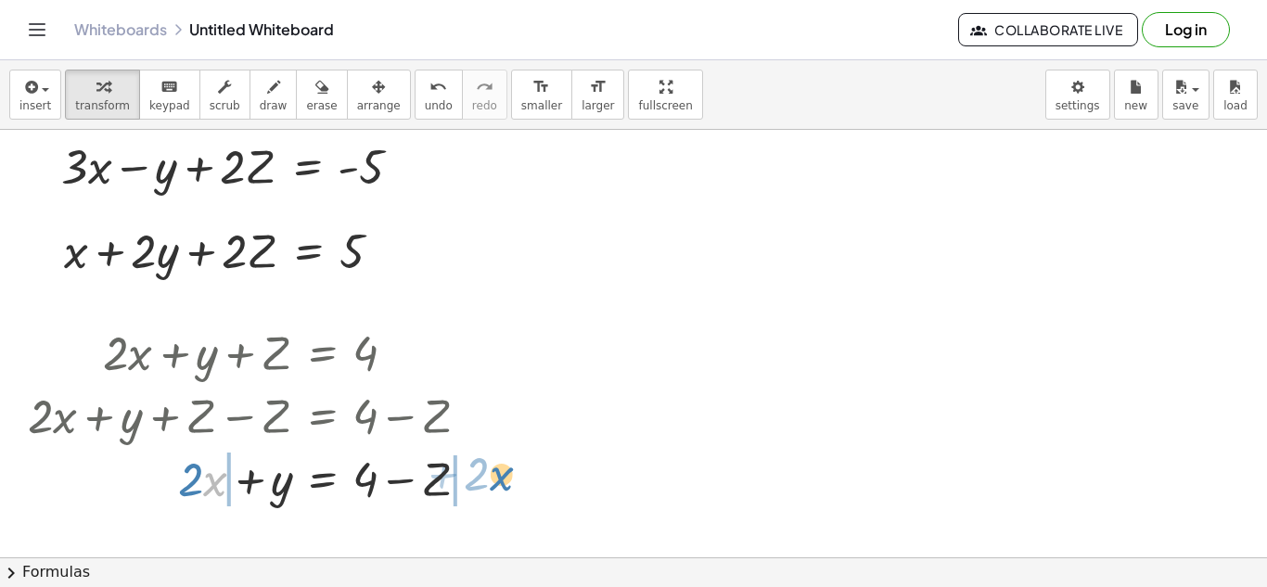
drag, startPoint x: 211, startPoint y: 484, endPoint x: 509, endPoint y: 478, distance: 297.7
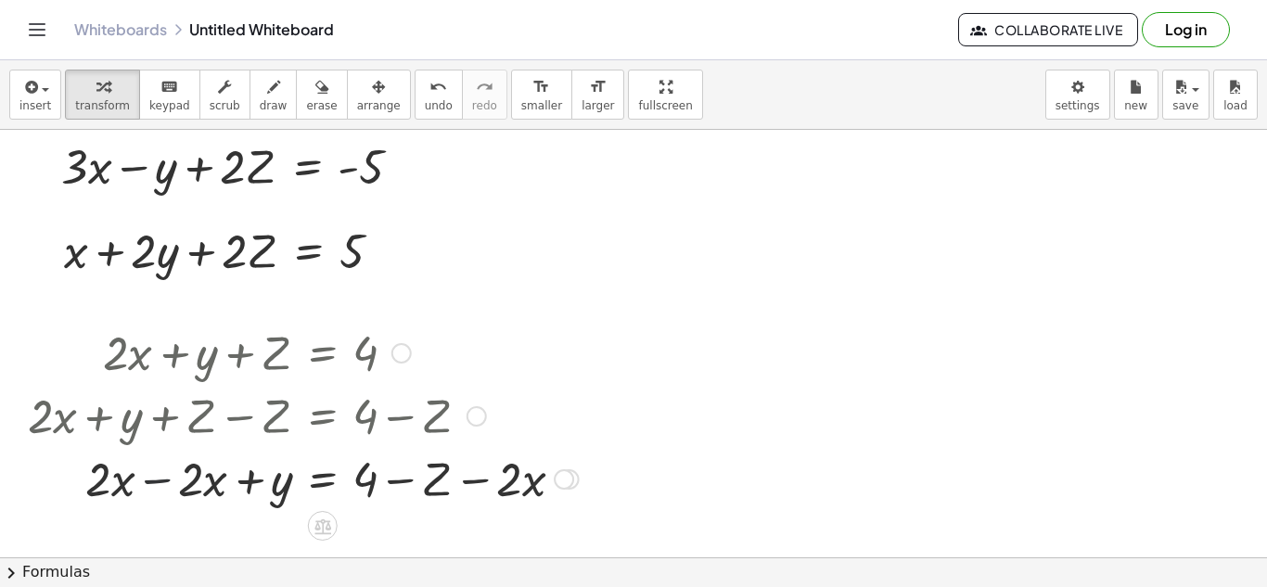
click at [149, 482] on div at bounding box center [303, 477] width 569 height 63
click at [475, 483] on div at bounding box center [303, 477] width 569 height 63
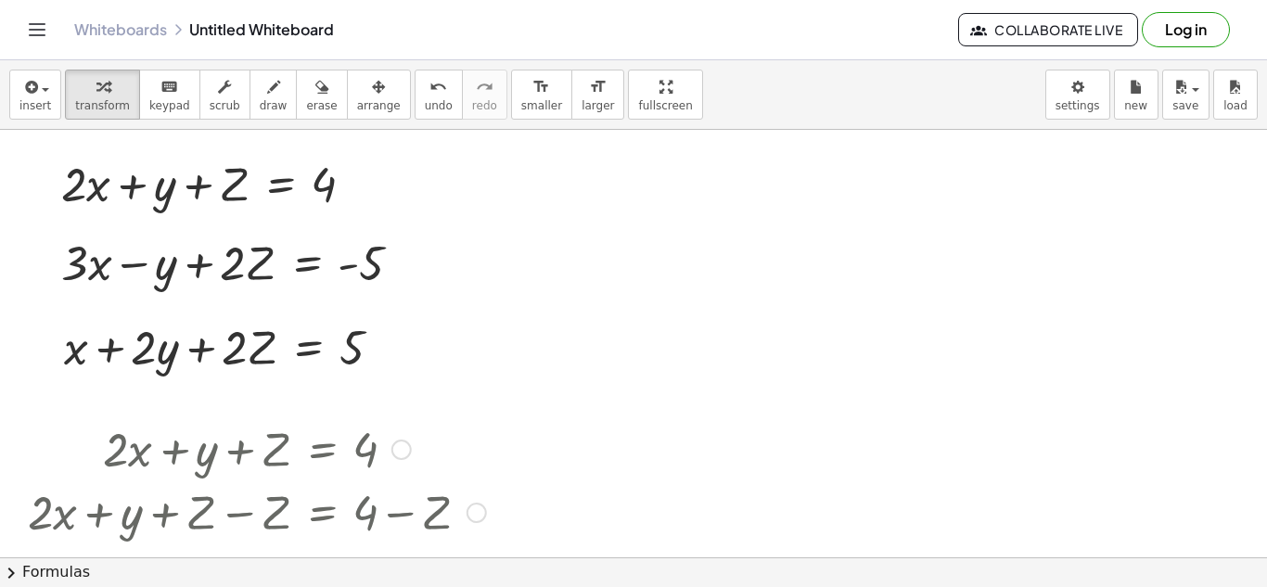
scroll to position [0, 0]
click at [532, 95] on icon "format_size" at bounding box center [541, 87] width 18 height 22
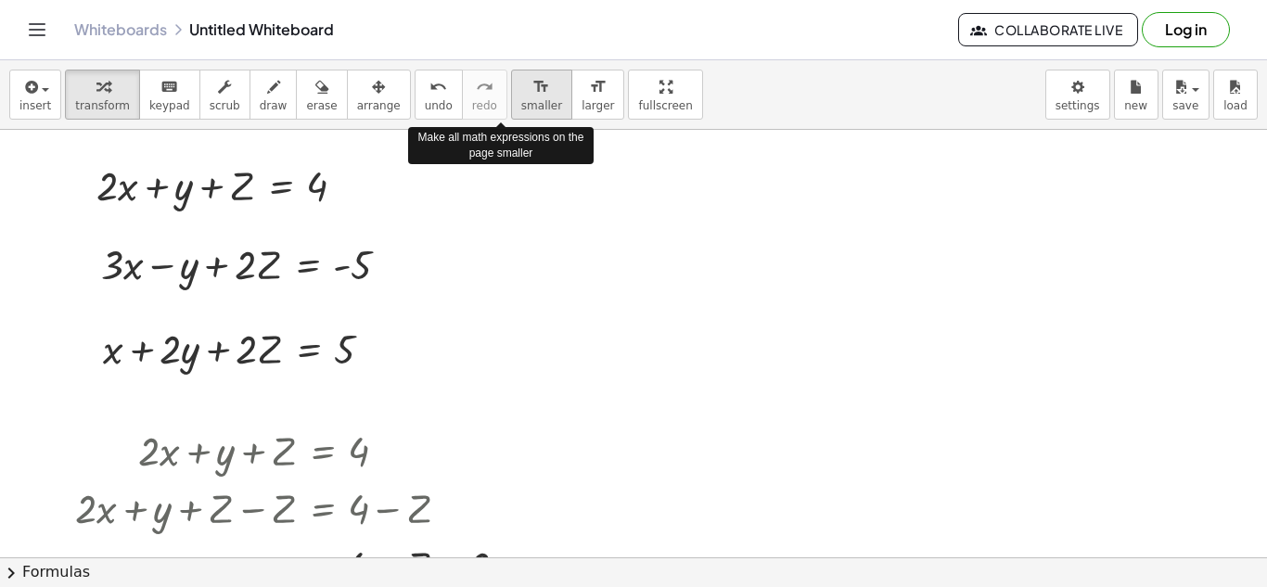
click at [532, 95] on icon "format_size" at bounding box center [541, 87] width 18 height 22
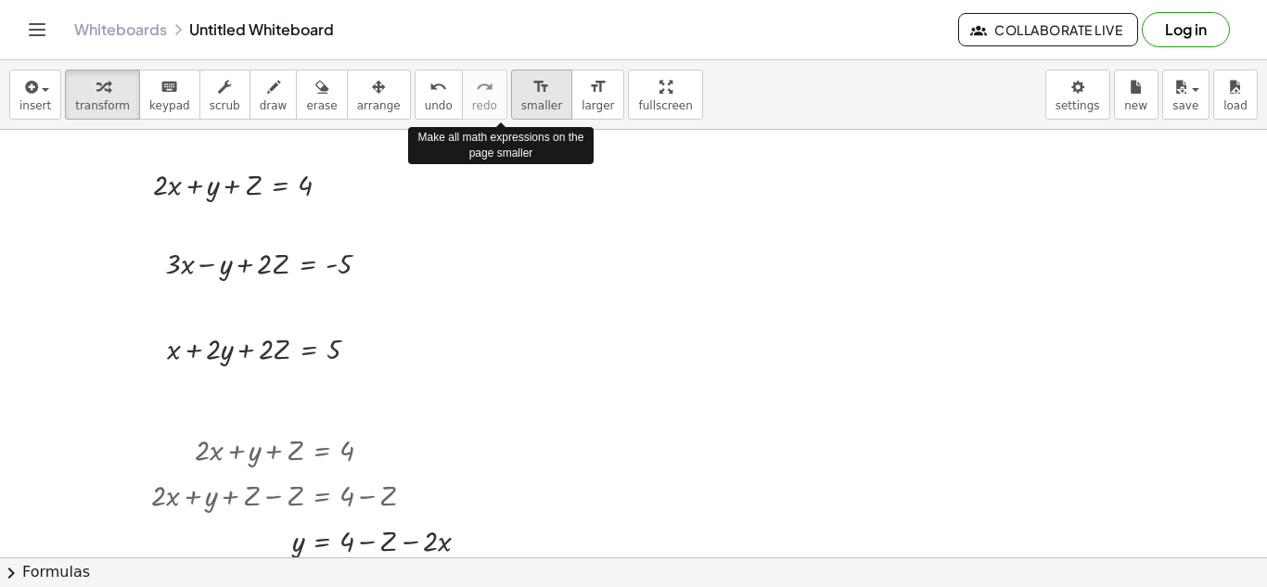
click at [532, 95] on icon "format_size" at bounding box center [541, 87] width 18 height 22
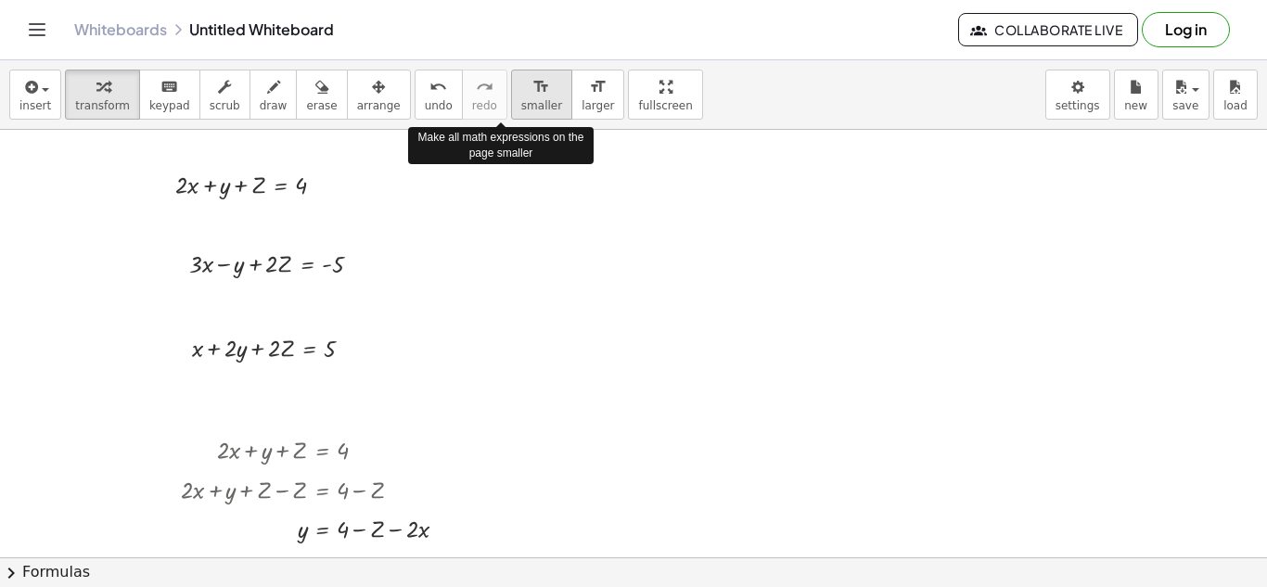
click at [532, 95] on icon "format_size" at bounding box center [541, 87] width 18 height 22
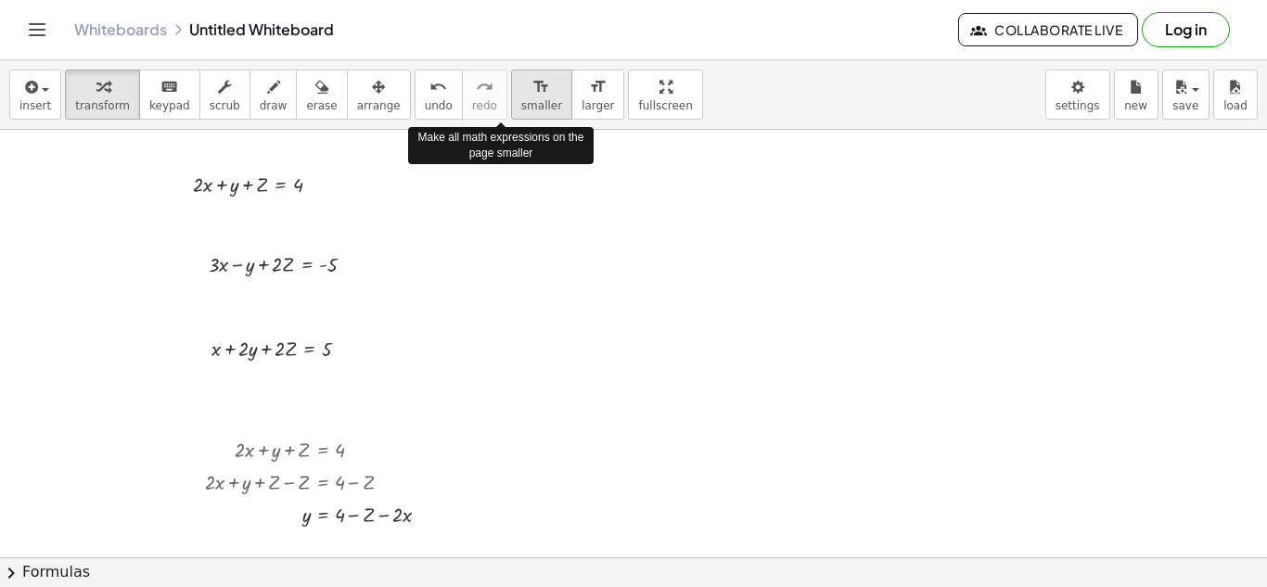
click at [532, 95] on icon "format_size" at bounding box center [541, 87] width 18 height 22
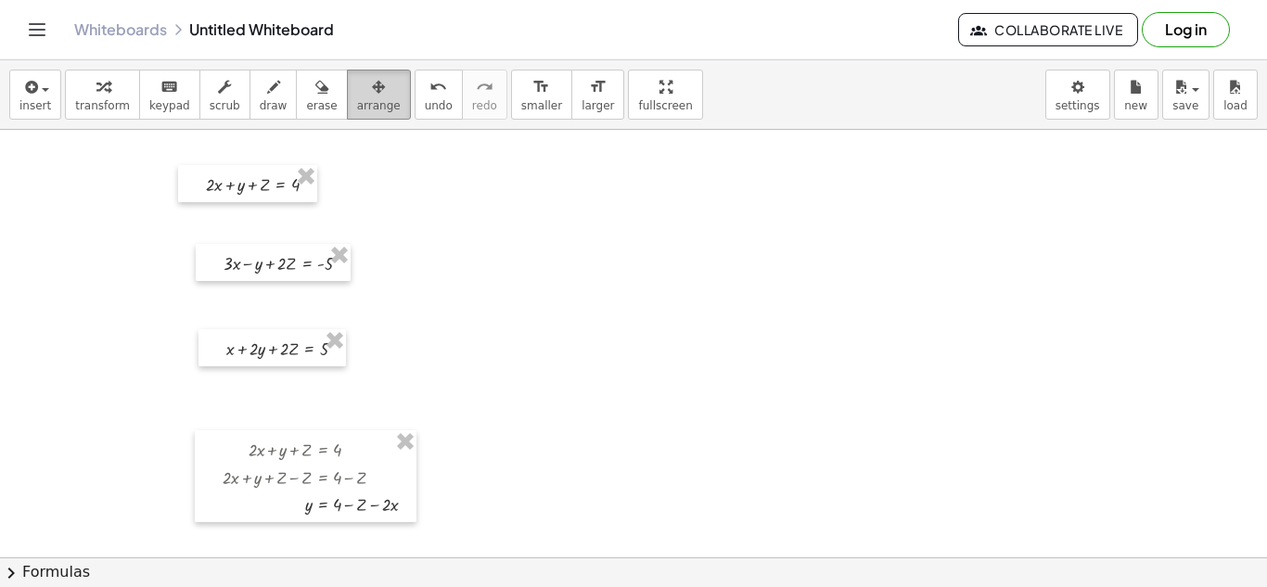
click at [372, 95] on icon "button" at bounding box center [378, 87] width 13 height 22
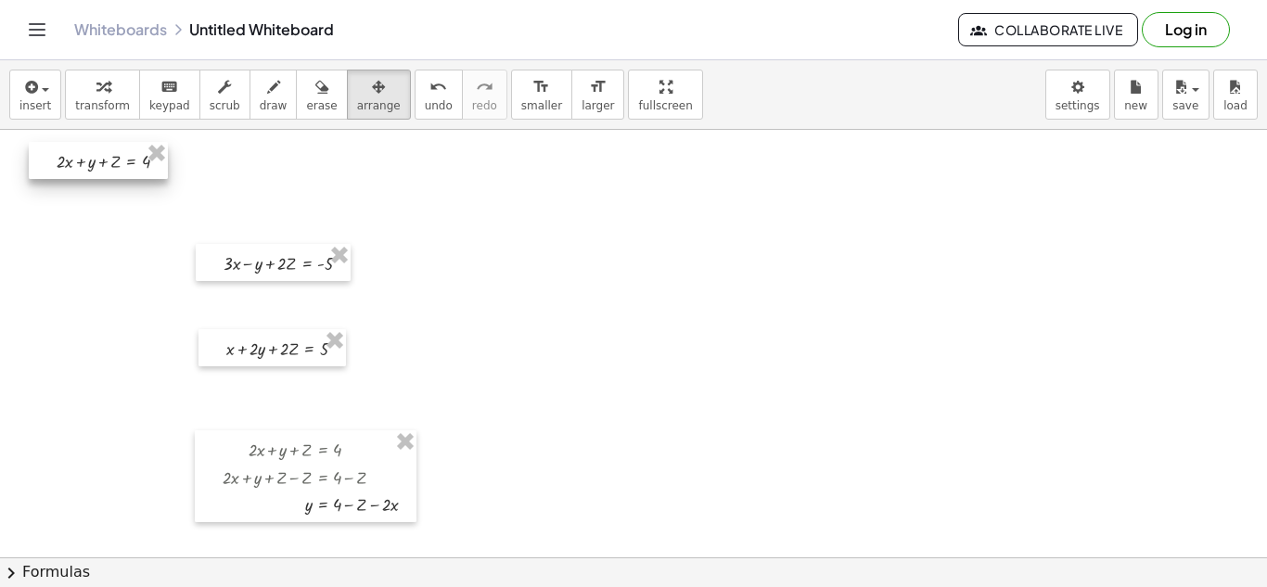
drag, startPoint x: 259, startPoint y: 201, endPoint x: 108, endPoint y: 178, distance: 152.9
click at [108, 178] on div at bounding box center [98, 160] width 139 height 37
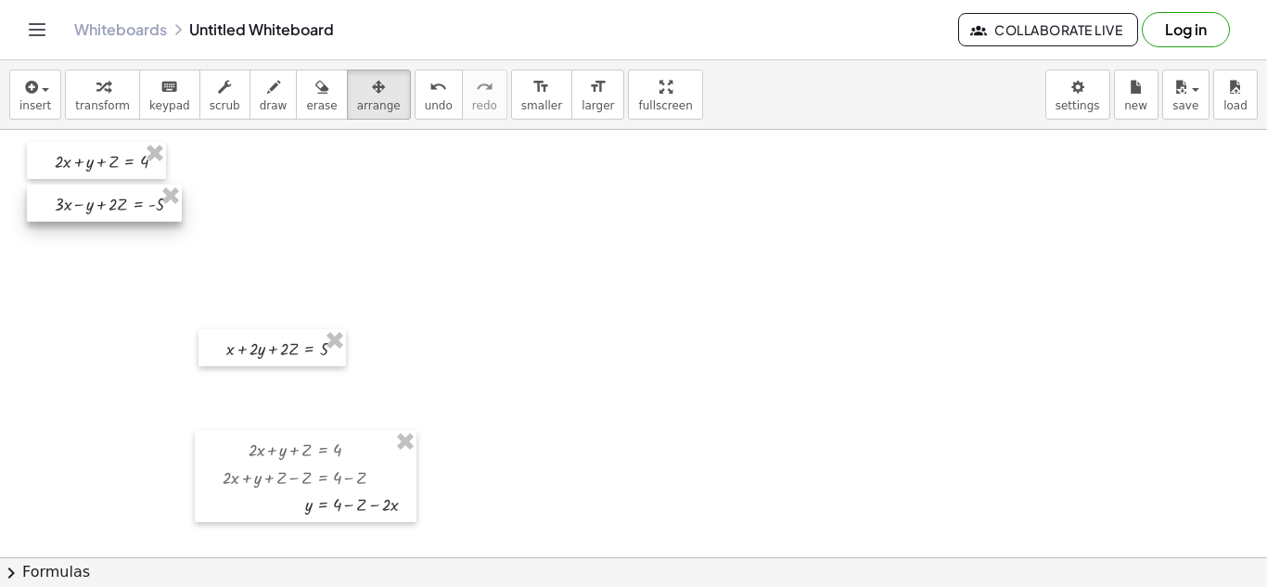
drag, startPoint x: 278, startPoint y: 276, endPoint x: 108, endPoint y: 217, distance: 179.7
click at [108, 217] on div at bounding box center [104, 203] width 155 height 37
drag, startPoint x: 286, startPoint y: 367, endPoint x: 274, endPoint y: 359, distance: 14.7
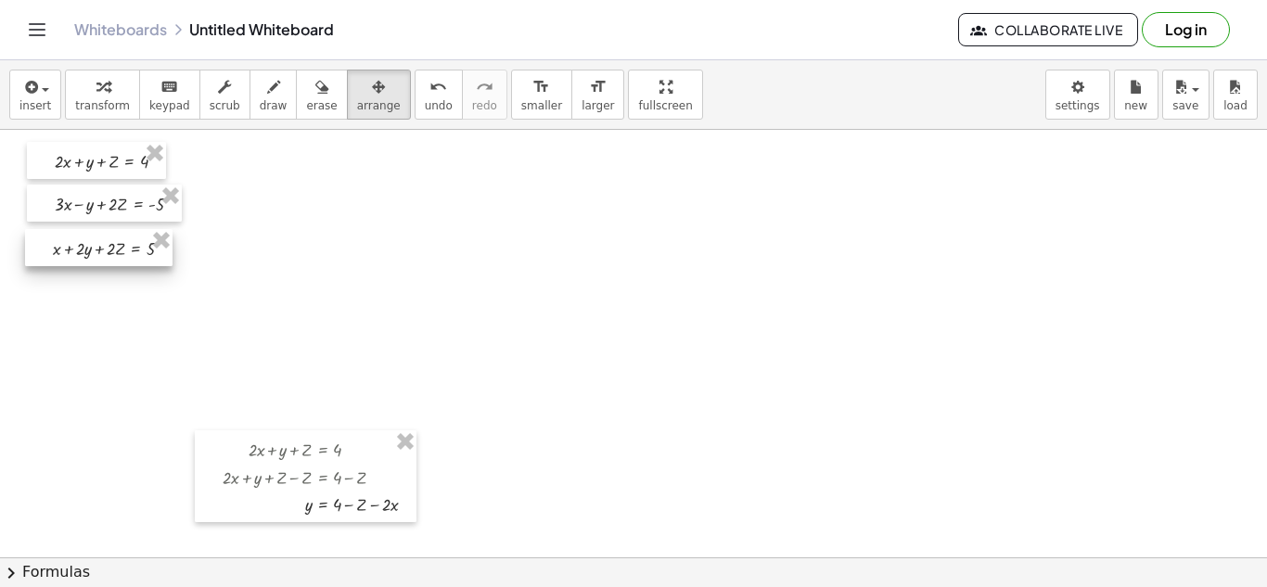
drag, startPoint x: 274, startPoint y: 359, endPoint x: 100, endPoint y: 260, distance: 199.8
click at [100, 260] on div at bounding box center [98, 247] width 147 height 37
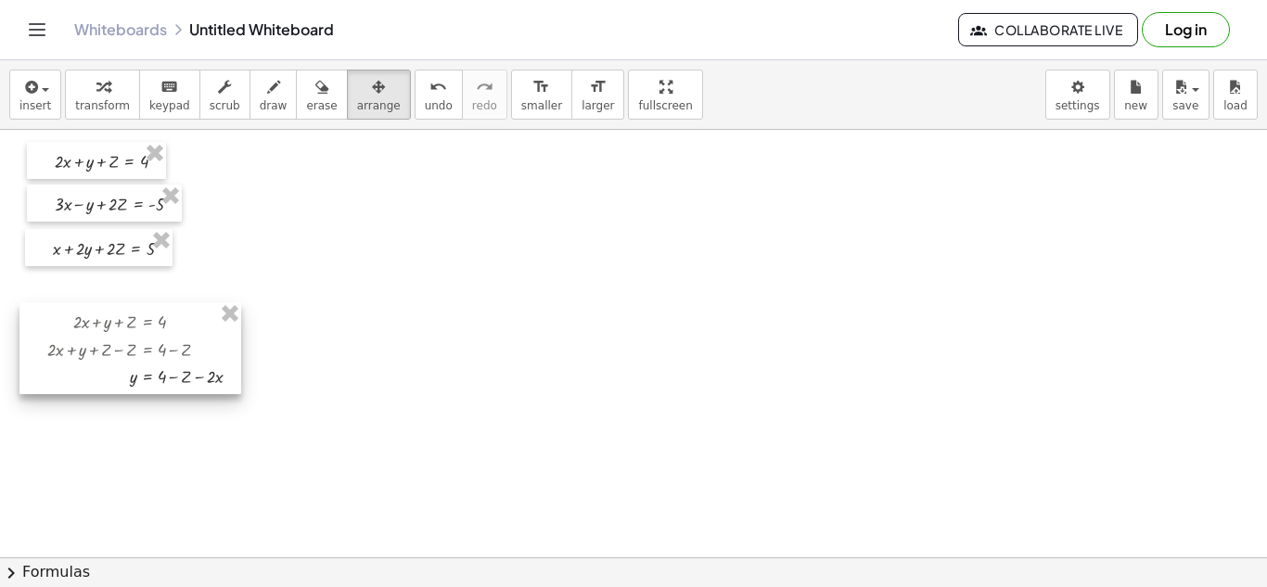
drag, startPoint x: 286, startPoint y: 439, endPoint x: 111, endPoint y: 311, distance: 217.0
click at [111, 311] on div at bounding box center [130, 348] width 222 height 92
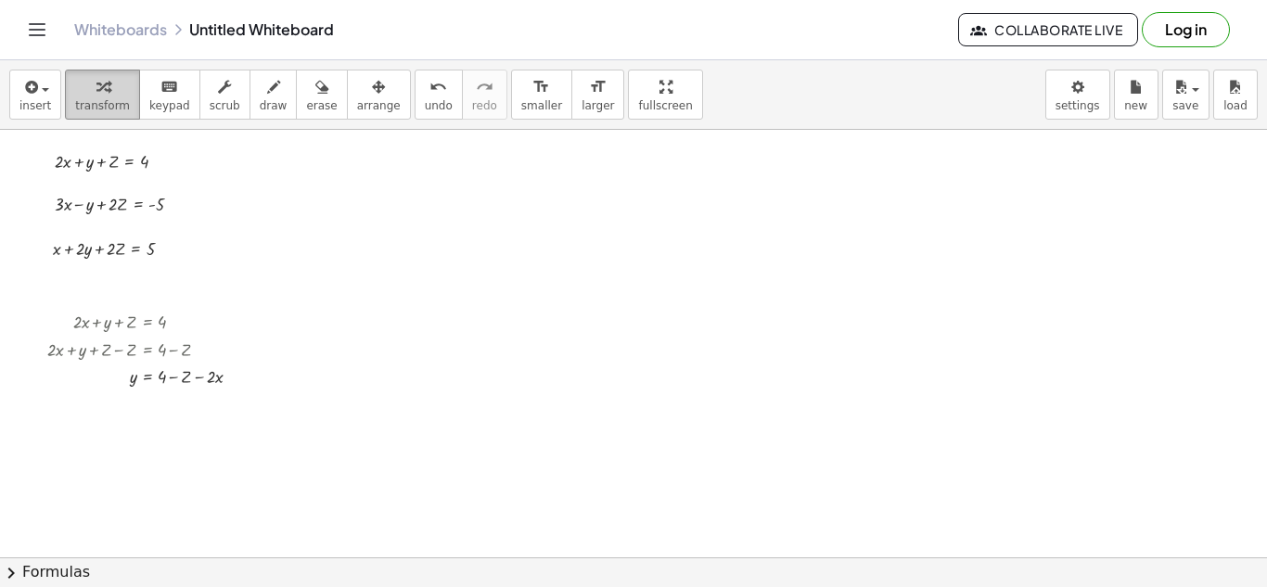
click at [113, 91] on div "button" at bounding box center [102, 86] width 55 height 22
drag, startPoint x: 173, startPoint y: 205, endPoint x: 361, endPoint y: 300, distance: 210.2
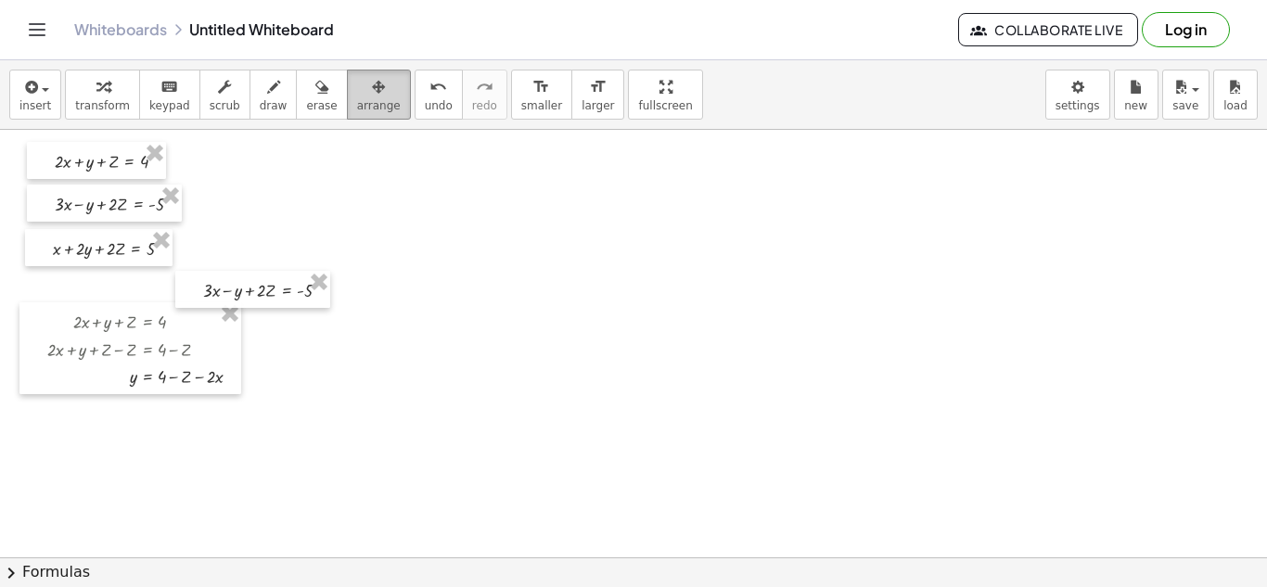
click at [357, 99] on span "arrange" at bounding box center [379, 105] width 44 height 13
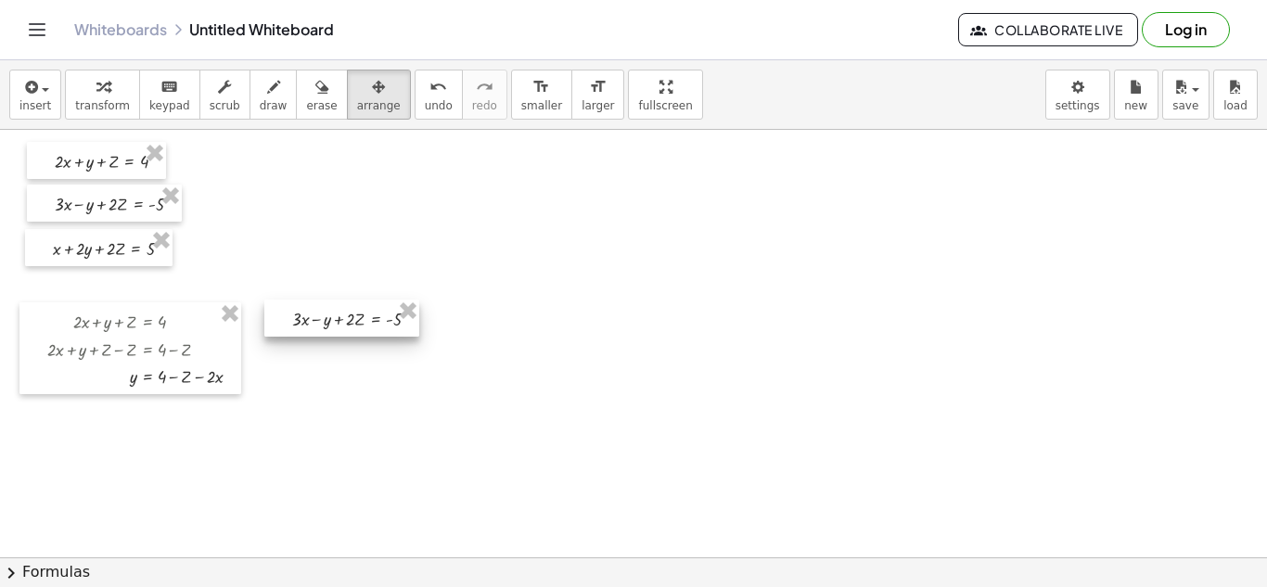
drag, startPoint x: 270, startPoint y: 305, endPoint x: 359, endPoint y: 334, distance: 93.5
click at [359, 334] on div at bounding box center [341, 317] width 155 height 37
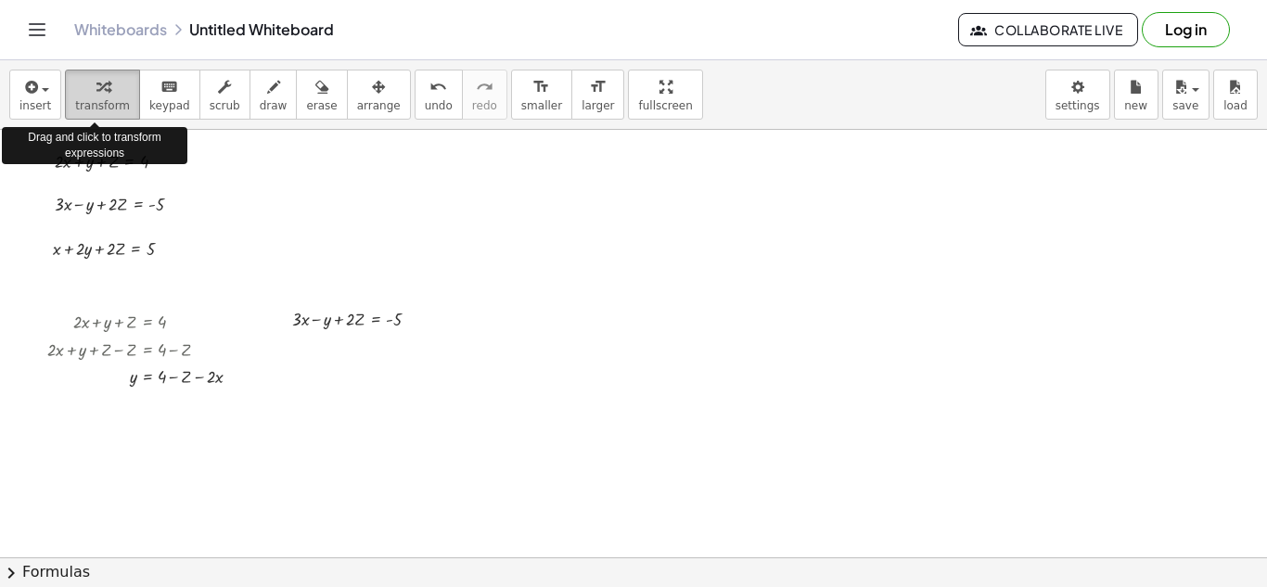
click at [96, 88] on icon "button" at bounding box center [102, 87] width 13 height 22
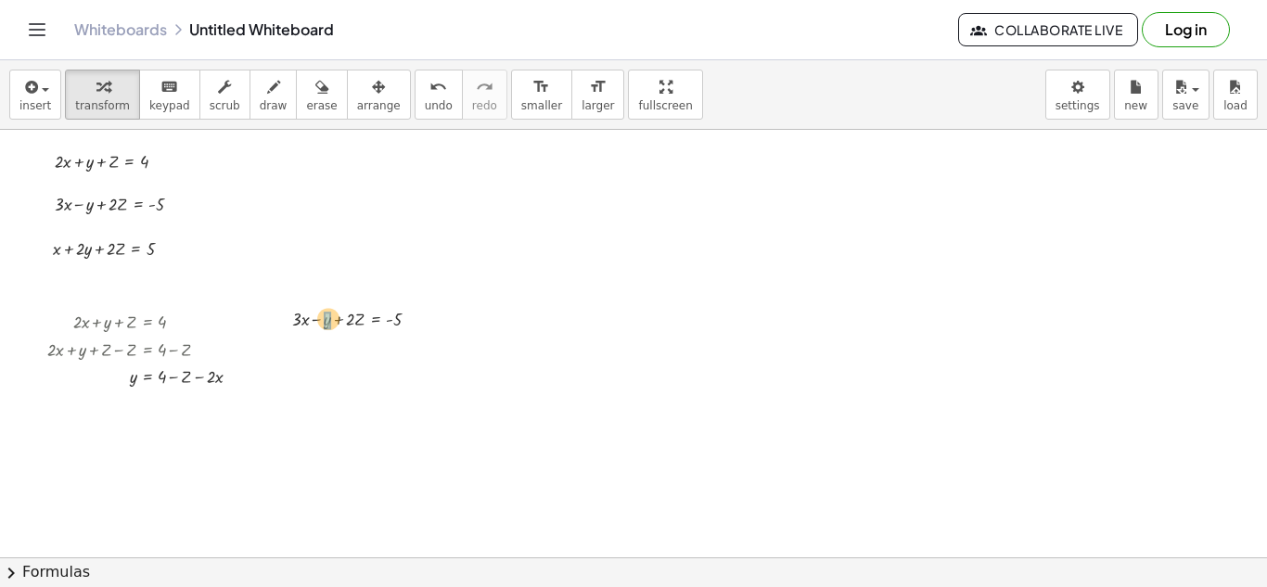
drag, startPoint x: 134, startPoint y: 377, endPoint x: 354, endPoint y: 319, distance: 228.3
drag, startPoint x: 130, startPoint y: 378, endPoint x: 322, endPoint y: 323, distance: 199.8
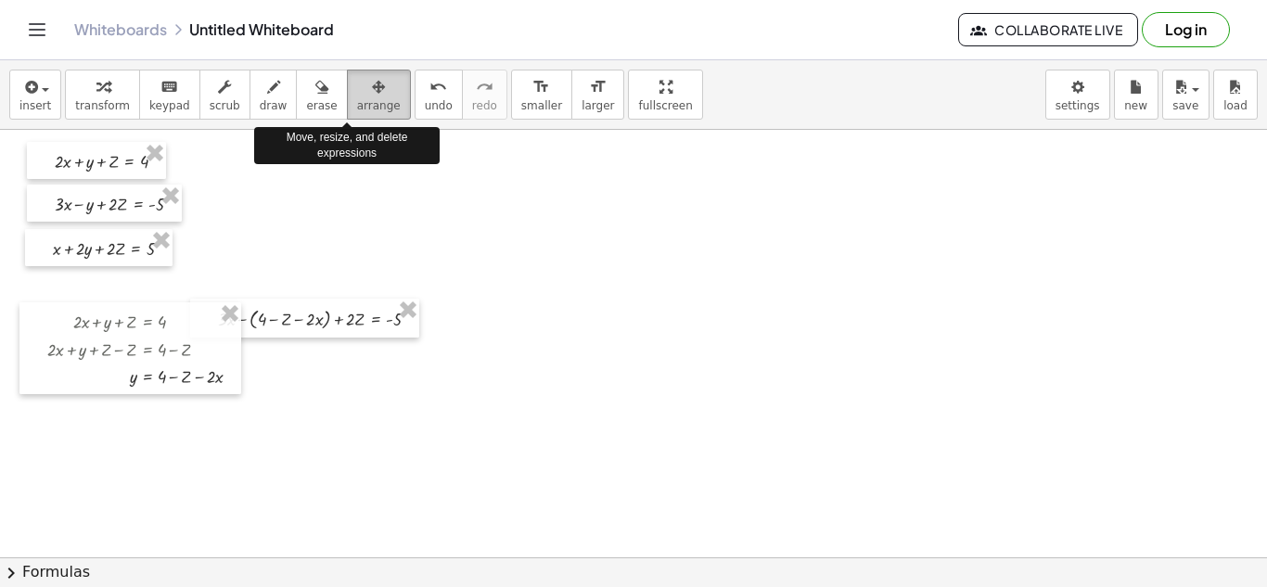
click at [358, 81] on div "button" at bounding box center [379, 86] width 44 height 22
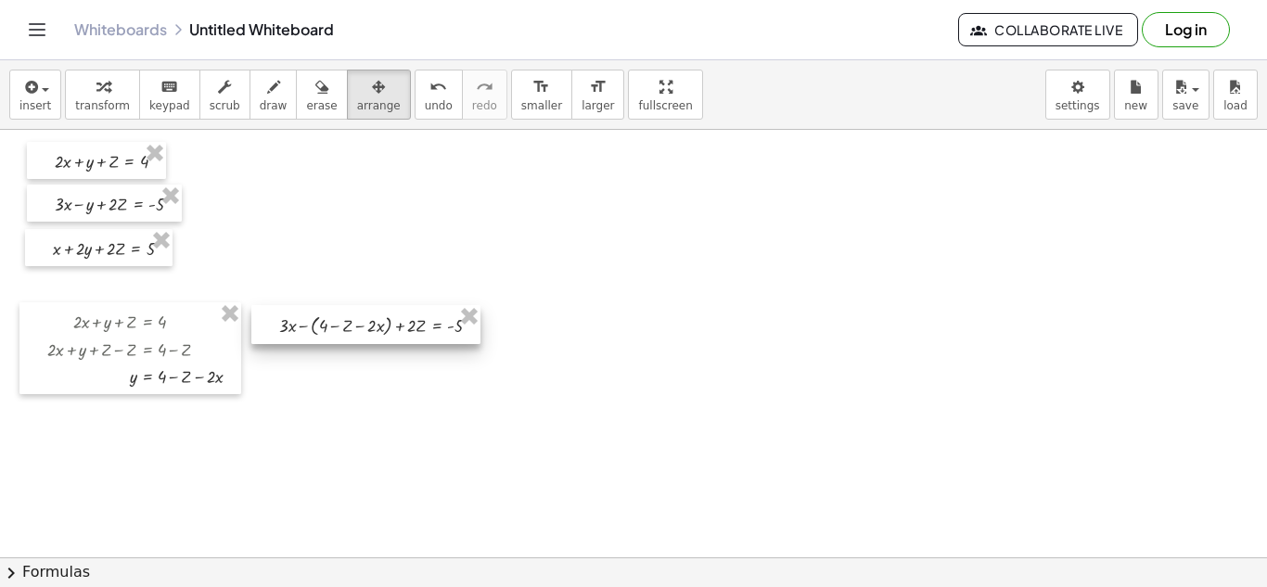
drag, startPoint x: 328, startPoint y: 334, endPoint x: 389, endPoint y: 340, distance: 61.5
click at [389, 340] on div at bounding box center [365, 324] width 229 height 39
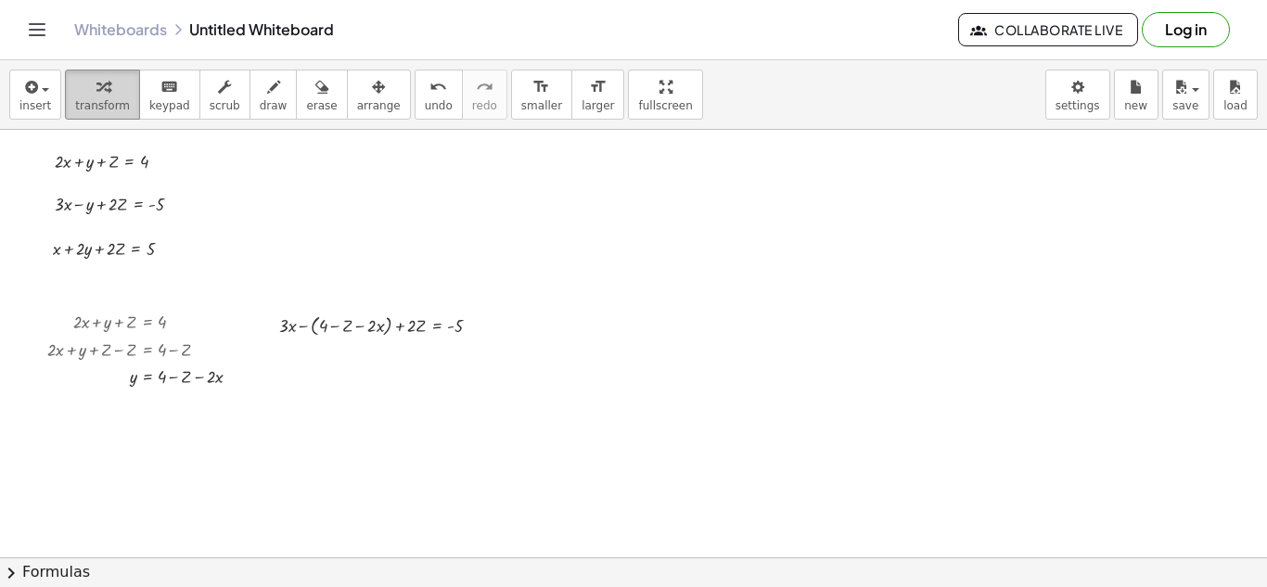
click at [98, 81] on icon "button" at bounding box center [102, 87] width 13 height 22
click at [359, 330] on div at bounding box center [387, 325] width 235 height 30
drag, startPoint x: 333, startPoint y: 325, endPoint x: 407, endPoint y: 325, distance: 74.2
click at [398, 358] on div at bounding box center [387, 354] width 235 height 30
drag, startPoint x: 302, startPoint y: 325, endPoint x: 342, endPoint y: 325, distance: 39.9
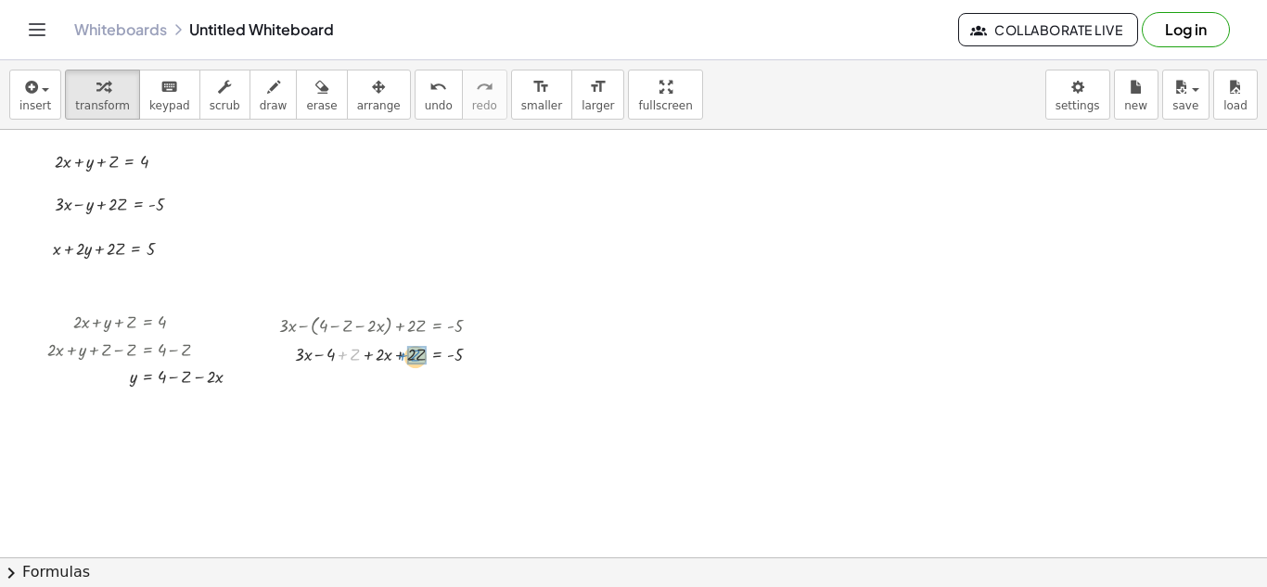
drag, startPoint x: 345, startPoint y: 353, endPoint x: 405, endPoint y: 354, distance: 60.3
click at [405, 354] on div at bounding box center [387, 353] width 235 height 28
drag, startPoint x: 327, startPoint y: 382, endPoint x: 389, endPoint y: 383, distance: 62.1
drag, startPoint x: 343, startPoint y: 381, endPoint x: 450, endPoint y: 378, distance: 106.7
click at [450, 378] on div at bounding box center [387, 381] width 235 height 28
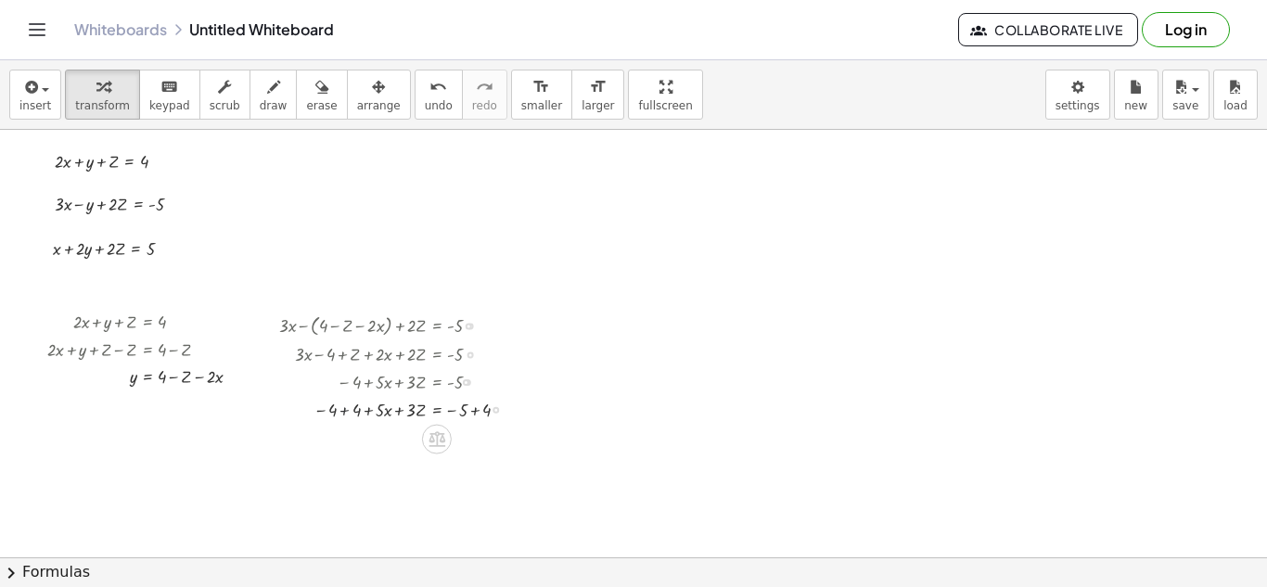
click at [344, 408] on div at bounding box center [400, 409] width 260 height 28
click at [473, 437] on div at bounding box center [401, 436] width 262 height 28
drag, startPoint x: 163, startPoint y: 248, endPoint x: 708, endPoint y: 321, distance: 550.0
drag, startPoint x: 133, startPoint y: 382, endPoint x: 569, endPoint y: 318, distance: 441.4
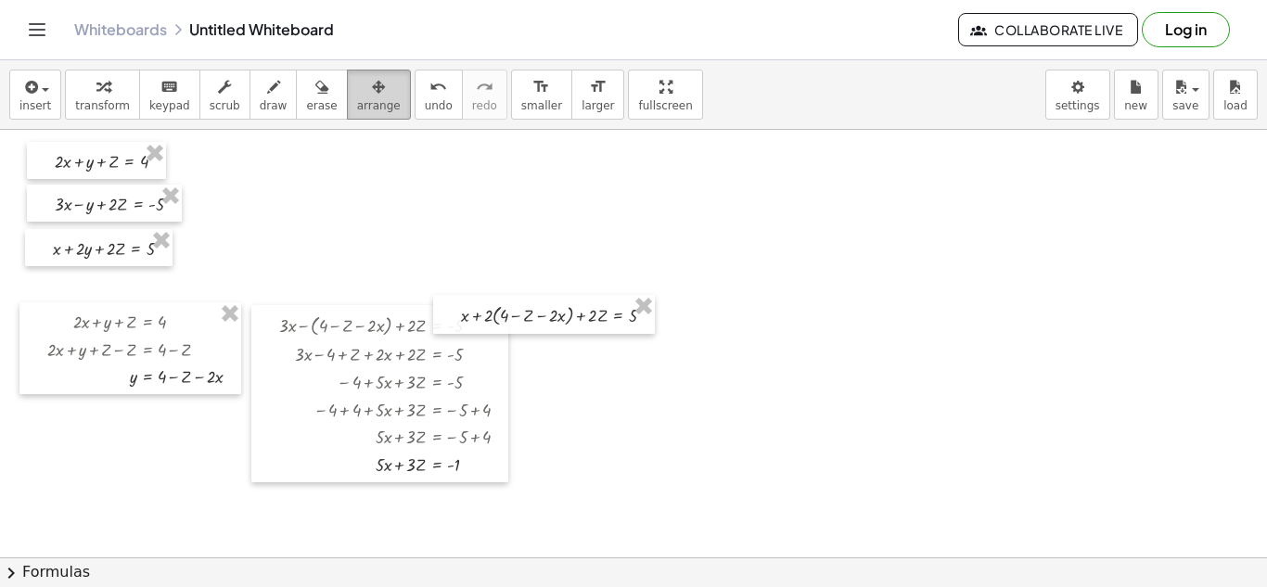
click at [365, 116] on button "arrange" at bounding box center [379, 95] width 64 height 50
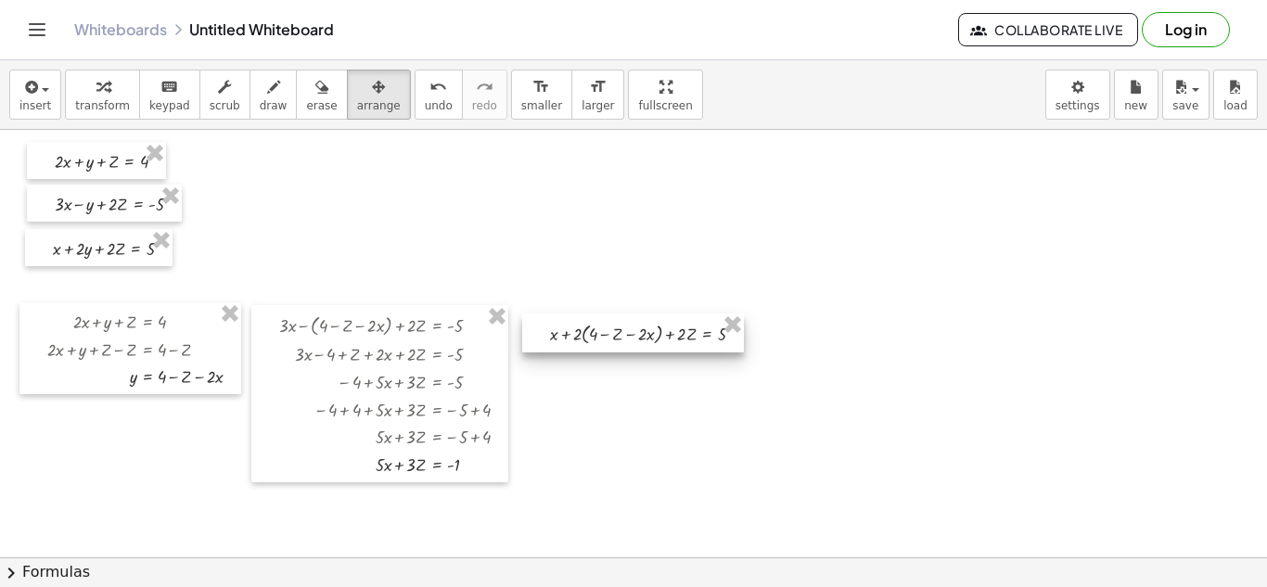
drag, startPoint x: 567, startPoint y: 332, endPoint x: 656, endPoint y: 350, distance: 90.9
click at [656, 350] on div at bounding box center [633, 332] width 222 height 39
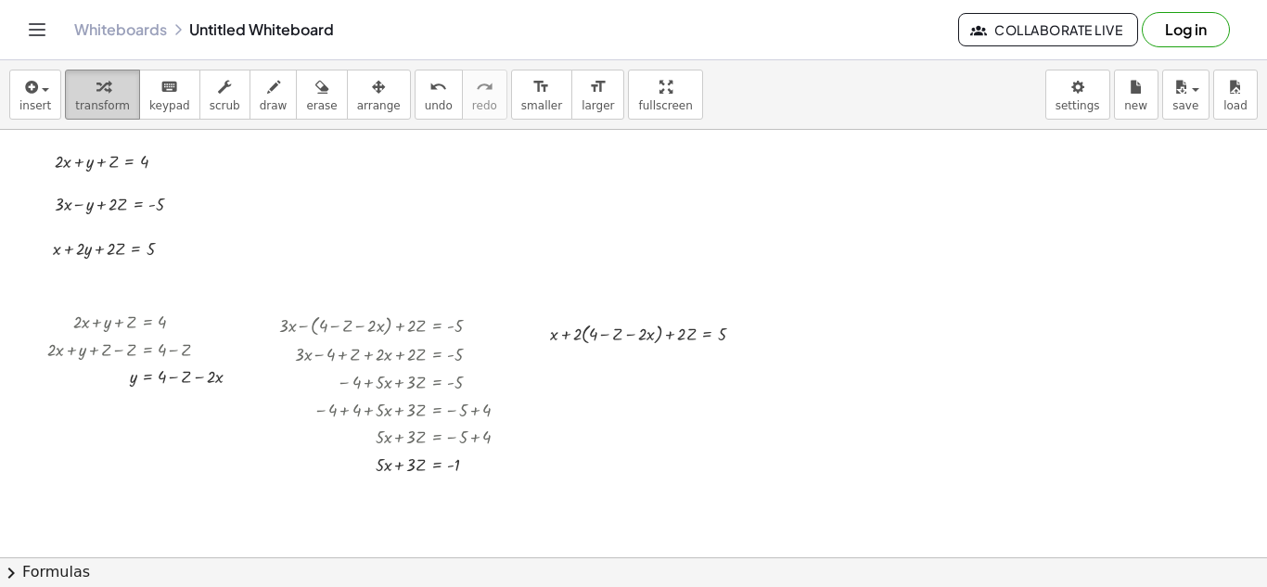
click at [116, 90] on div "button" at bounding box center [102, 86] width 55 height 22
drag, startPoint x: 573, startPoint y: 337, endPoint x: 611, endPoint y: 336, distance: 38.1
click at [611, 336] on div at bounding box center [654, 333] width 227 height 30
click at [577, 365] on div at bounding box center [649, 362] width 236 height 28
click at [651, 395] on div at bounding box center [649, 390] width 236 height 28
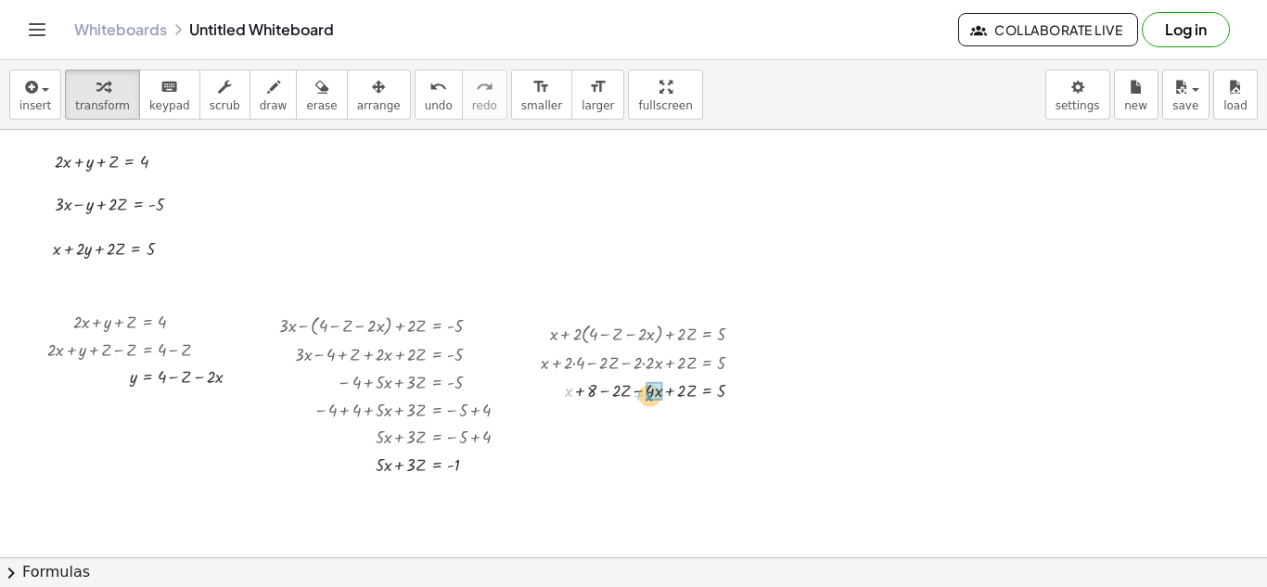
drag, startPoint x: 570, startPoint y: 391, endPoint x: 655, endPoint y: 396, distance: 84.5
drag, startPoint x: 605, startPoint y: 418, endPoint x: 672, endPoint y: 417, distance: 67.7
click at [672, 417] on div at bounding box center [649, 417] width 236 height 28
drag, startPoint x: 660, startPoint y: 445, endPoint x: 740, endPoint y: 442, distance: 79.8
click at [740, 442] on div at bounding box center [649, 444] width 236 height 28
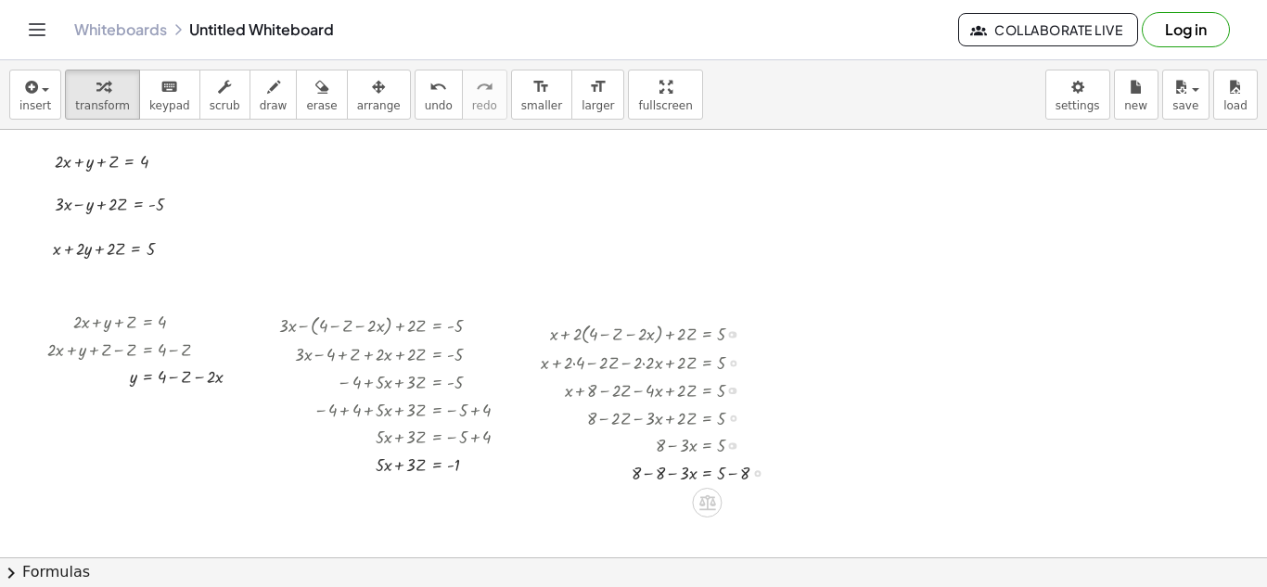
click at [650, 474] on div at bounding box center [661, 472] width 261 height 28
click at [707, 335] on div "+ x + · 2 · y + · 2 · Z = 5 + x + · 2 · ( + 4 − Z − · 2 · x ) + · 2 · Z = 5 + x…" at bounding box center [707, 335] width 0 height 0
drag, startPoint x: 677, startPoint y: 527, endPoint x: 727, endPoint y: 526, distance: 50.1
click at [729, 533] on div at bounding box center [661, 528] width 261 height 28
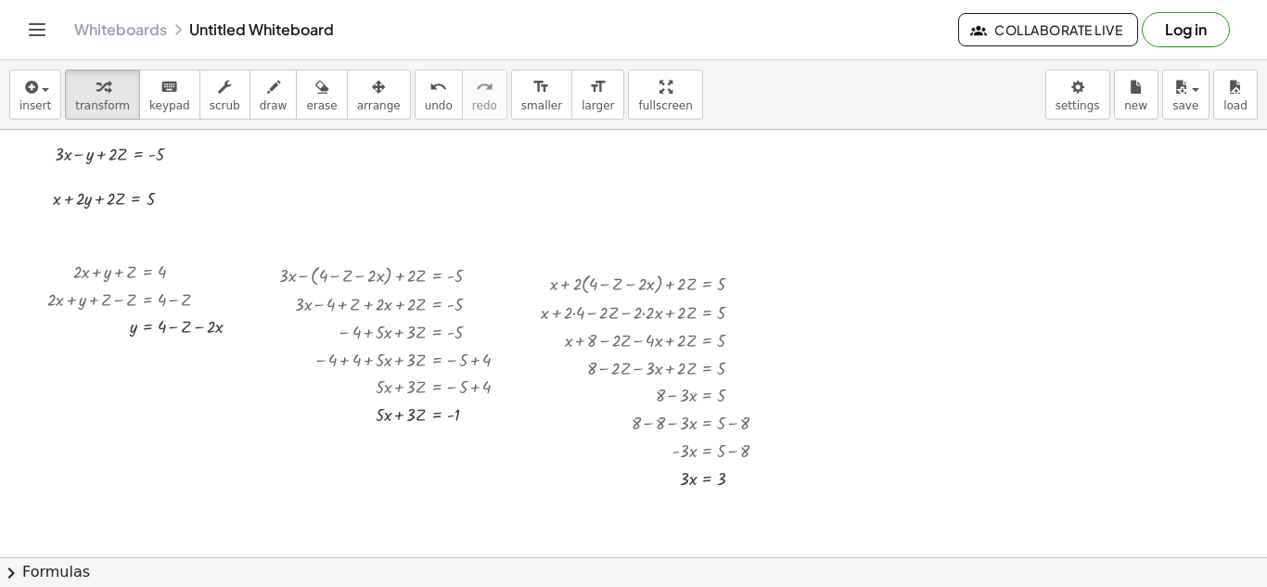
scroll to position [51, 0]
drag, startPoint x: 685, startPoint y: 482, endPoint x: 723, endPoint y: 498, distance: 41.2
click at [685, 511] on div at bounding box center [661, 509] width 261 height 38
click at [726, 512] on div at bounding box center [661, 509] width 261 height 38
drag, startPoint x: 466, startPoint y: 414, endPoint x: 923, endPoint y: 281, distance: 475.9
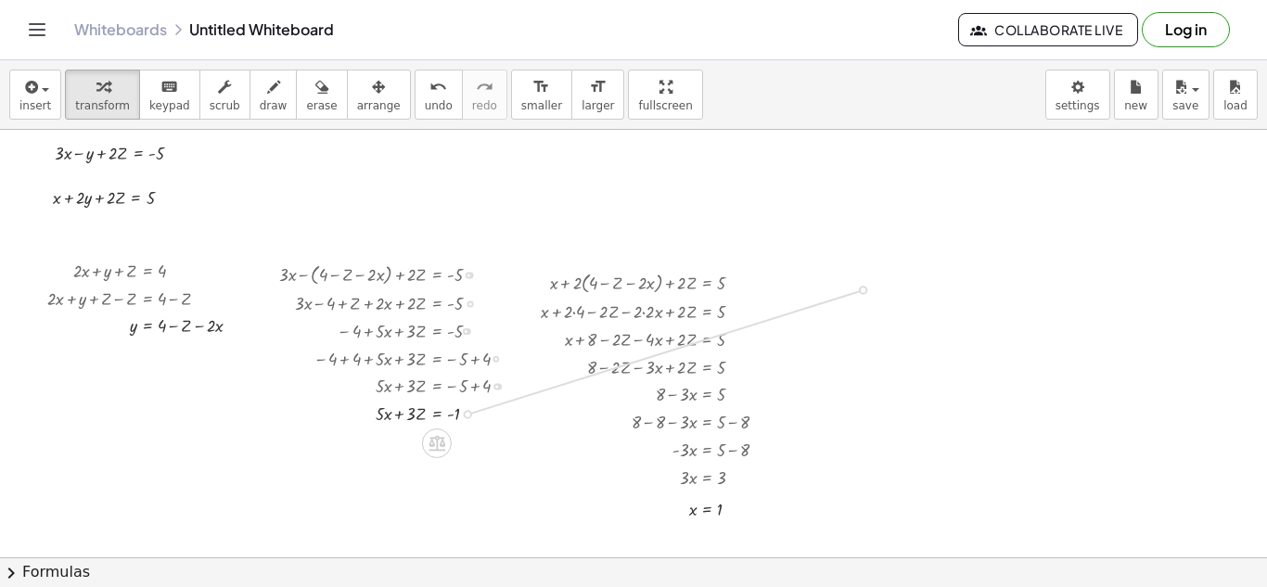
click at [923, 281] on div "+ · 2 · x + y + Z = 4 + · 3 · x − y + · 2 · Z = - 5 + x + · 2 · y + · 2 · Z = 5…" at bounding box center [633, 566] width 1267 height 975
drag, startPoint x: 693, startPoint y: 513, endPoint x: 797, endPoint y: 293, distance: 243.4
click at [788, 288] on div at bounding box center [661, 282] width 261 height 30
click at [795, 288] on div at bounding box center [838, 287] width 136 height 28
click at [795, 288] on div at bounding box center [842, 287] width 127 height 28
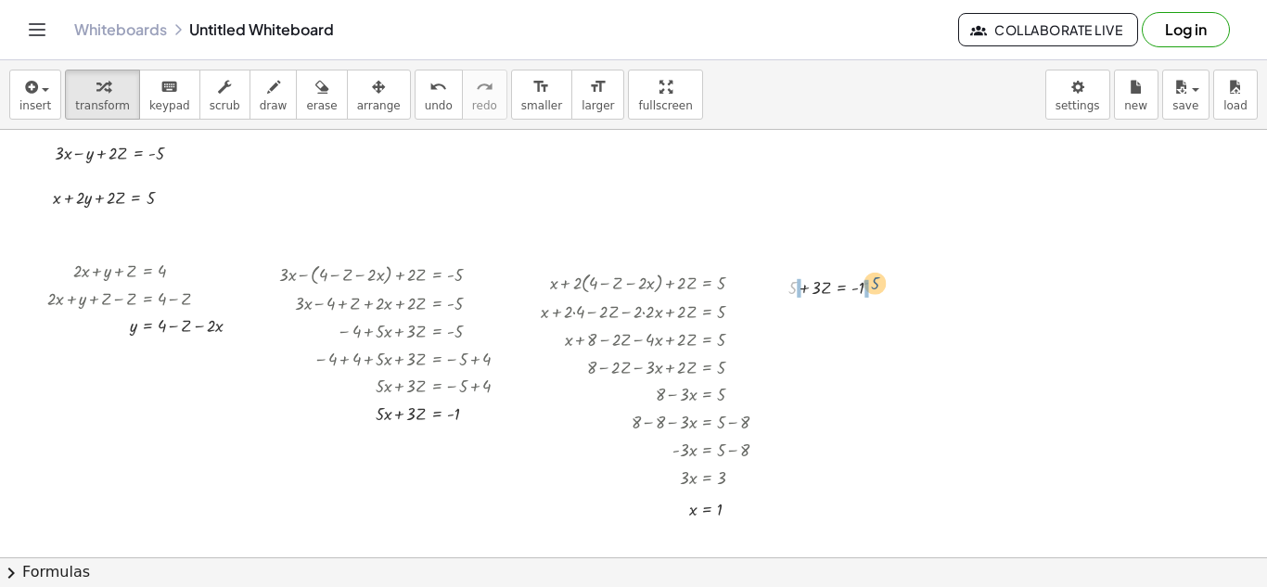
drag, startPoint x: 791, startPoint y: 288, endPoint x: 878, endPoint y: 284, distance: 87.3
click at [878, 284] on div at bounding box center [842, 287] width 127 height 28
click at [781, 288] on div at bounding box center [845, 287] width 178 height 28
click at [873, 321] on div at bounding box center [845, 314] width 178 height 28
drag, startPoint x: 818, startPoint y: 319, endPoint x: 871, endPoint y: 325, distance: 53.2
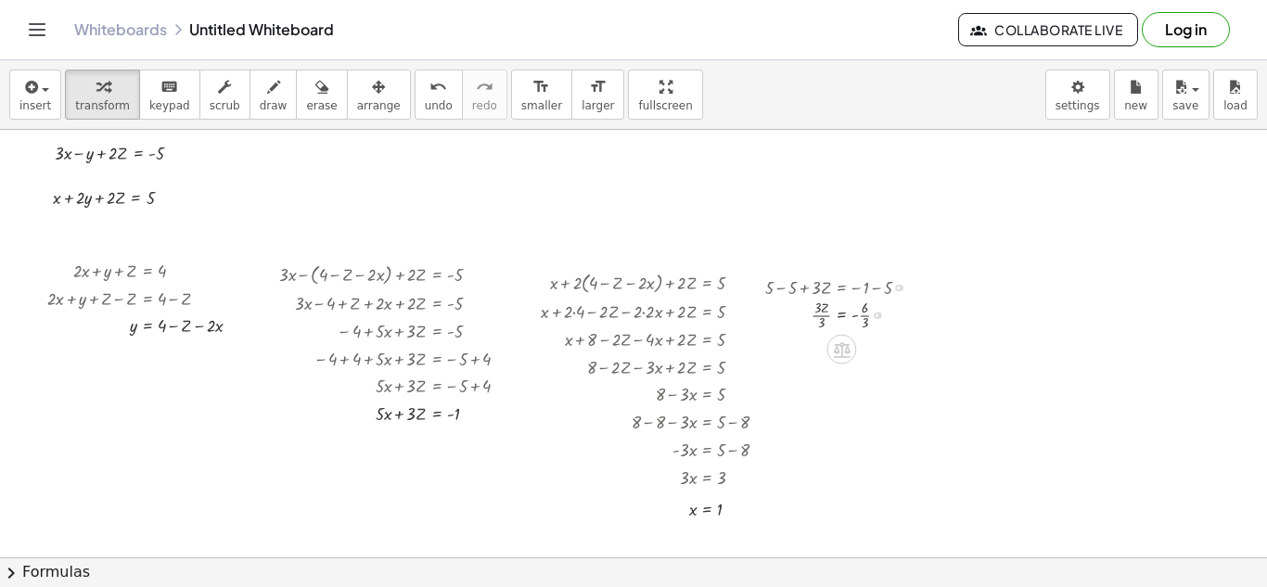
click at [819, 314] on div at bounding box center [845, 314] width 178 height 38
click at [865, 316] on div at bounding box center [845, 314] width 178 height 38
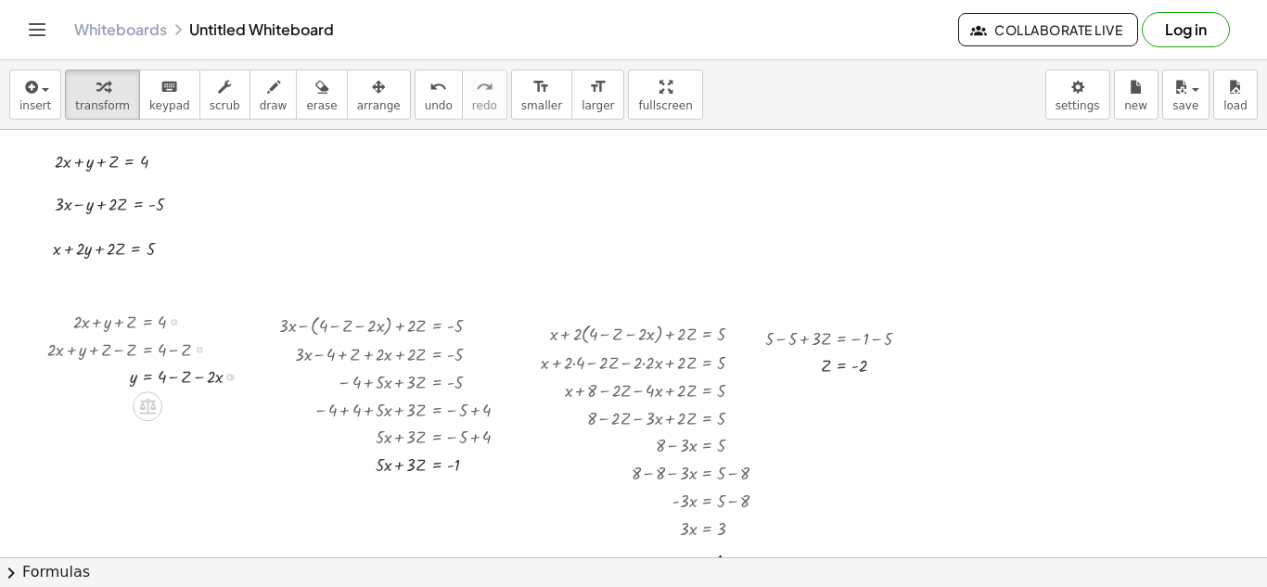
click at [226, 376] on div at bounding box center [229, 378] width 6 height 6
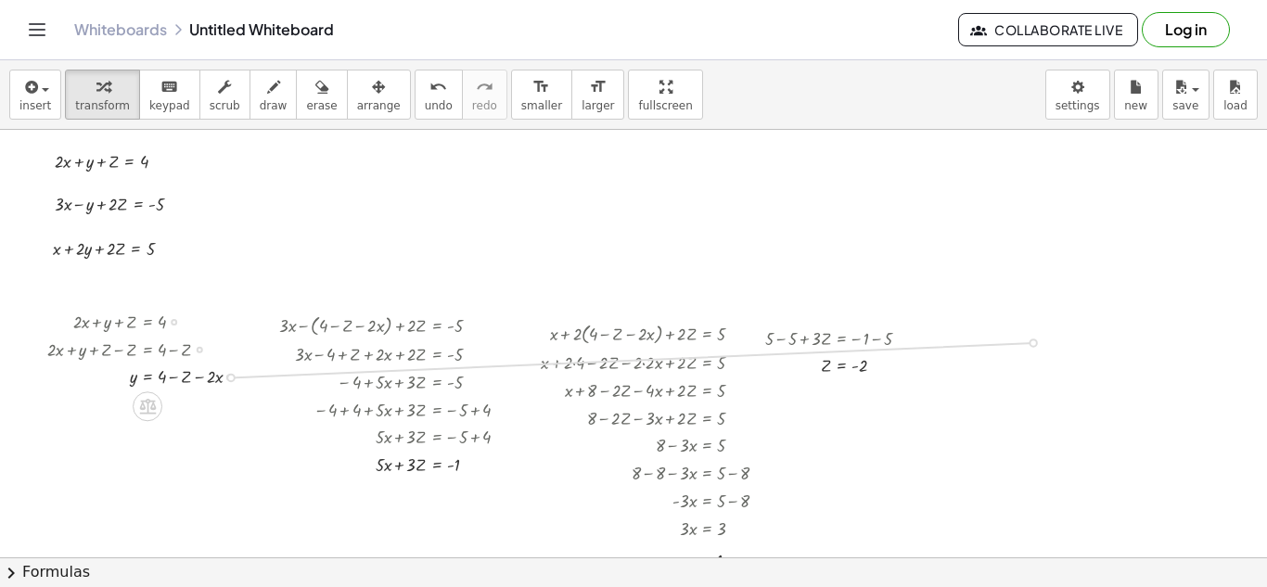
drag, startPoint x: 229, startPoint y: 376, endPoint x: 1091, endPoint y: 339, distance: 863.1
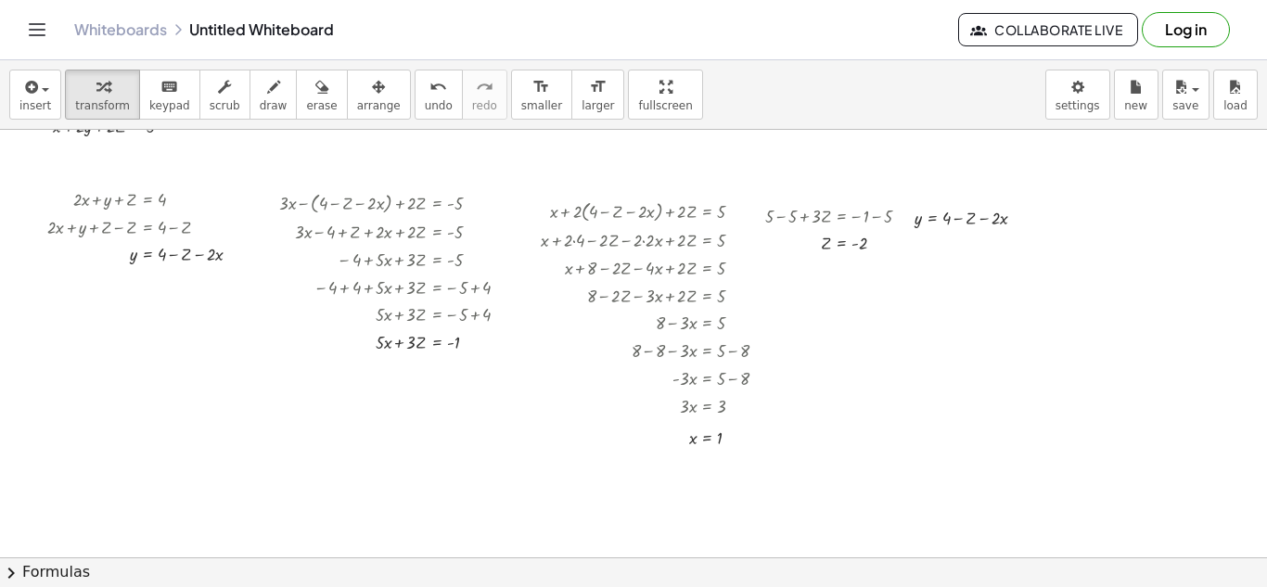
scroll to position [123, 0]
drag, startPoint x: 693, startPoint y: 439, endPoint x: 997, endPoint y: 229, distance: 369.8
drag, startPoint x: 689, startPoint y: 438, endPoint x: 996, endPoint y: 224, distance: 373.7
click at [996, 216] on div at bounding box center [978, 216] width 146 height 28
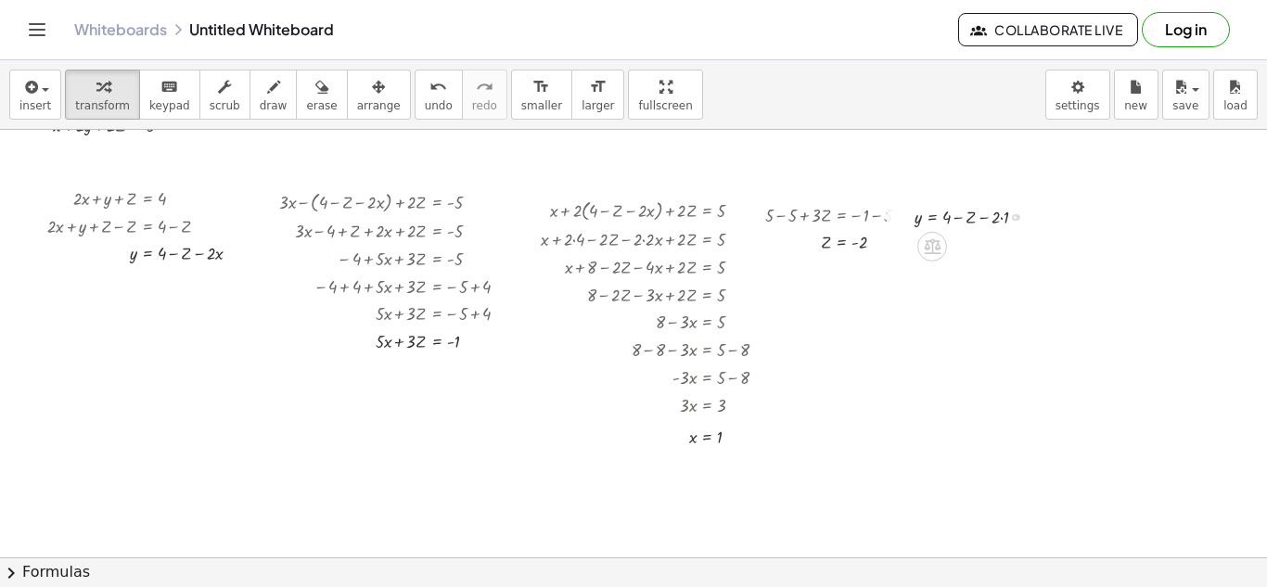
click at [999, 216] on div at bounding box center [978, 216] width 146 height 28
click at [1001, 222] on div at bounding box center [978, 216] width 146 height 28
drag, startPoint x: 826, startPoint y: 247, endPoint x: 970, endPoint y: 221, distance: 146.0
click at [974, 213] on div at bounding box center [972, 216] width 134 height 28
click at [974, 213] on div at bounding box center [948, 215] width 87 height 27
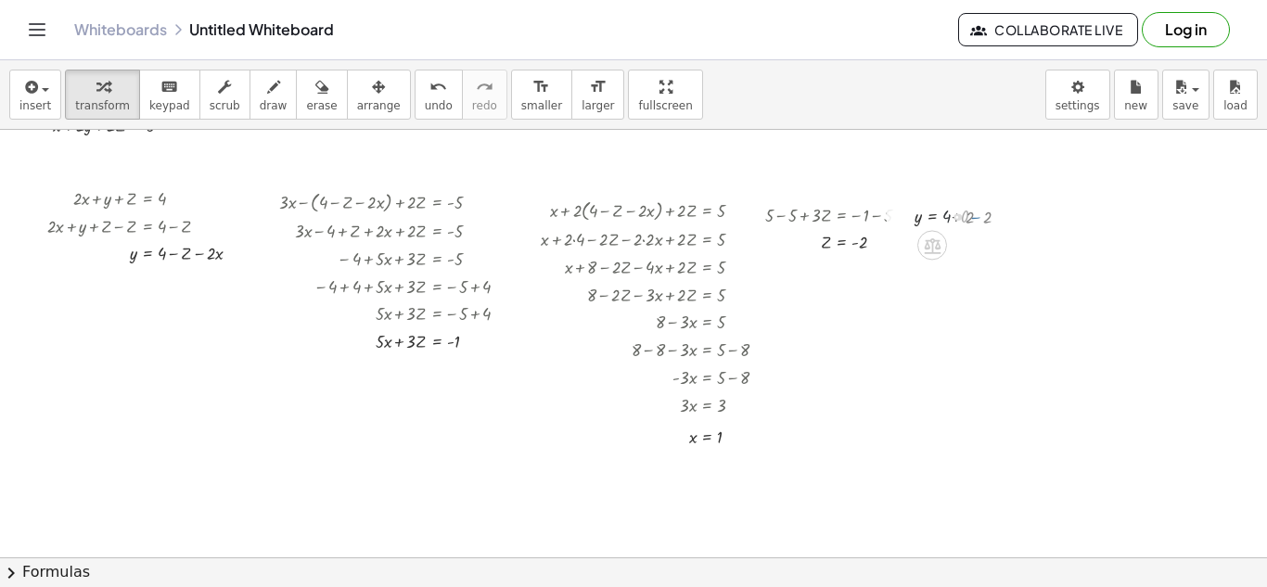
click at [974, 213] on div at bounding box center [948, 215] width 87 height 27
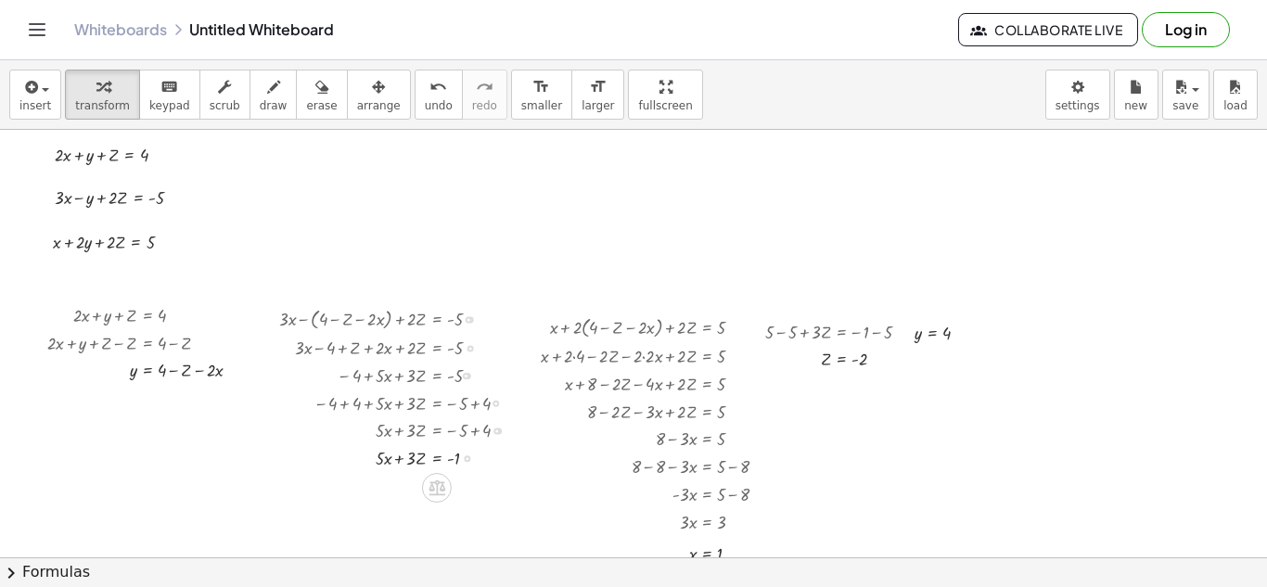
scroll to position [6, 0]
drag, startPoint x: 154, startPoint y: 158, endPoint x: 934, endPoint y: 433, distance: 826.9
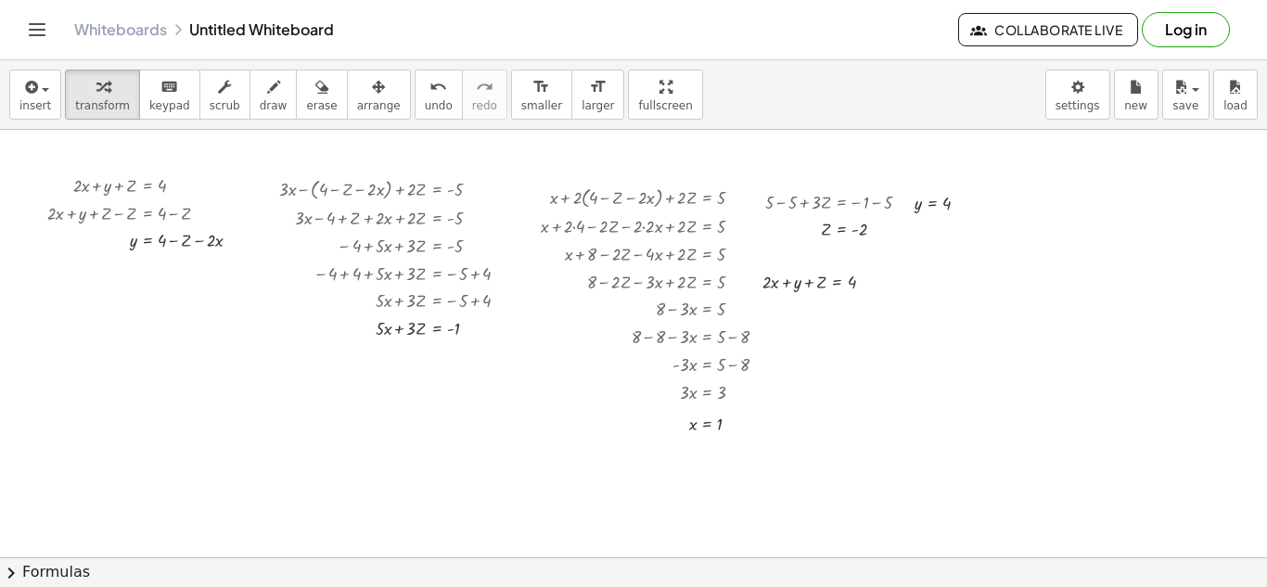
scroll to position [137, 0]
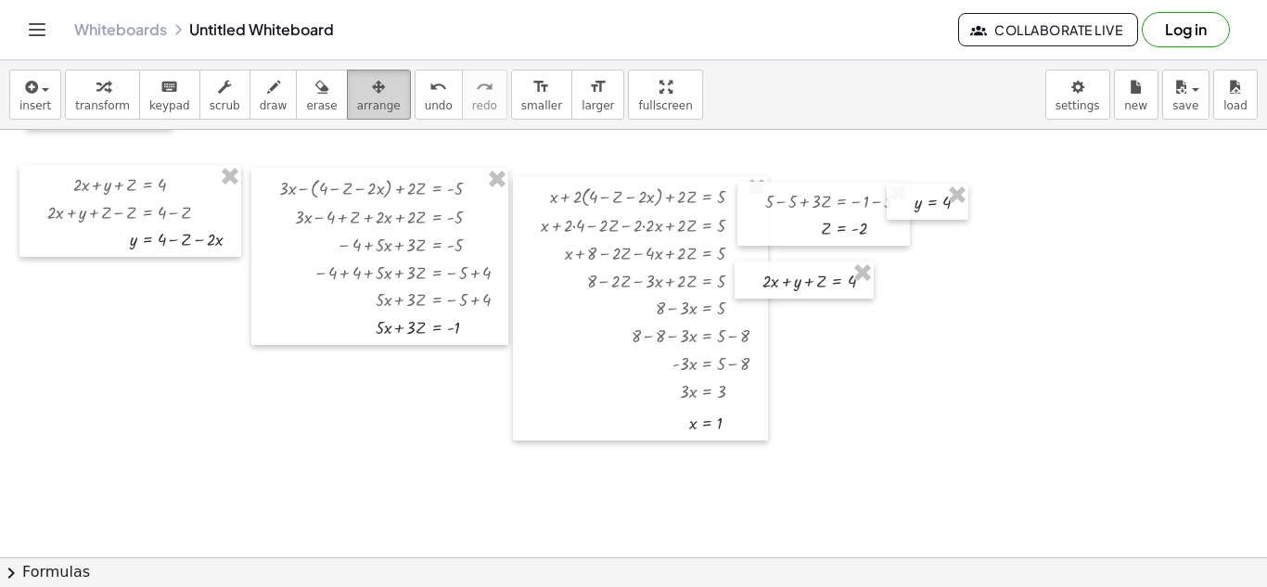
click at [372, 96] on icon "button" at bounding box center [378, 87] width 13 height 22
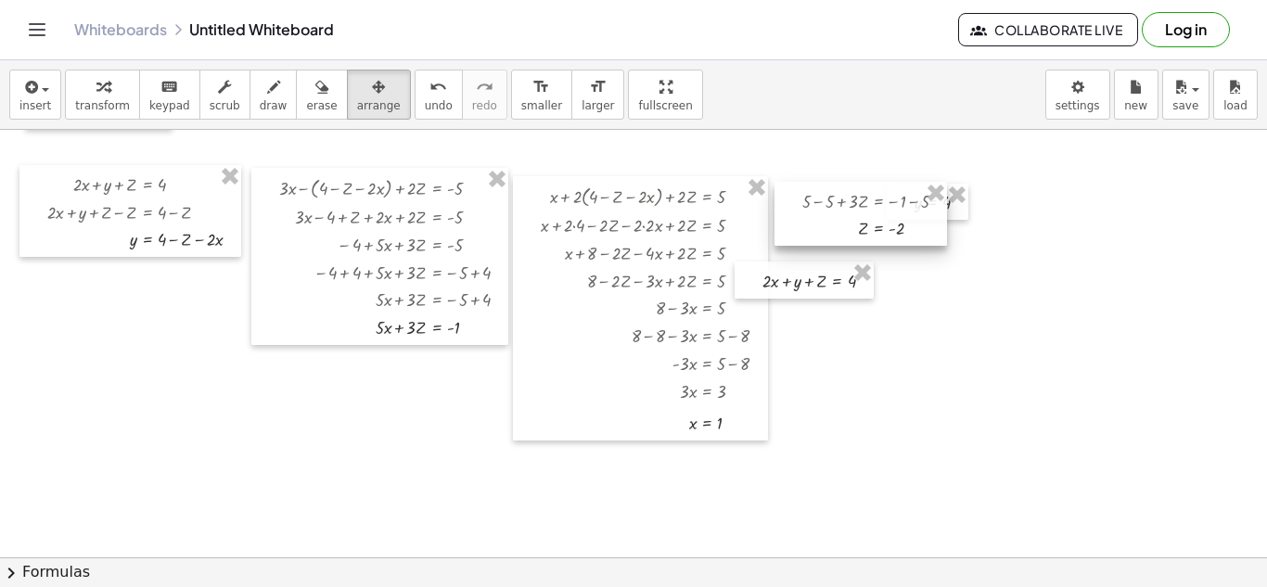
drag, startPoint x: 821, startPoint y: 245, endPoint x: 860, endPoint y: 245, distance: 39.9
click at [860, 245] on div at bounding box center [860, 214] width 172 height 64
drag, startPoint x: 962, startPoint y: 211, endPoint x: 1045, endPoint y: 210, distance: 82.5
click at [1045, 210] on div "+ · 2 · x + y + Z = 4 + · 3 · x − y + · 2 · Z = - 5 + x + · 2 · y + · 2 · Z = 5…" at bounding box center [633, 480] width 1267 height 975
click at [1045, 210] on div at bounding box center [633, 480] width 1267 height 975
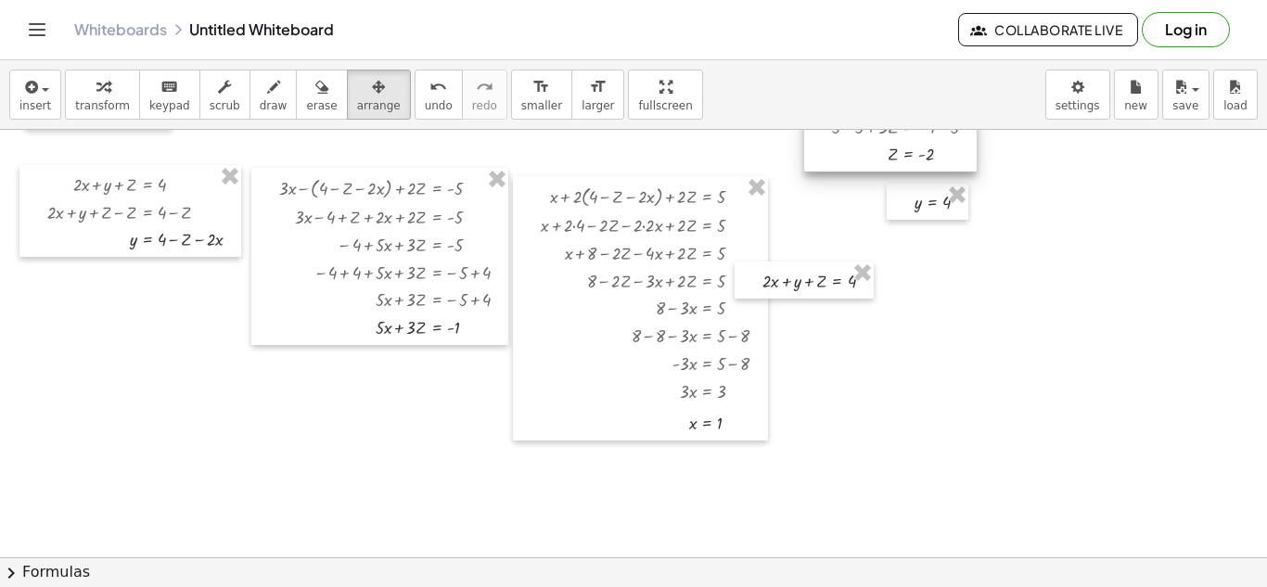
drag, startPoint x: 851, startPoint y: 235, endPoint x: 878, endPoint y: 159, distance: 79.8
click at [878, 159] on div at bounding box center [890, 140] width 172 height 64
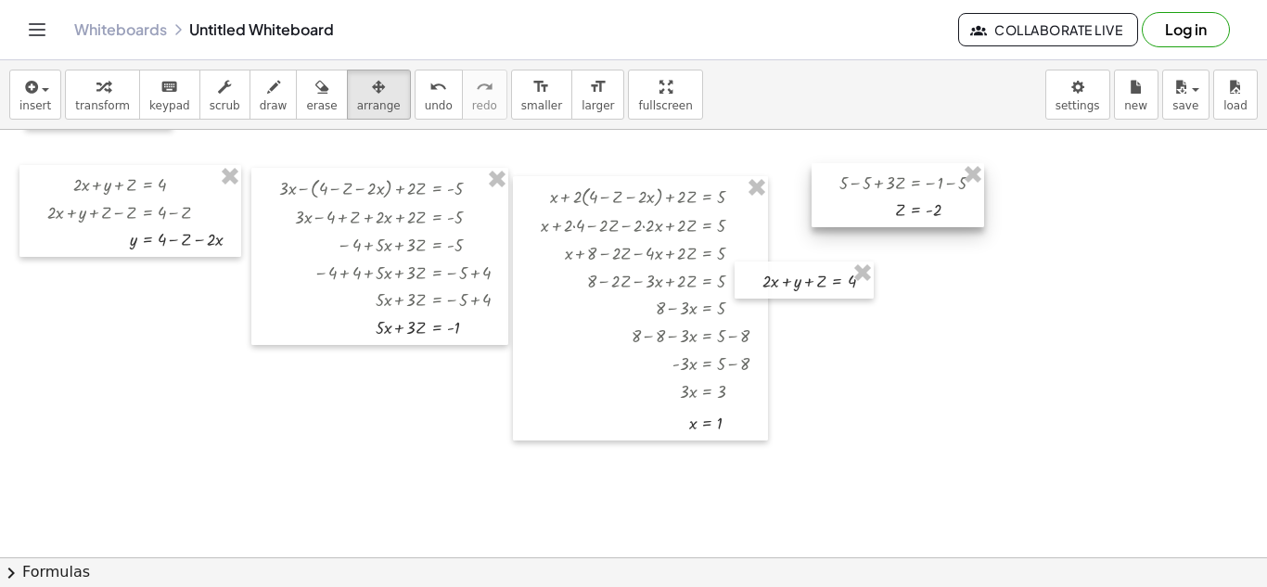
drag, startPoint x: 958, startPoint y: 159, endPoint x: 965, endPoint y: 215, distance: 57.0
click at [965, 215] on div at bounding box center [897, 195] width 172 height 64
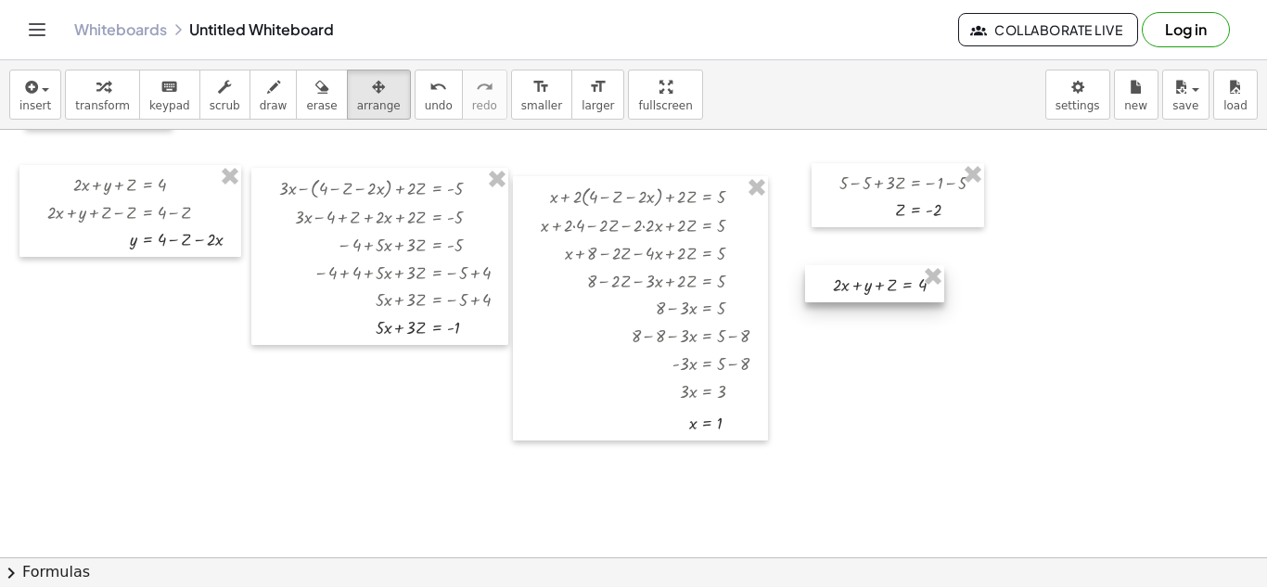
drag, startPoint x: 797, startPoint y: 286, endPoint x: 877, endPoint y: 287, distance: 79.7
click at [877, 287] on div at bounding box center [874, 283] width 139 height 37
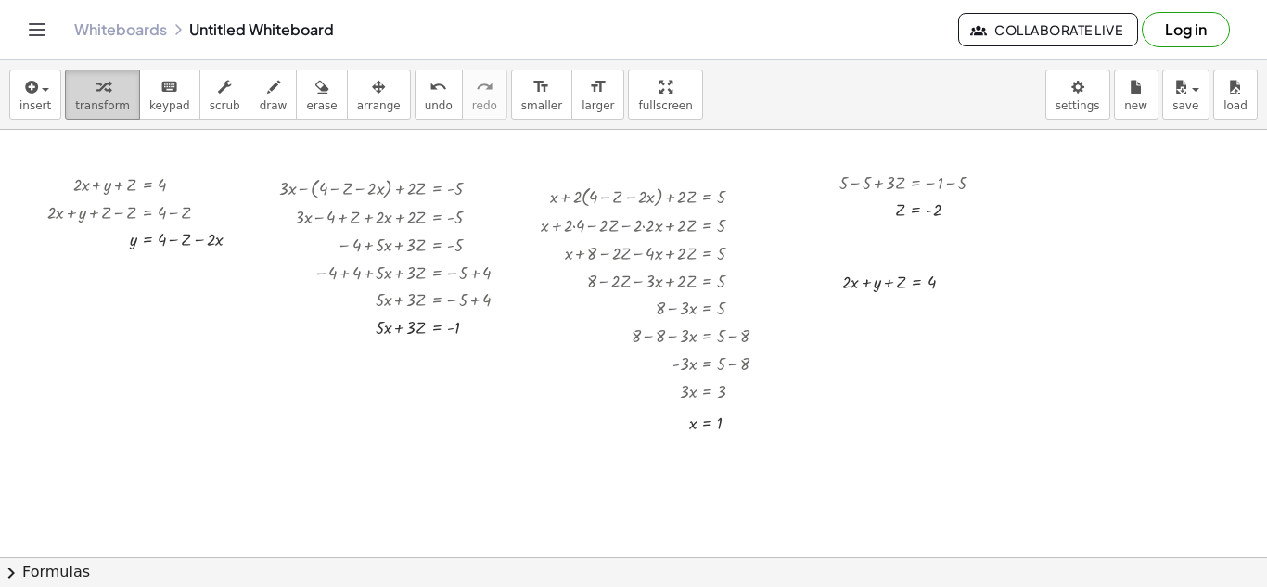
click at [117, 99] on span "transform" at bounding box center [102, 105] width 55 height 13
drag, startPoint x: 693, startPoint y: 422, endPoint x: 858, endPoint y: 285, distance: 214.6
drag, startPoint x: 902, startPoint y: 205, endPoint x: 906, endPoint y: 312, distance: 107.6
click at [851, 309] on div at bounding box center [905, 309] width 145 height 28
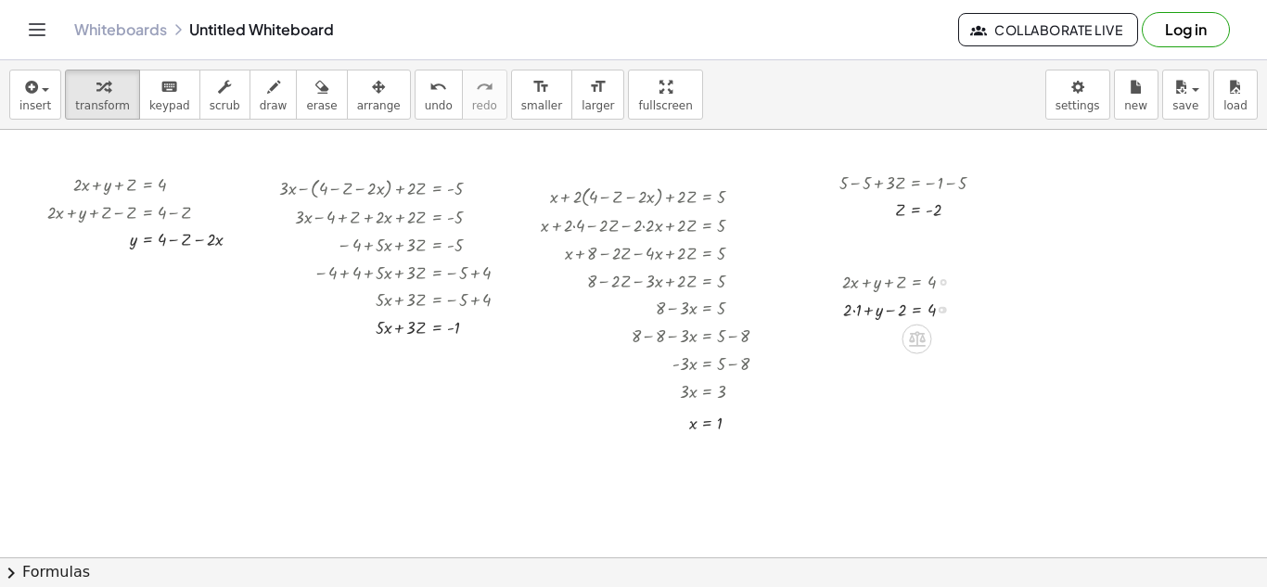
click at [856, 314] on div at bounding box center [905, 309] width 145 height 28
drag, startPoint x: 856, startPoint y: 340, endPoint x: 948, endPoint y: 339, distance: 92.7
click at [948, 339] on div at bounding box center [905, 336] width 145 height 28
click at [847, 367] on div at bounding box center [910, 364] width 181 height 28
click at [940, 398] on div at bounding box center [910, 391] width 181 height 28
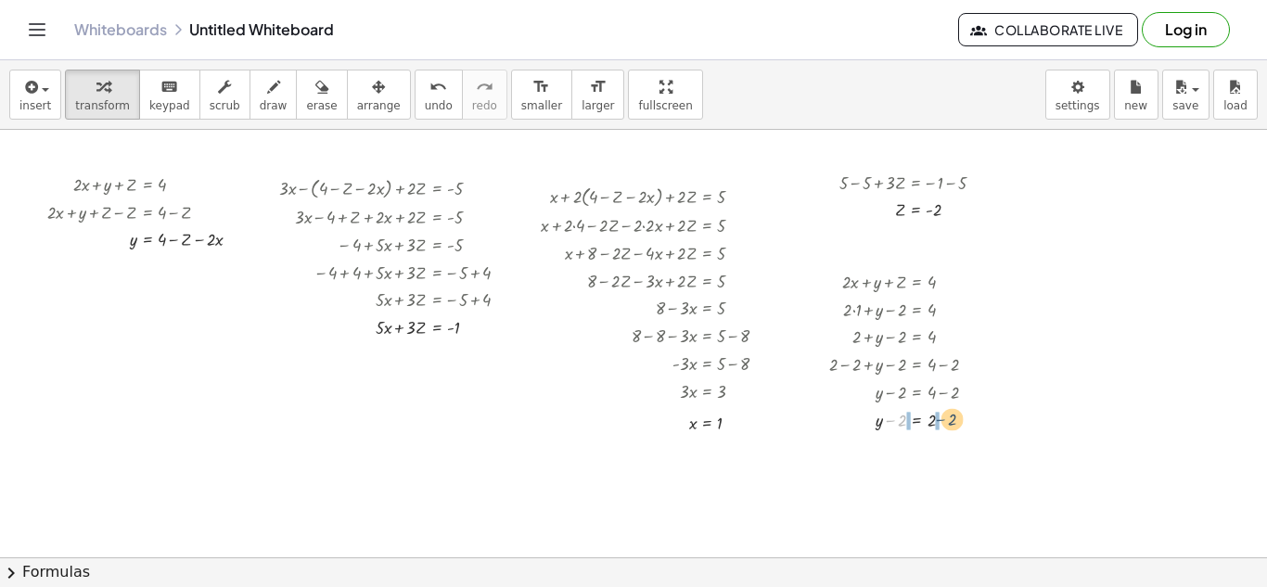
drag, startPoint x: 895, startPoint y: 420, endPoint x: 946, endPoint y: 419, distance: 51.0
click at [946, 419] on div at bounding box center [910, 419] width 181 height 28
click at [917, 283] on div "+ · 2 · x + y + Z = 4 + · 2 · 1 + y + Z = 4 + · 2 · 1 + y − 2 = 4 + 2 + y − 2 =…" at bounding box center [917, 283] width 0 height 0
click at [892, 475] on div at bounding box center [910, 474] width 181 height 28
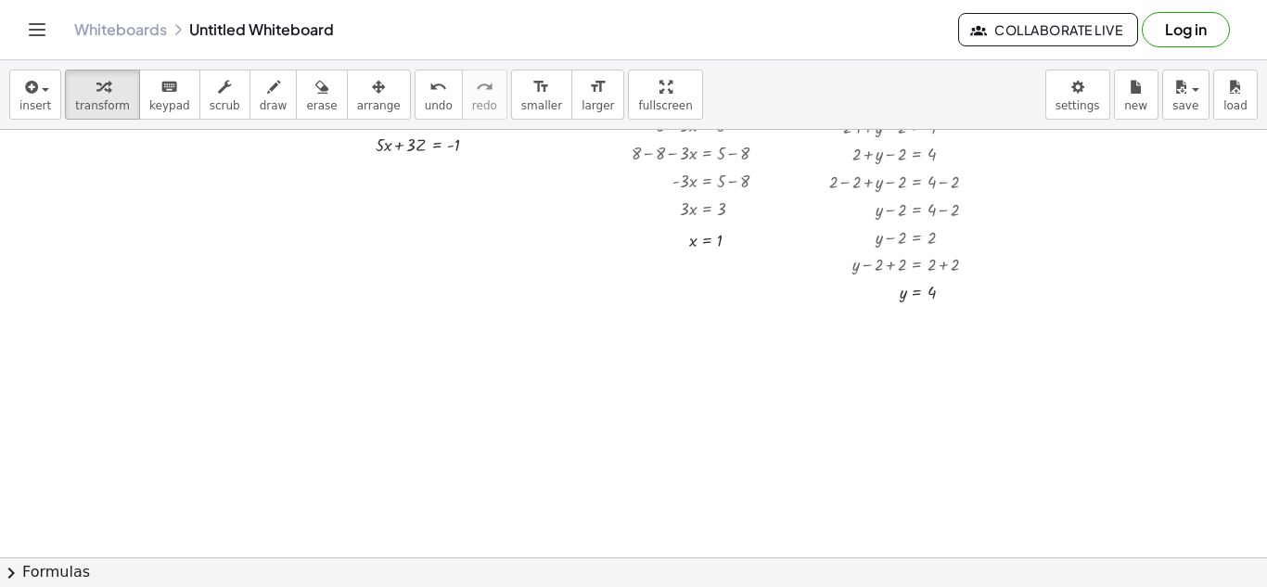
scroll to position [0, 0]
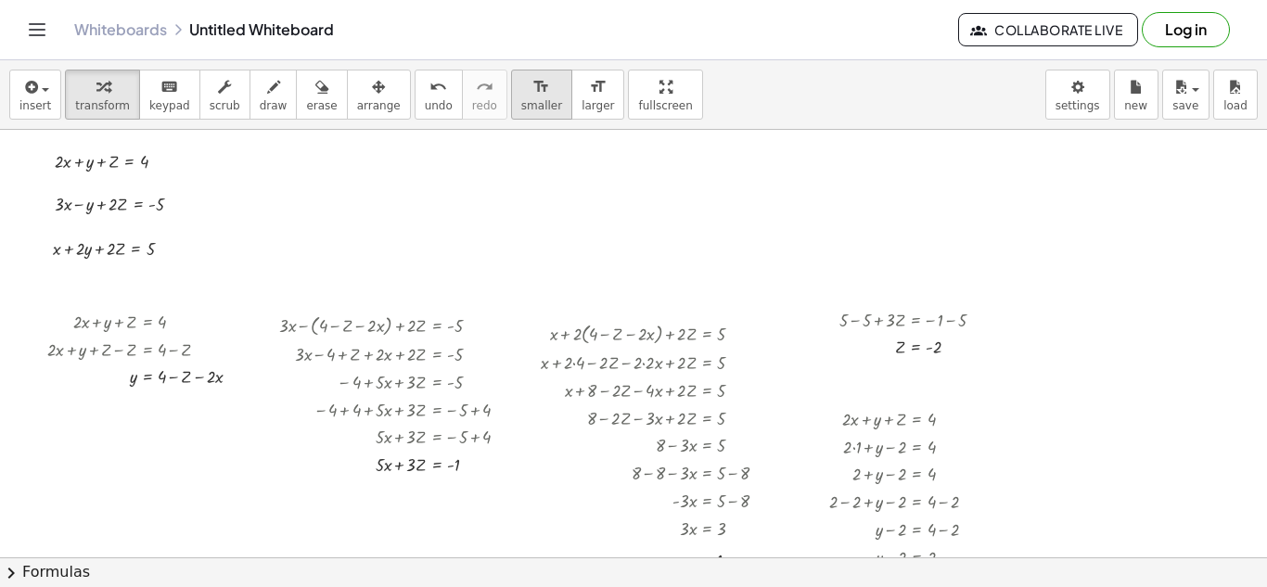
click at [521, 99] on span "smaller" at bounding box center [541, 105] width 41 height 13
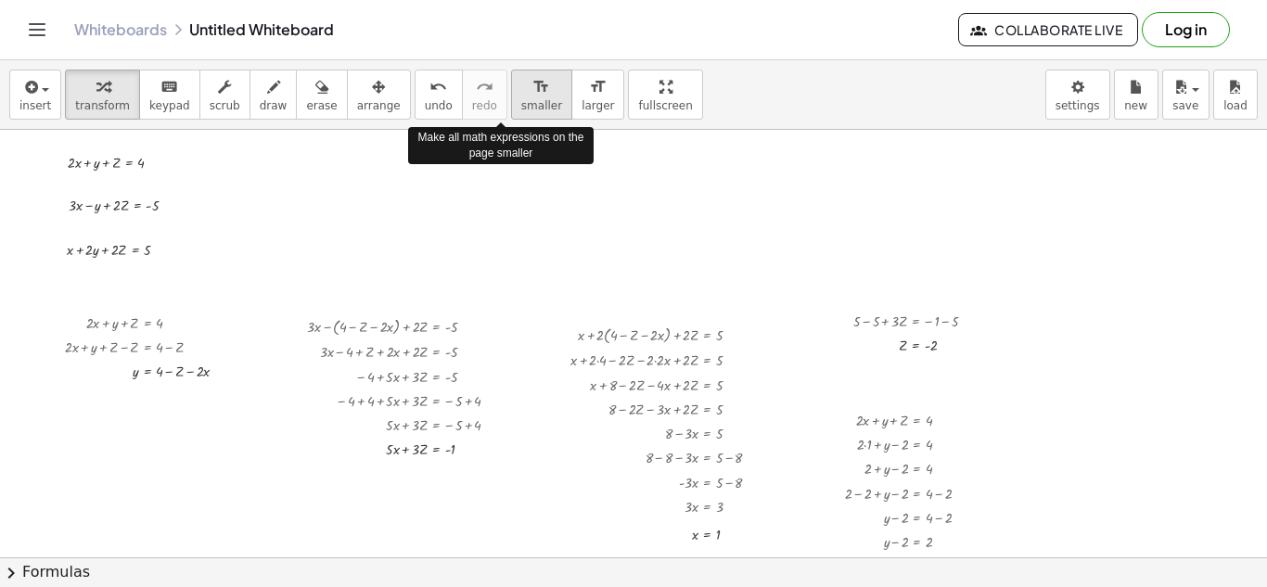
click at [521, 99] on span "smaller" at bounding box center [541, 105] width 41 height 13
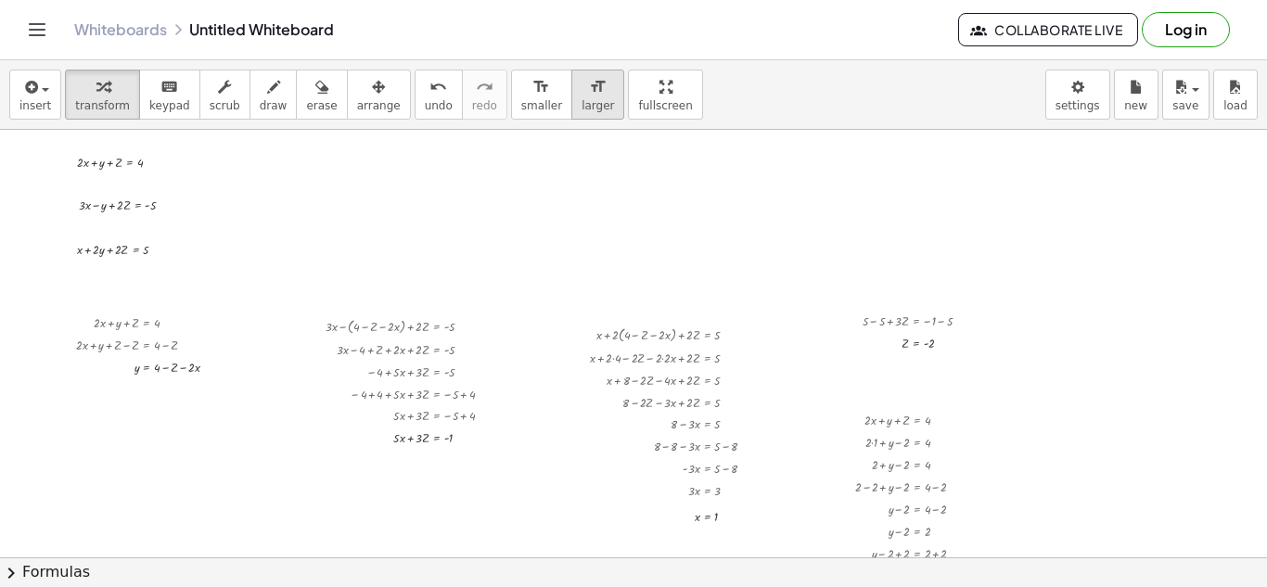
click at [581, 100] on span "larger" at bounding box center [597, 105] width 32 height 13
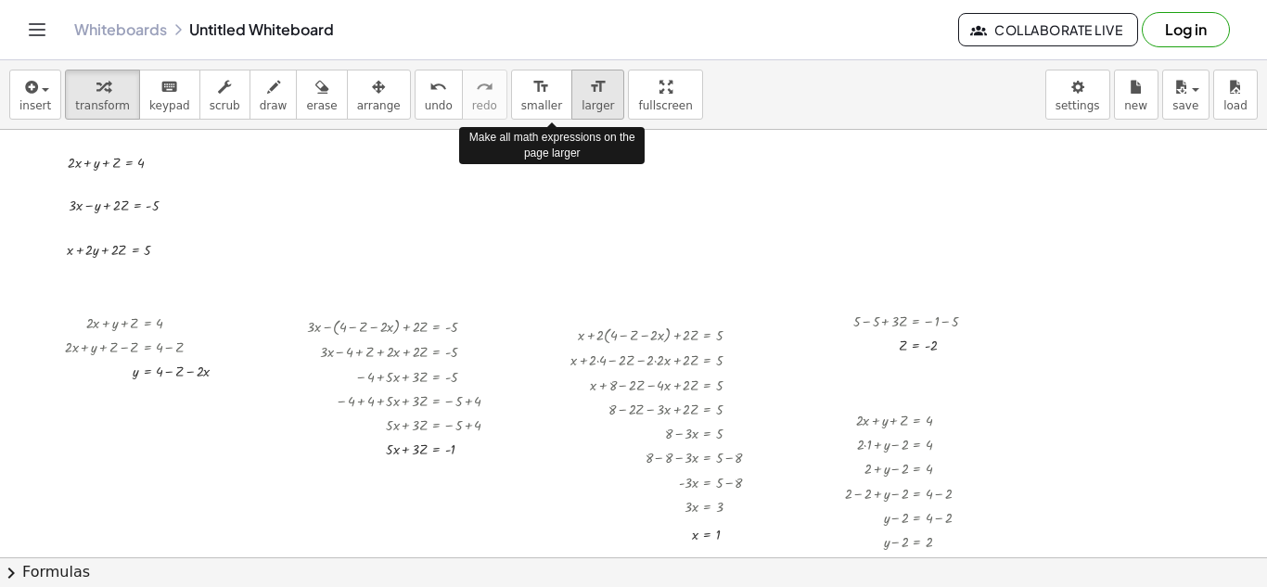
click at [581, 100] on span "larger" at bounding box center [597, 105] width 32 height 13
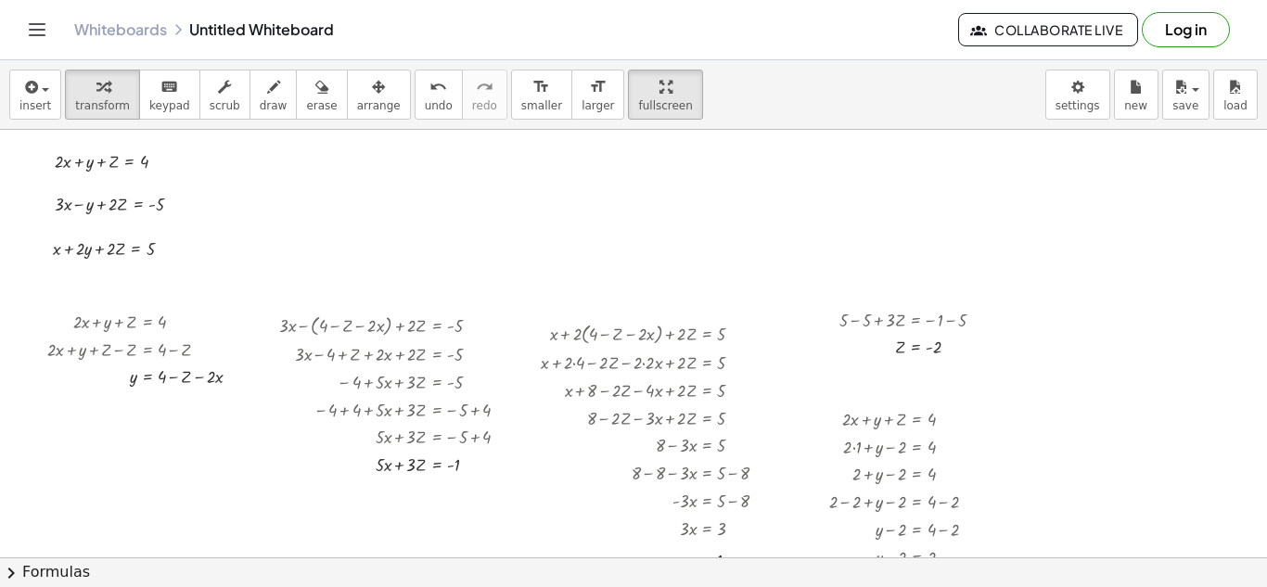
drag, startPoint x: 616, startPoint y: 94, endPoint x: 616, endPoint y: 174, distance: 80.7
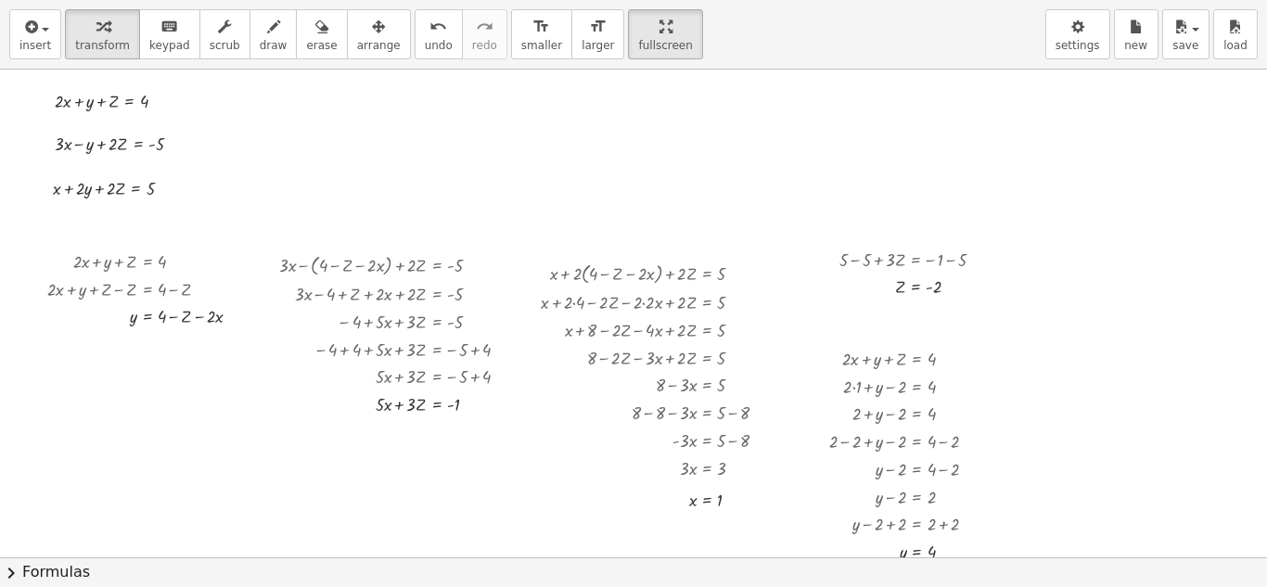
click at [616, 174] on div "insert select one: Math Expression Function Text Youtube Video Graphing Geometr…" at bounding box center [633, 293] width 1267 height 587
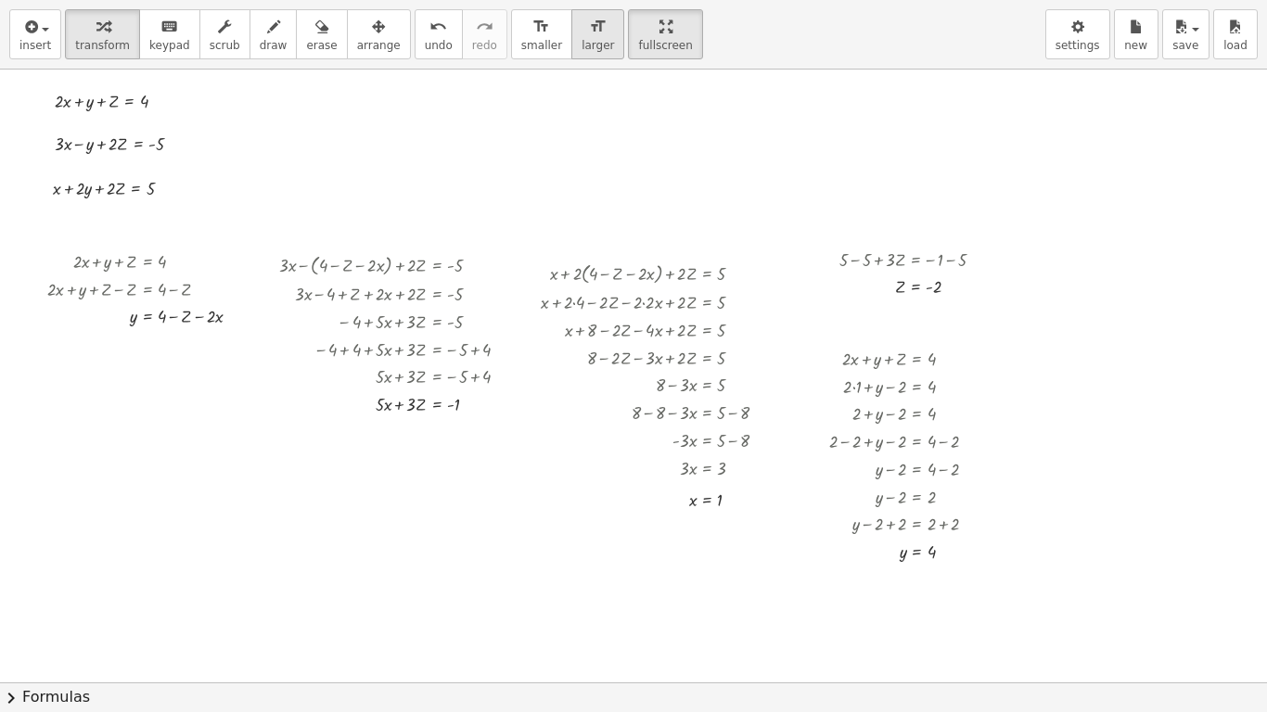
click at [589, 27] on icon "format_size" at bounding box center [598, 27] width 18 height 22
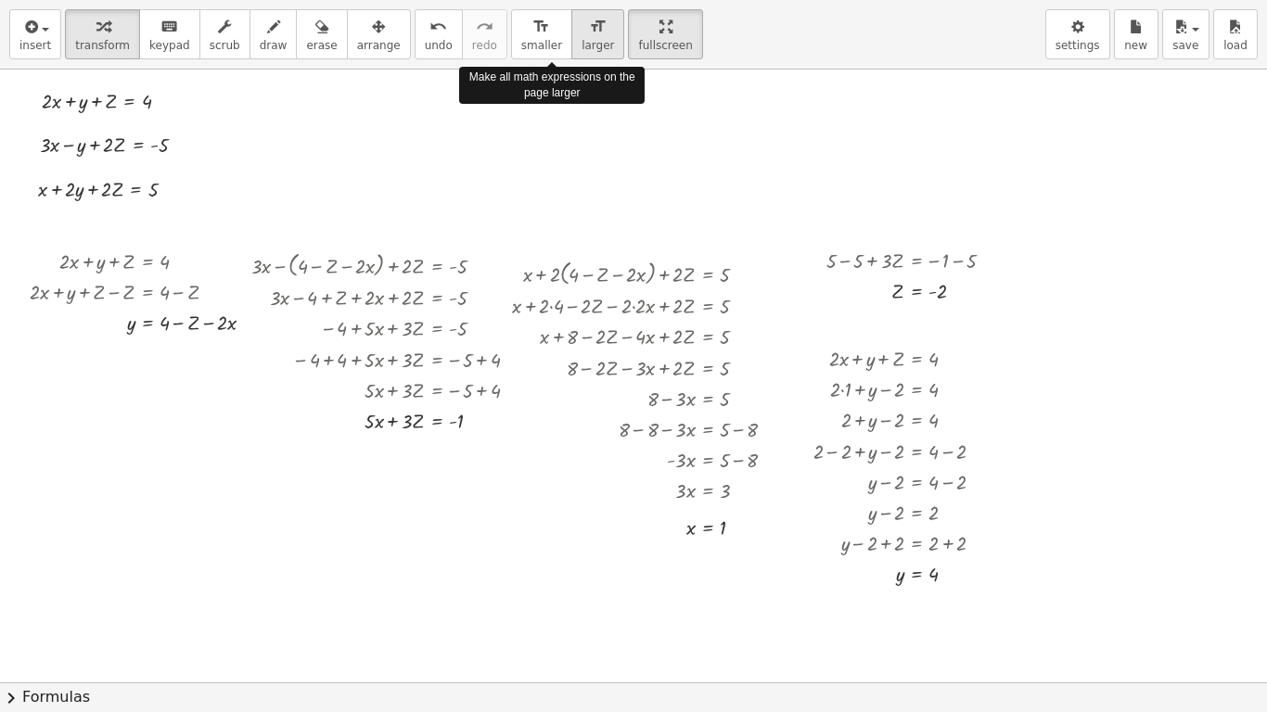
click at [589, 27] on icon "format_size" at bounding box center [598, 27] width 18 height 22
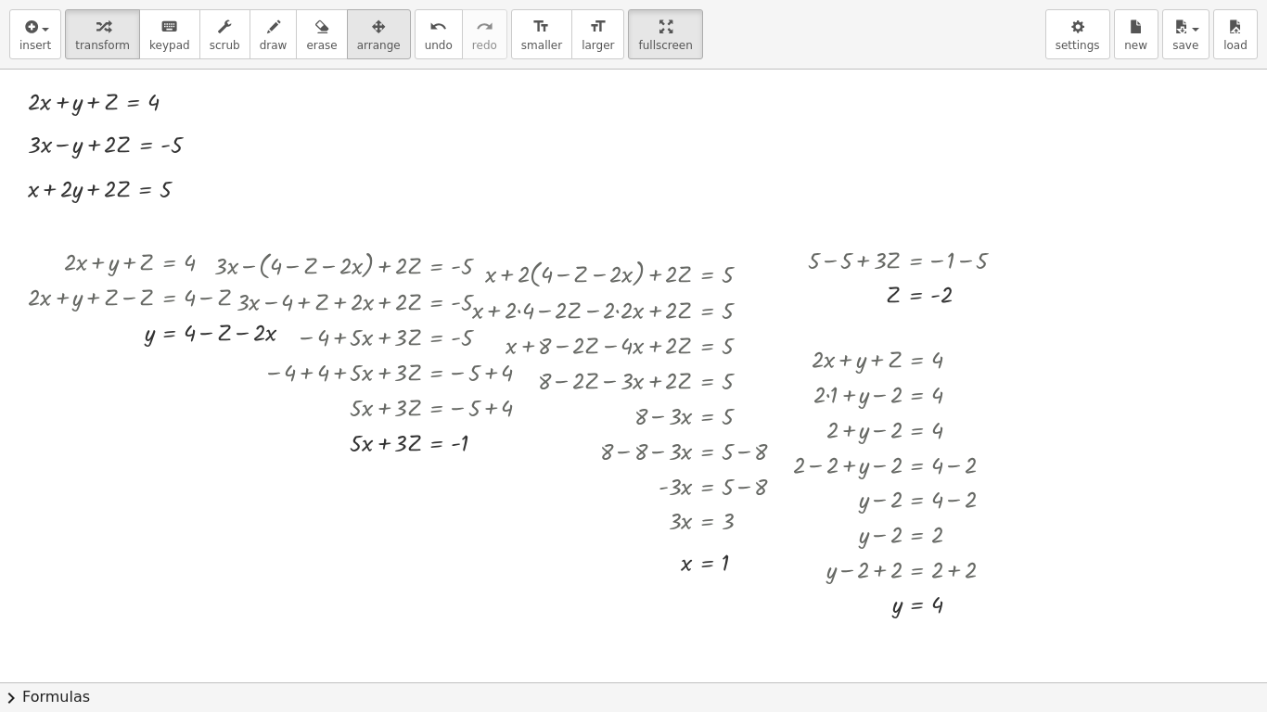
click at [372, 30] on icon "button" at bounding box center [378, 27] width 13 height 22
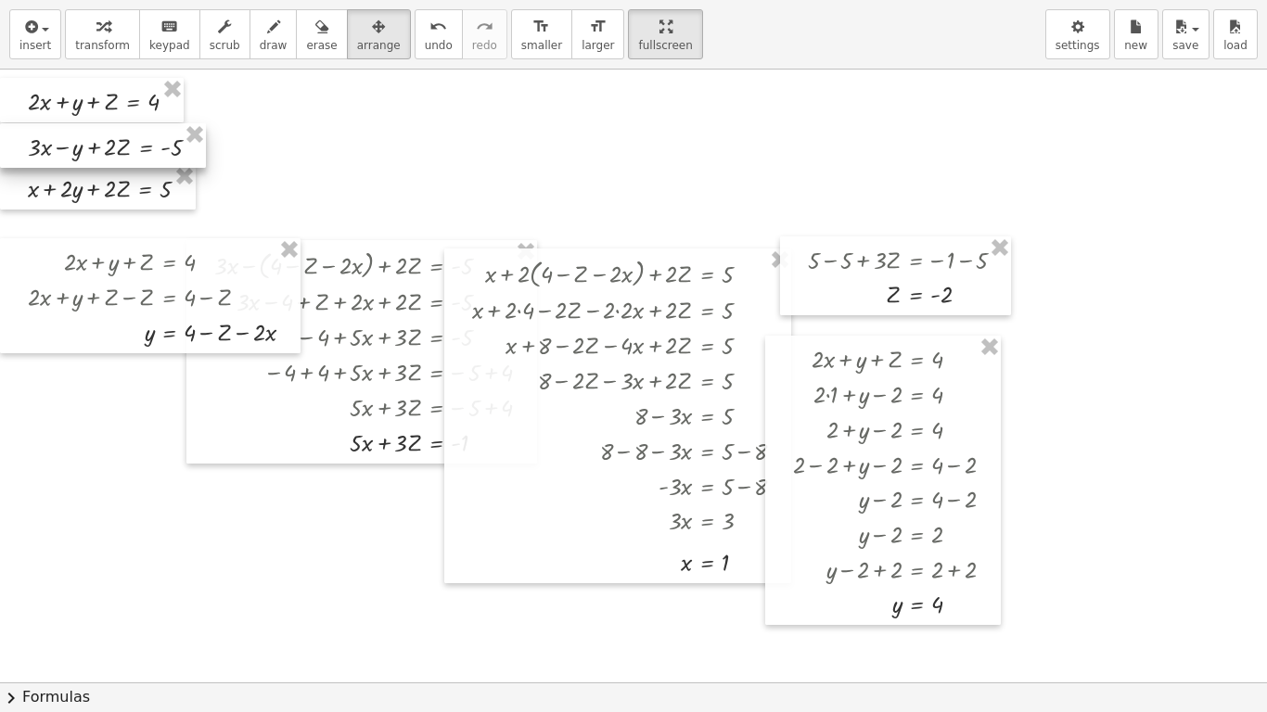
click at [202, 154] on div at bounding box center [103, 145] width 206 height 45
click at [180, 199] on div at bounding box center [98, 191] width 196 height 45
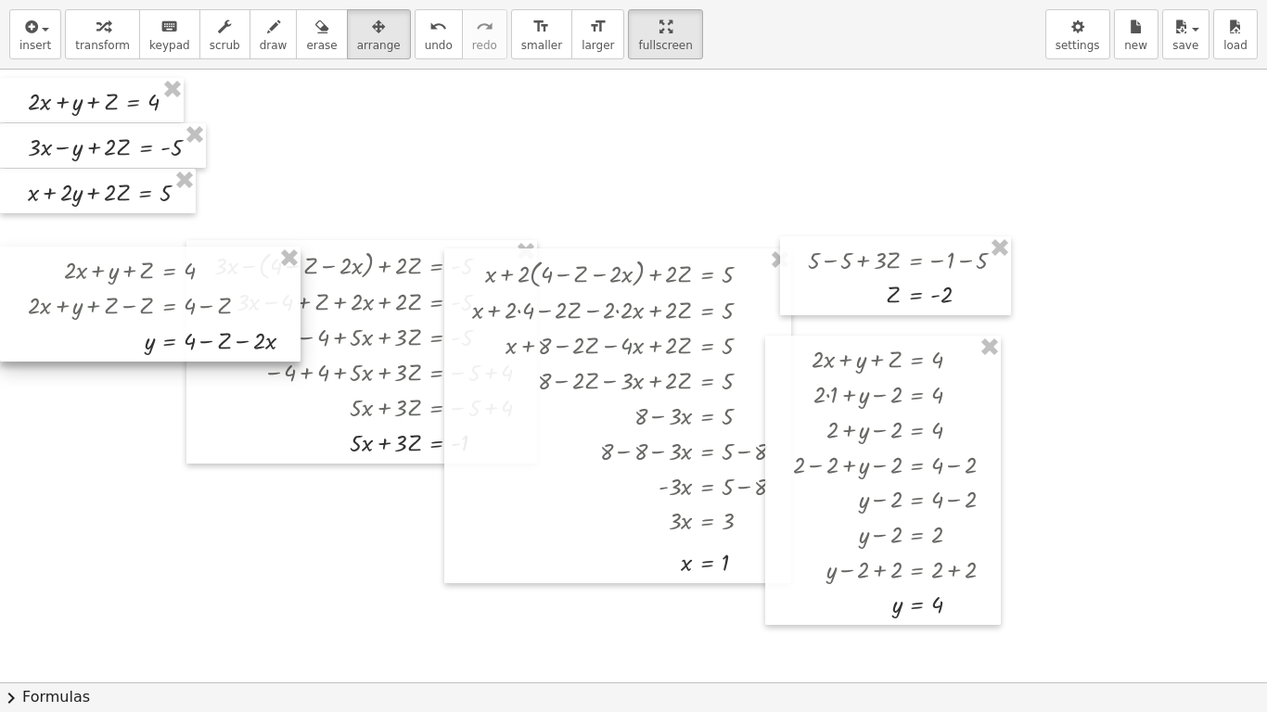
click at [261, 286] on div at bounding box center [150, 304] width 300 height 115
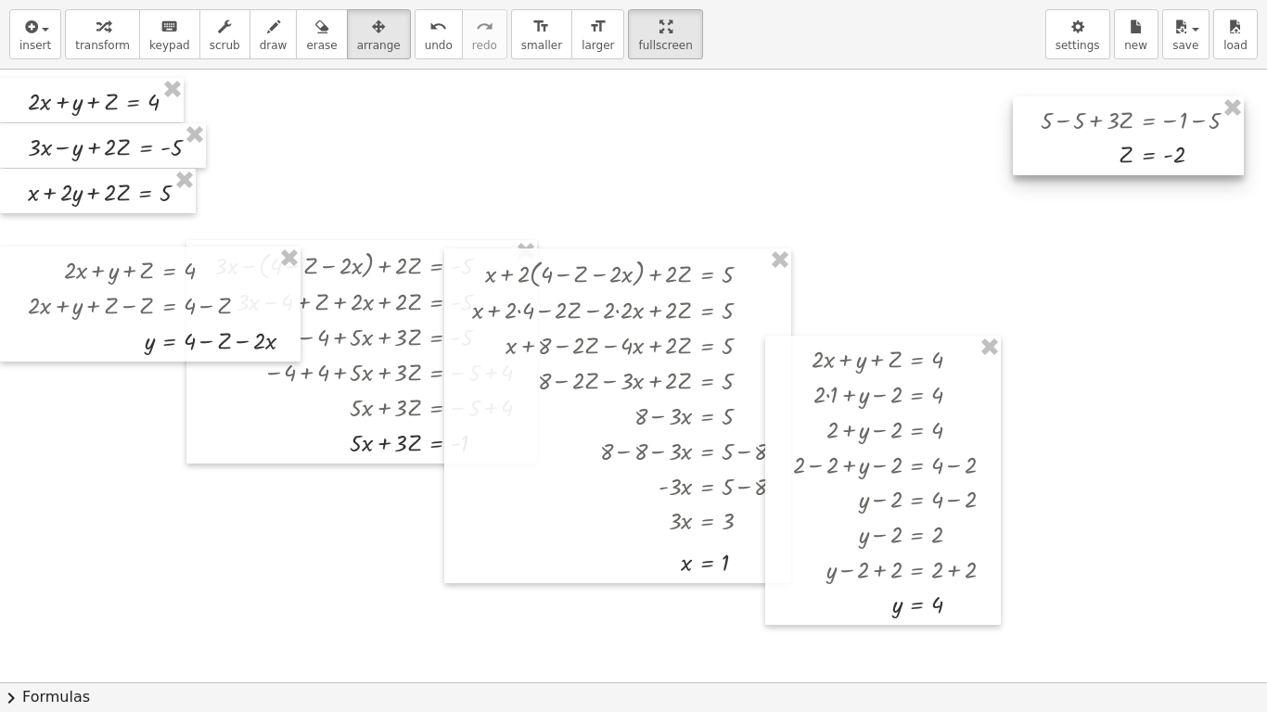
drag, startPoint x: 833, startPoint y: 286, endPoint x: 1062, endPoint y: 140, distance: 271.9
click at [1062, 140] on div at bounding box center [1127, 135] width 231 height 79
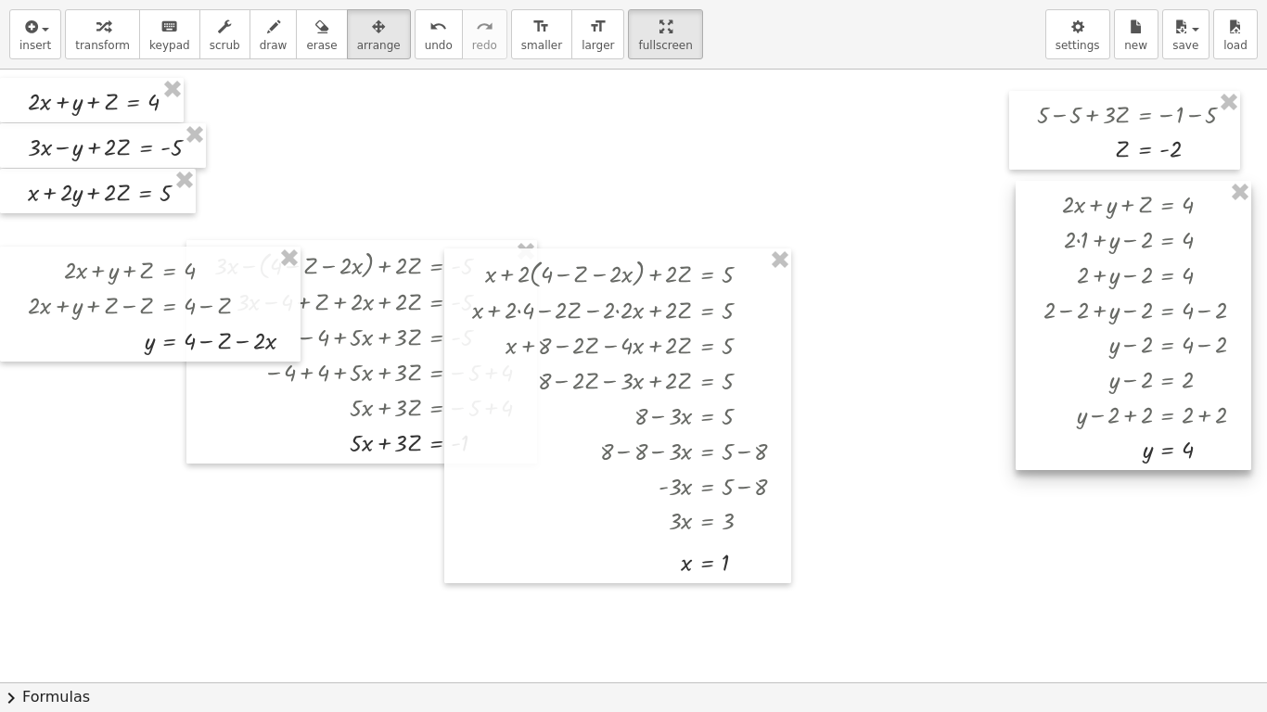
drag, startPoint x: 845, startPoint y: 345, endPoint x: 1094, endPoint y: 191, distance: 293.1
click at [1094, 191] on div at bounding box center [1133, 325] width 236 height 289
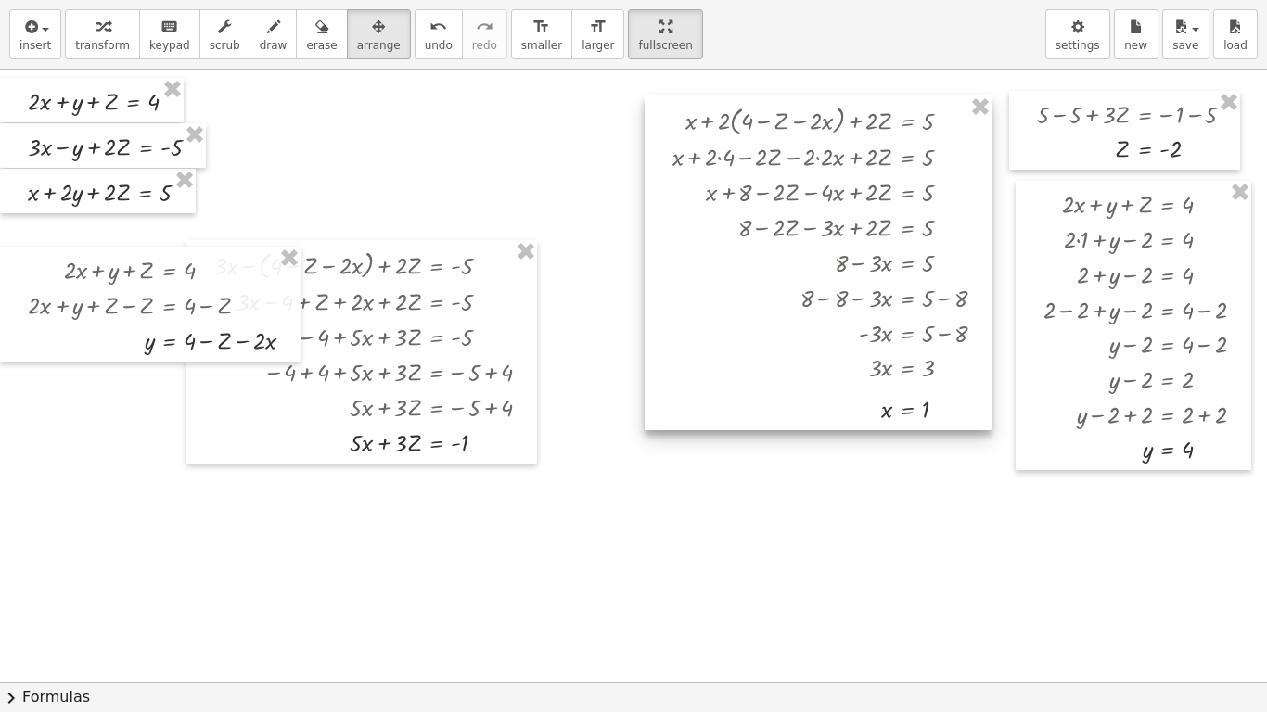
drag, startPoint x: 687, startPoint y: 259, endPoint x: 887, endPoint y: 106, distance: 252.0
click at [887, 106] on div at bounding box center [817, 262] width 347 height 335
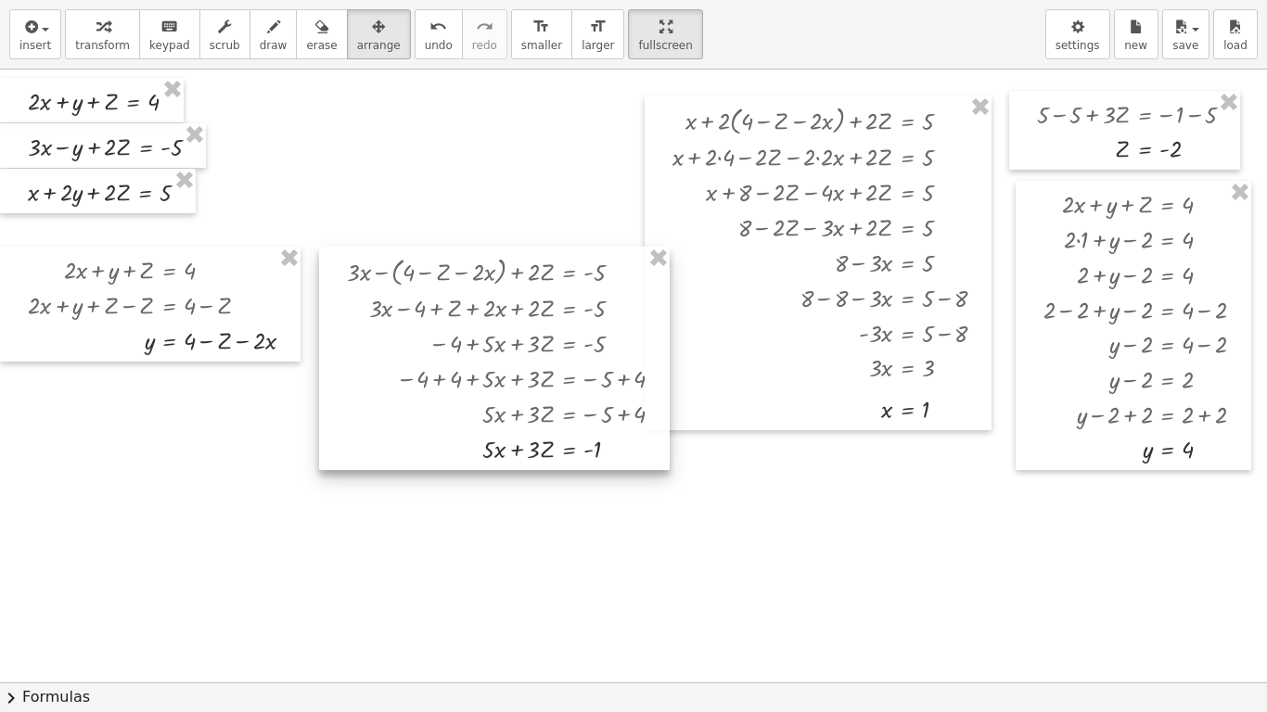
drag, startPoint x: 526, startPoint y: 251, endPoint x: 605, endPoint y: 258, distance: 80.0
click at [605, 258] on div at bounding box center [494, 358] width 350 height 223
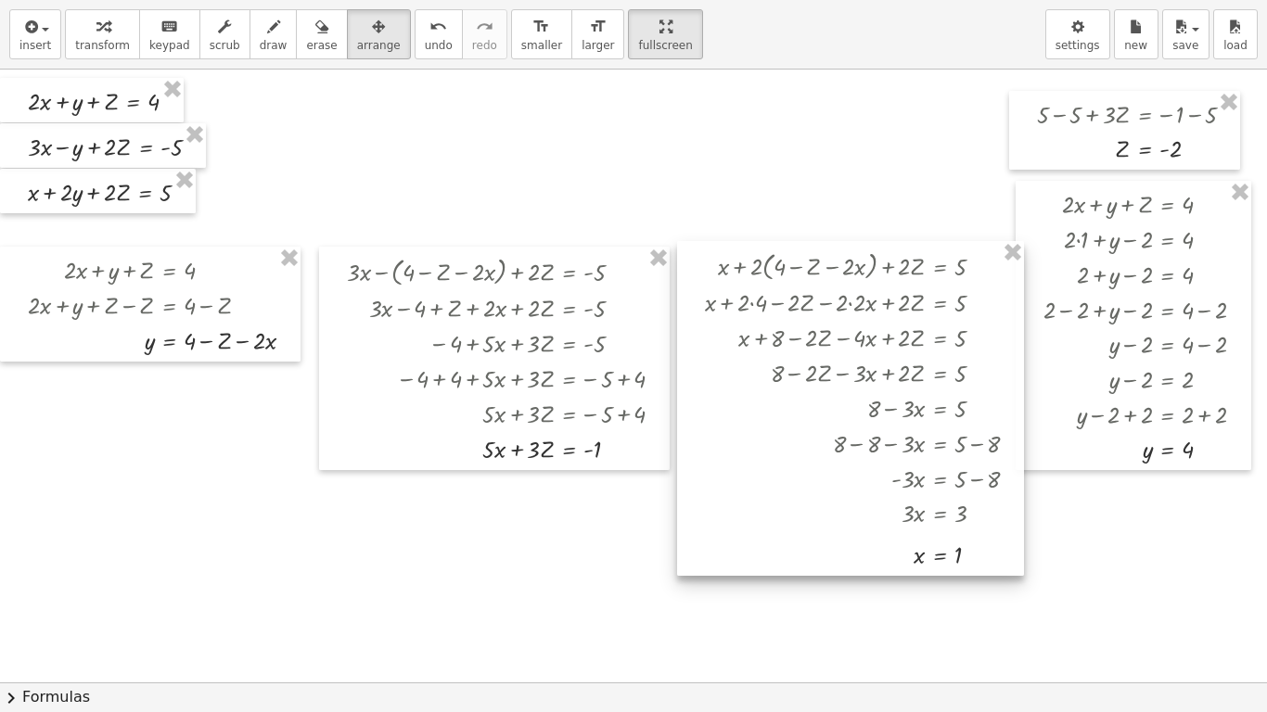
drag, startPoint x: 789, startPoint y: 363, endPoint x: 821, endPoint y: 508, distance: 149.1
click at [821, 508] on div at bounding box center [850, 408] width 347 height 335
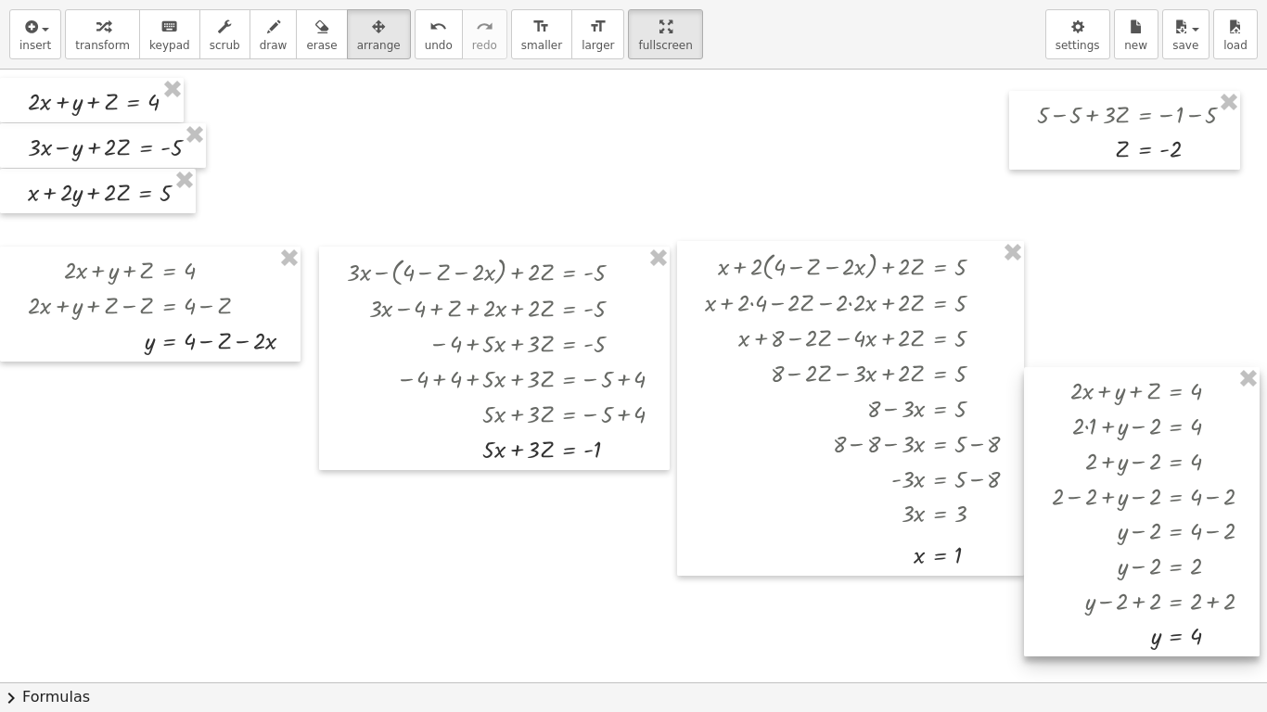
drag, startPoint x: 1051, startPoint y: 396, endPoint x: 1060, endPoint y: 581, distance: 185.6
click at [1060, 581] on div at bounding box center [1142, 511] width 236 height 289
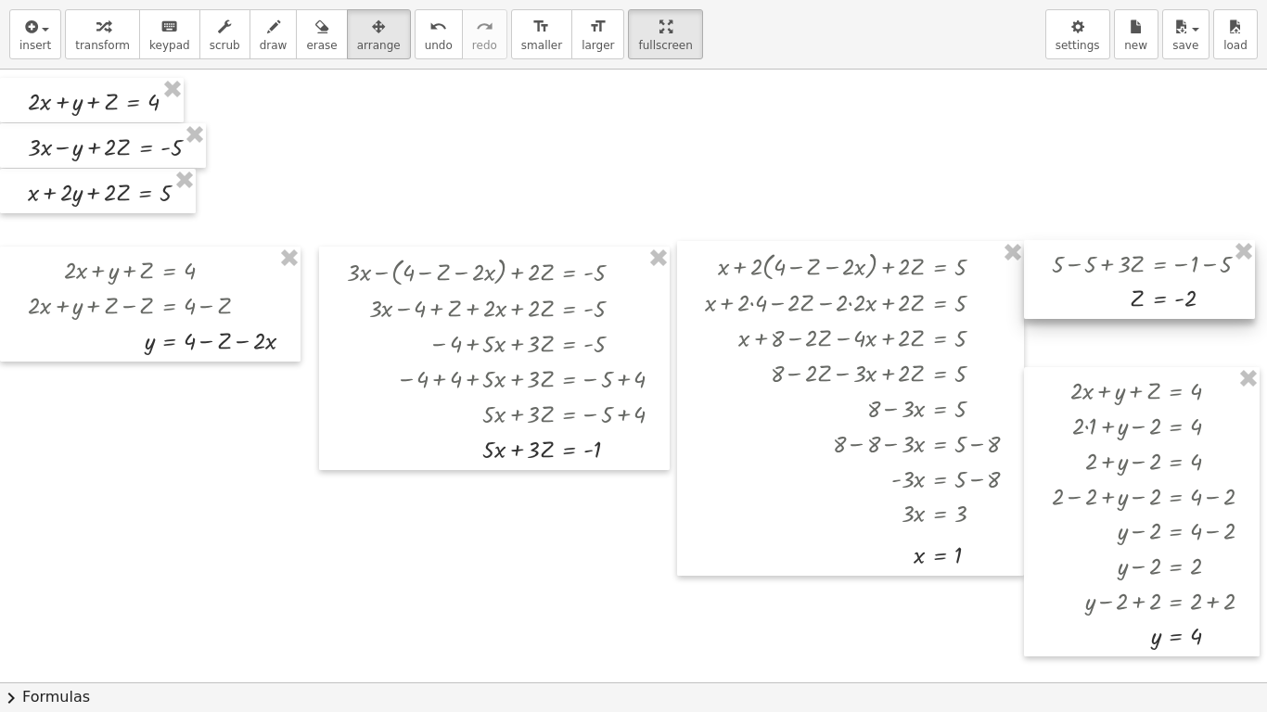
drag, startPoint x: 1057, startPoint y: 149, endPoint x: 1072, endPoint y: 299, distance: 150.9
click at [1072, 299] on div at bounding box center [1139, 279] width 231 height 79
